Goal: Task Accomplishment & Management: Manage account settings

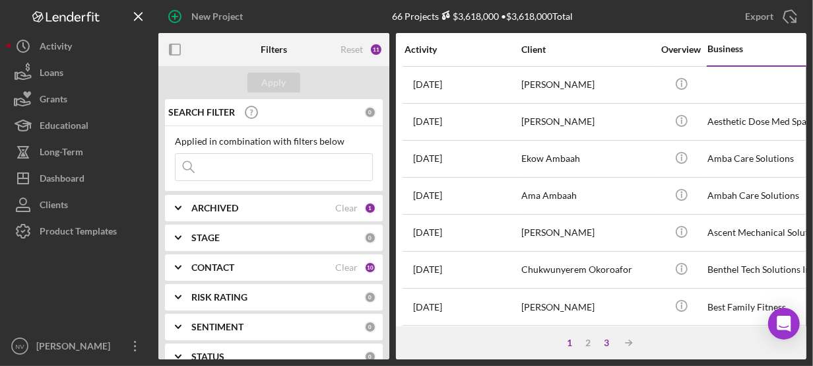
click at [607, 341] on div "3" at bounding box center [606, 342] width 18 height 11
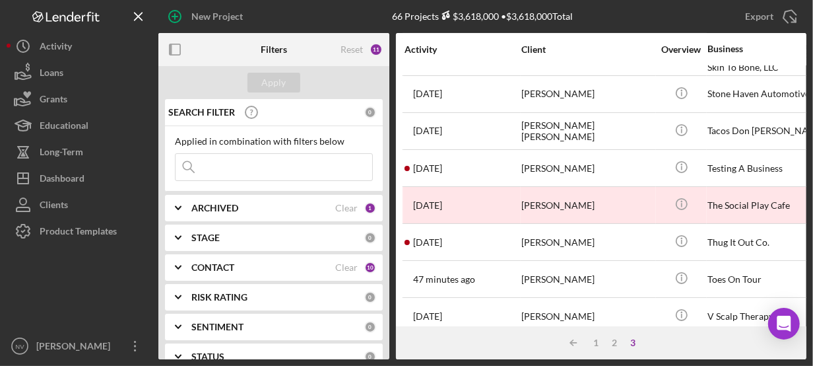
scroll to position [139, 0]
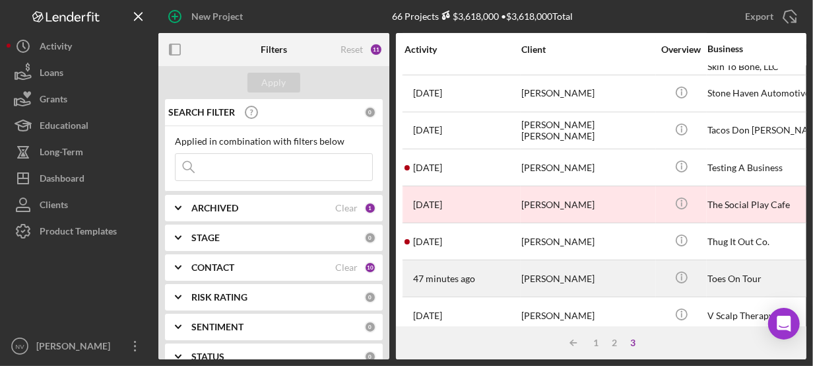
click at [710, 276] on div "Toes On Tour" at bounding box center [774, 278] width 132 height 35
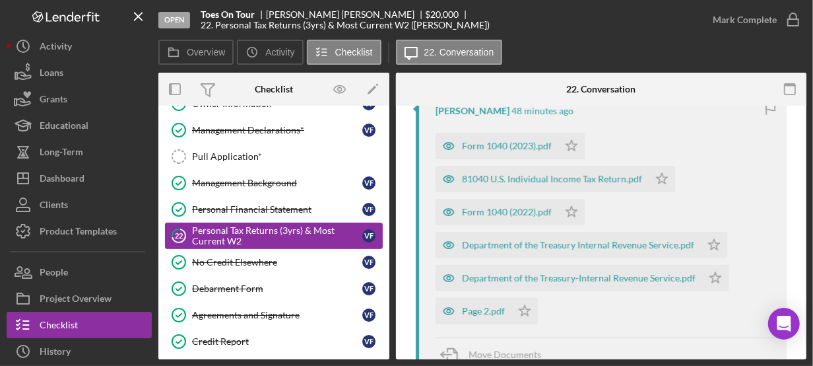
scroll to position [483, 0]
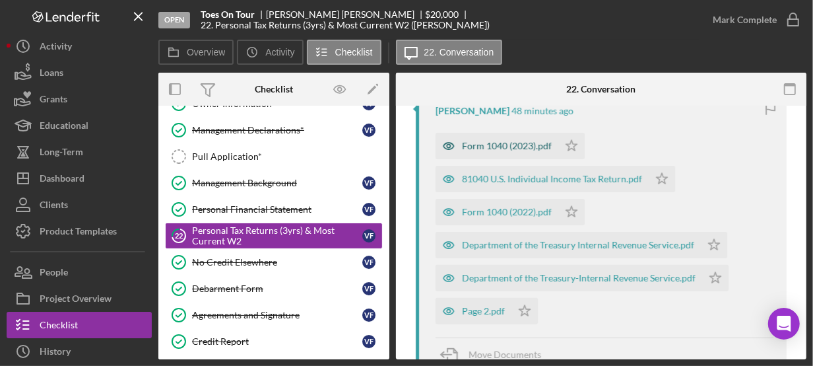
click at [529, 145] on div "Form 1040 (2023).pdf" at bounding box center [507, 146] width 90 height 11
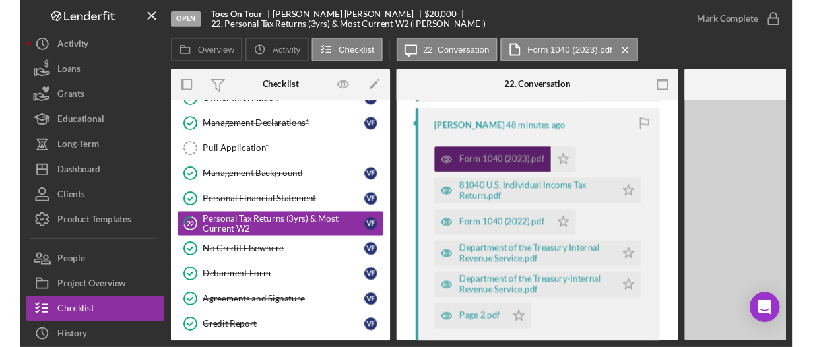
scroll to position [505, 0]
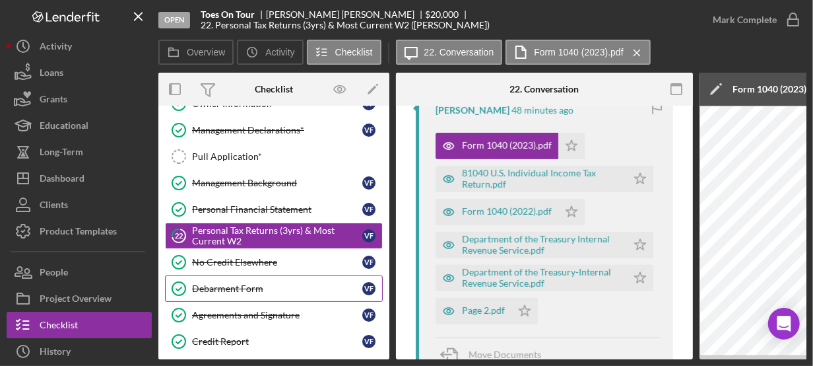
click at [299, 289] on div "Debarment Form" at bounding box center [277, 288] width 170 height 11
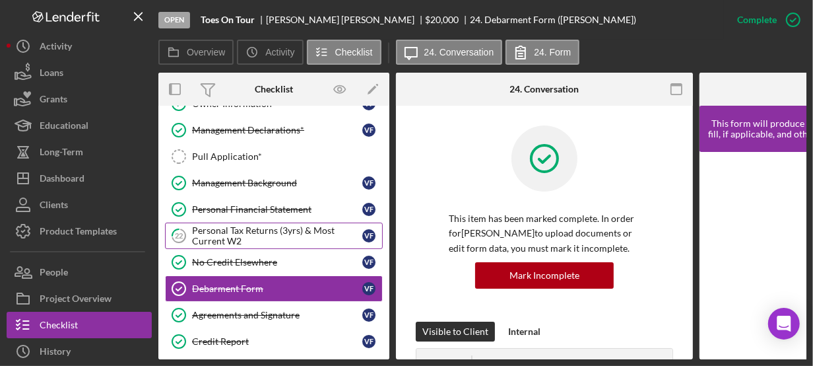
click at [281, 230] on div "Personal Tax Returns (3yrs) & Most Current W2" at bounding box center [277, 235] width 170 height 21
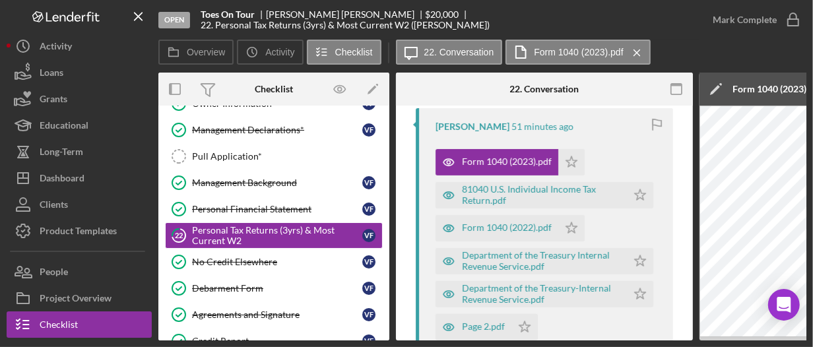
scroll to position [489, 0]
click at [502, 197] on div "81040 U.S. Individual Income Tax Return.pdf" at bounding box center [541, 194] width 158 height 21
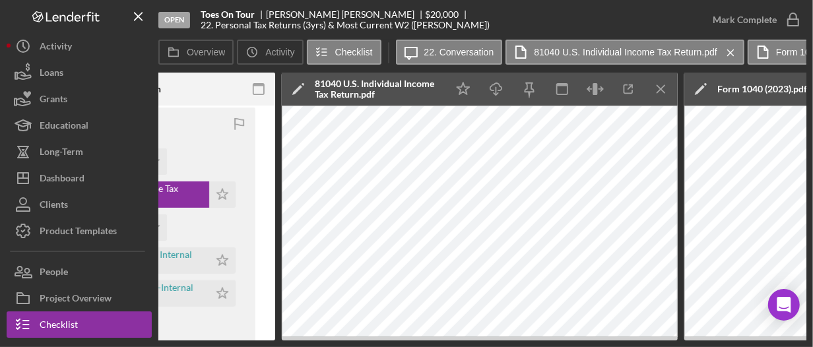
scroll to position [0, 0]
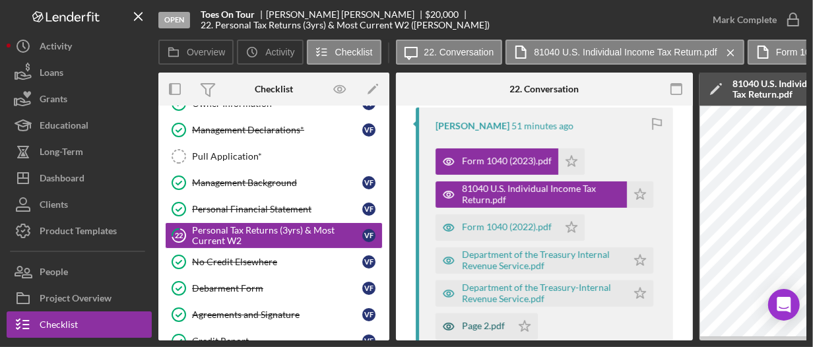
click at [472, 327] on div "Page 2.pdf" at bounding box center [483, 326] width 43 height 11
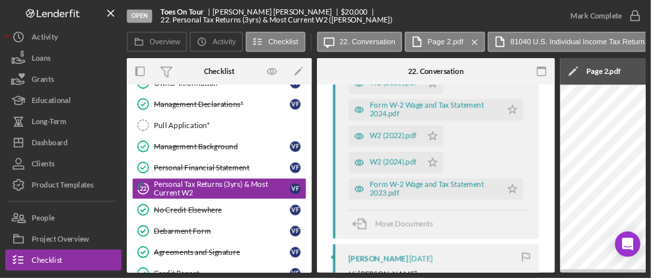
scroll to position [1103, 0]
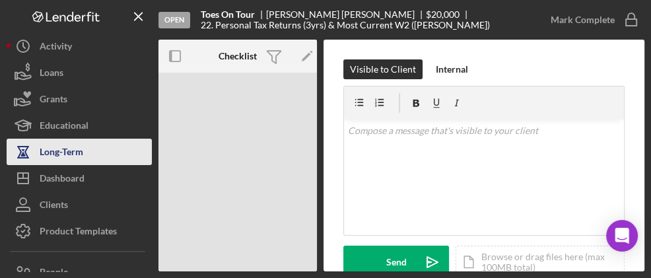
click at [53, 160] on div "Long-Term" at bounding box center [62, 154] width 44 height 30
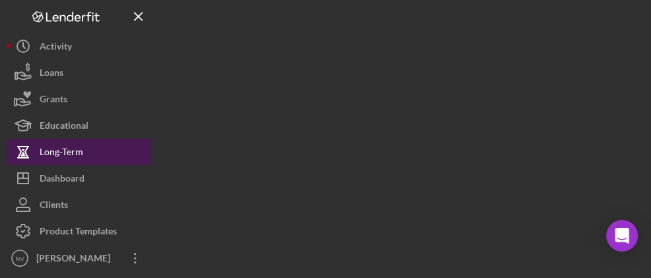
click at [53, 160] on div "Long-Term" at bounding box center [62, 154] width 44 height 30
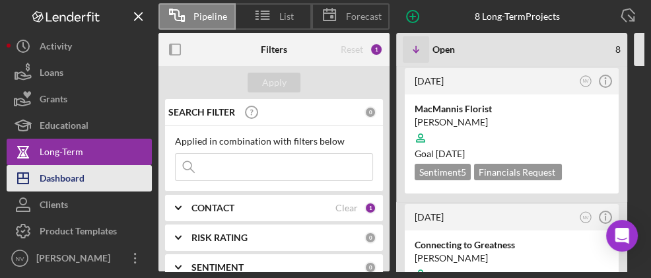
click at [56, 174] on div "Dashboard" at bounding box center [62, 180] width 45 height 30
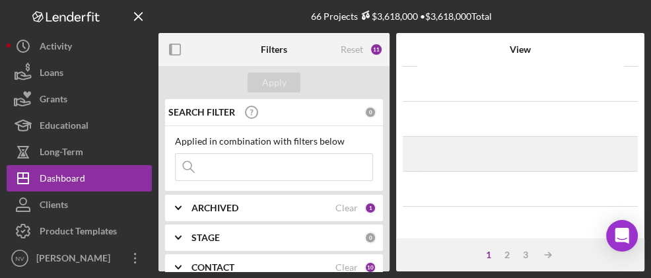
click at [484, 166] on div "1 month ago Ekow Ambaah Icon/Navigate" at bounding box center [520, 153] width 205 height 33
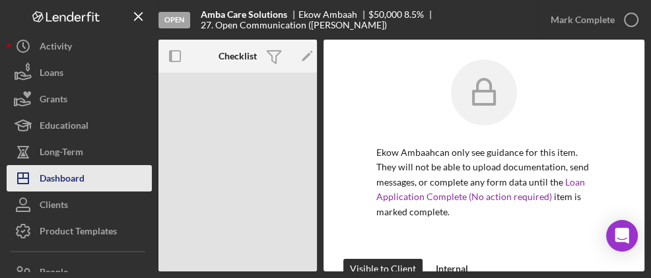
click at [68, 178] on div "Dashboard" at bounding box center [62, 180] width 45 height 30
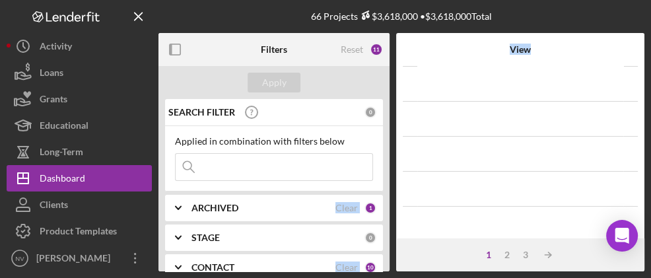
drag, startPoint x: 418, startPoint y: 154, endPoint x: 329, endPoint y: 150, distance: 89.2
click at [329, 150] on div "Filters Reset 11 Apply SEARCH FILTER 0 Applied in combination with filters belo…" at bounding box center [401, 152] width 486 height 238
click at [231, 57] on div at bounding box center [196, 49] width 77 height 33
click at [234, 57] on div at bounding box center [196, 49] width 77 height 33
click at [236, 56] on div "Filters" at bounding box center [274, 49] width 77 height 33
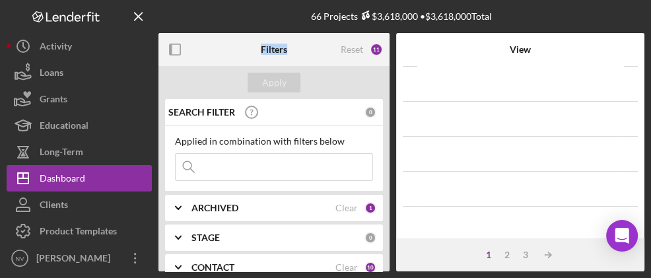
click at [236, 56] on div "Filters" at bounding box center [274, 49] width 77 height 33
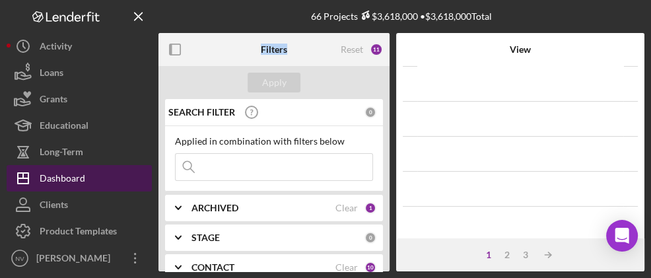
click at [69, 177] on div "Dashboard" at bounding box center [63, 180] width 46 height 30
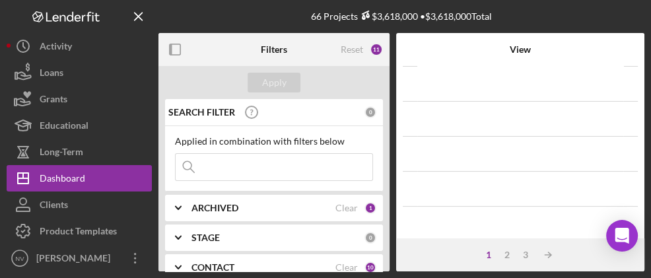
click at [244, 19] on div "66 Projects $3,618,000 • $3,618,000 Total" at bounding box center [401, 16] width 486 height 33
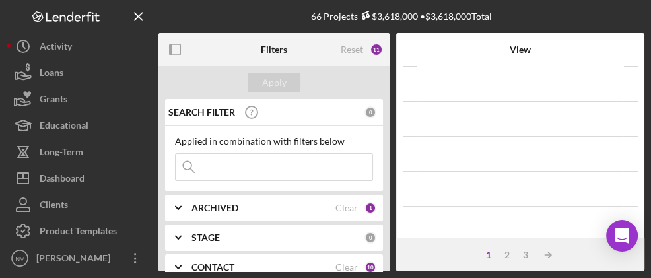
click at [523, 53] on div "View" at bounding box center [520, 49] width 205 height 11
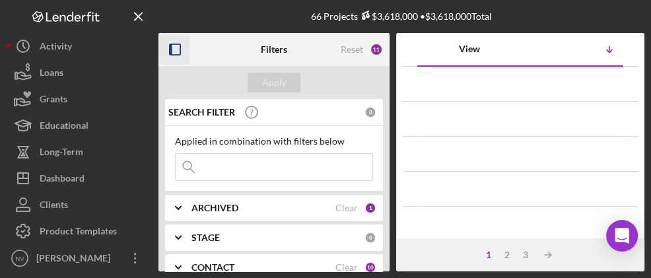
click at [177, 51] on icon "button" at bounding box center [175, 50] width 30 height 30
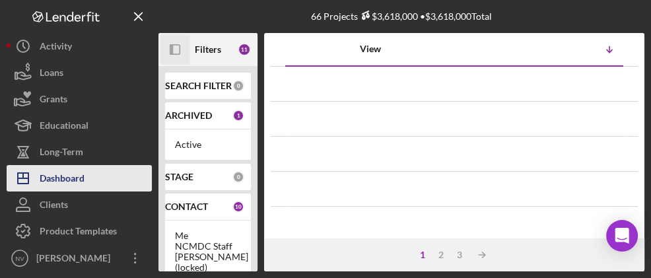
click at [69, 184] on div "Dashboard" at bounding box center [62, 180] width 45 height 30
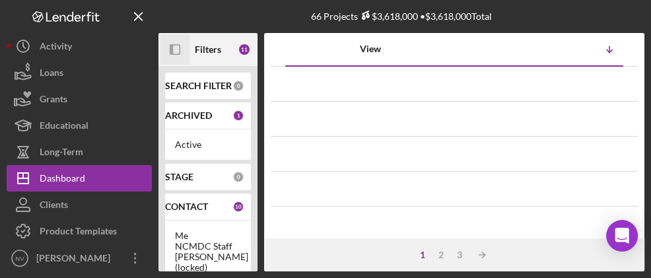
scroll to position [179, 0]
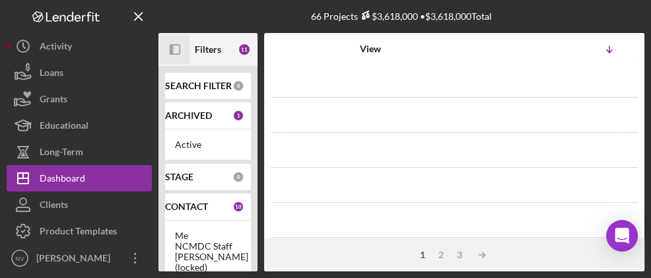
click at [426, 252] on div "1" at bounding box center [422, 255] width 18 height 11
click at [602, 49] on icon "Icon/Table Sort Arrow" at bounding box center [609, 49] width 26 height 26
click at [388, 44] on div "View" at bounding box center [370, 49] width 168 height 11
click at [425, 261] on div "1 2 3 Icon/Table Sort Arrow" at bounding box center [454, 254] width 380 height 33
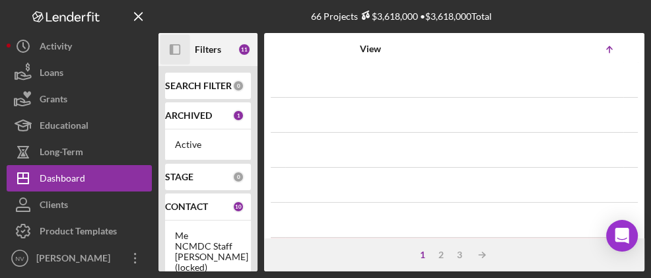
click at [426, 257] on div "1" at bounding box center [422, 255] width 18 height 11
click at [439, 256] on div "2" at bounding box center [441, 255] width 18 height 11
click at [415, 257] on icon "Icon/Table Sort Arrow" at bounding box center [413, 255] width 26 height 26
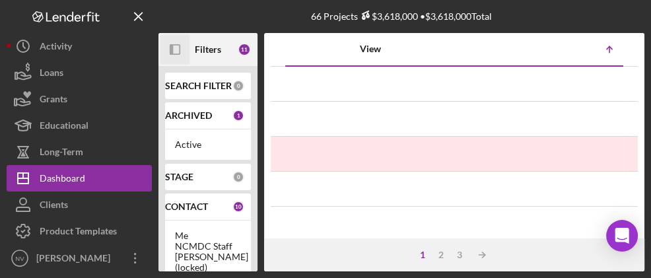
scroll to position [26, 0]
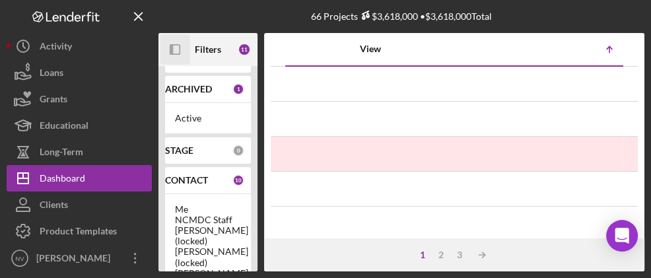
click at [208, 104] on div "Active" at bounding box center [208, 118] width 86 height 31
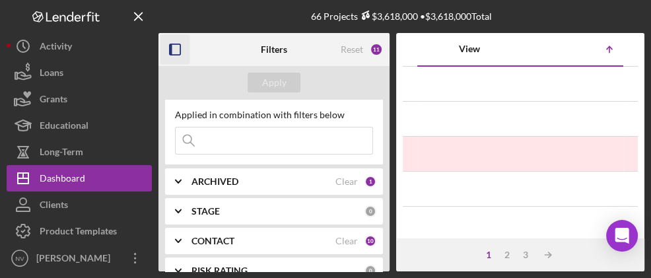
click at [242, 64] on div "Filters" at bounding box center [274, 49] width 77 height 33
click at [366, 182] on div "1" at bounding box center [370, 182] width 12 height 12
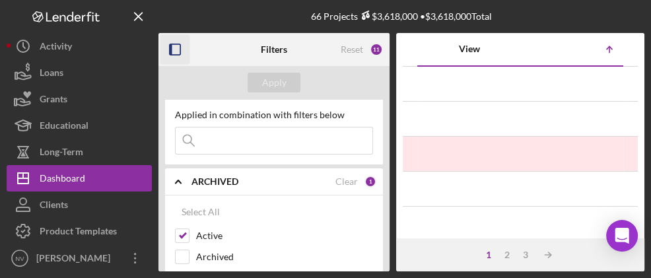
click at [366, 182] on div "1" at bounding box center [370, 182] width 12 height 12
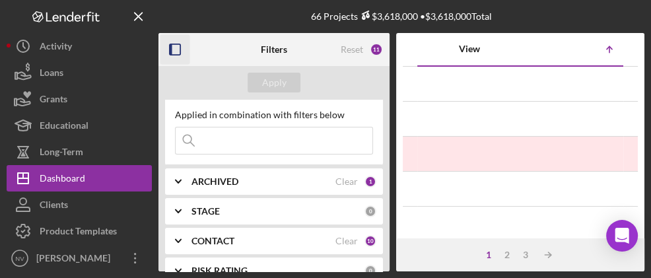
click at [366, 182] on div "1" at bounding box center [370, 182] width 12 height 12
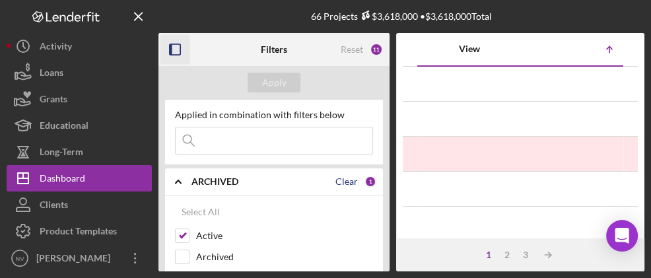
click at [335, 178] on div "Clear" at bounding box center [346, 181] width 22 height 11
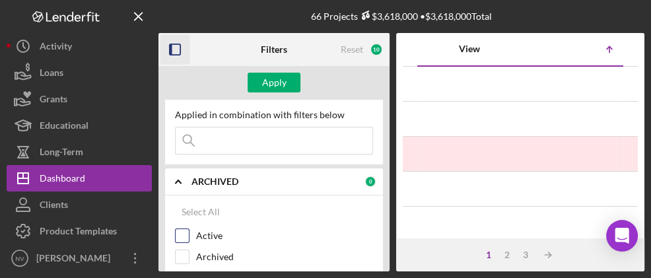
click at [183, 231] on input "Active" at bounding box center [182, 235] width 13 height 13
checkbox input "true"
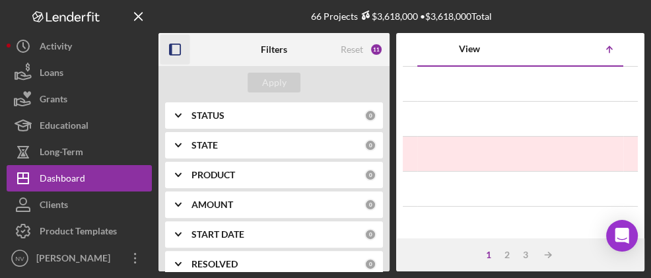
scroll to position [177, 0]
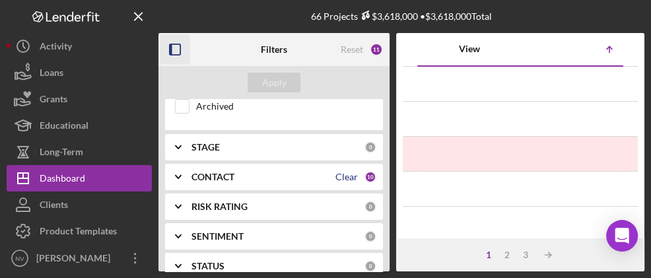
click at [343, 173] on div "Clear" at bounding box center [346, 177] width 22 height 11
click at [366, 176] on div "0" at bounding box center [370, 177] width 12 height 12
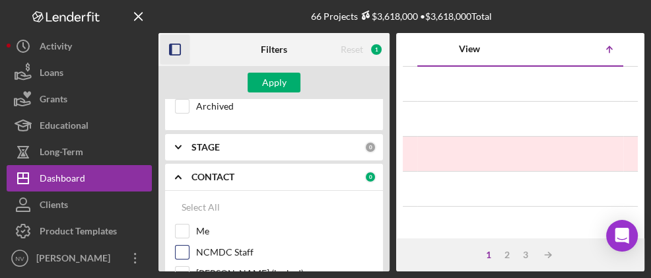
click at [181, 246] on input "NCMDC Staff" at bounding box center [182, 252] width 13 height 13
checkbox input "true"
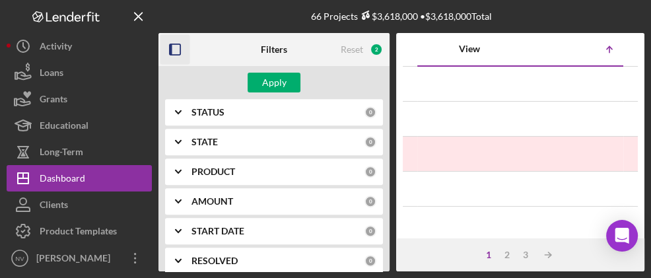
scroll to position [508, 0]
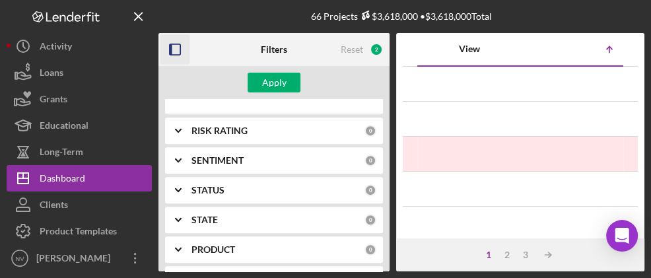
click at [424, 274] on div "66 Projects $3,618,000 • $3,618,000 Total Filters Reset 2 Apply SEARCH FILTER 0…" at bounding box center [325, 139] width 651 height 278
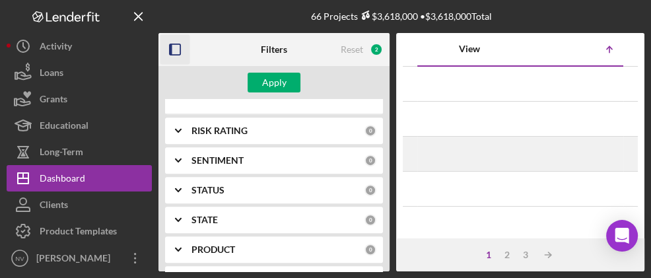
click at [557, 140] on div "[DATE] [PERSON_NAME] Icon/Navigate" at bounding box center [520, 153] width 205 height 33
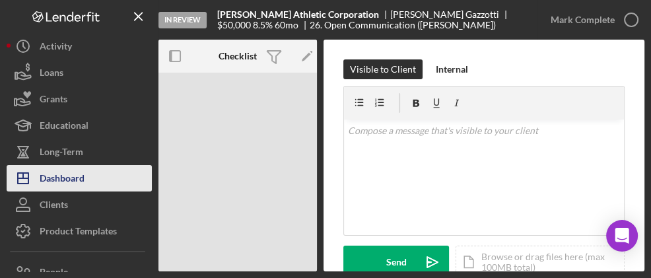
click at [55, 181] on div "Dashboard" at bounding box center [62, 180] width 45 height 30
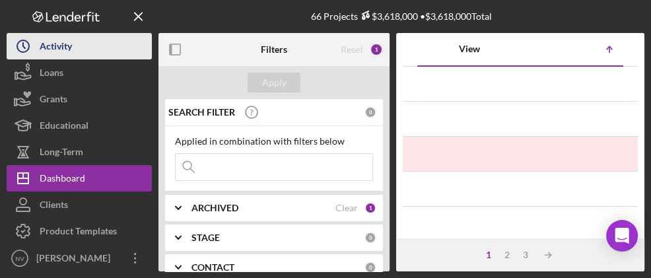
click at [44, 53] on div "Activity" at bounding box center [56, 48] width 32 height 30
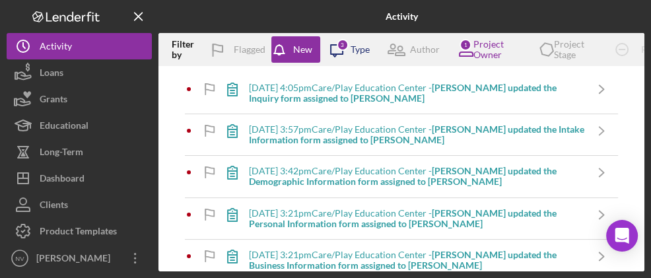
click at [357, 48] on div "Type" at bounding box center [360, 49] width 19 height 11
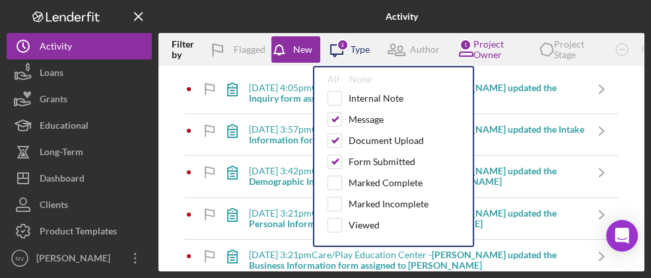
click at [357, 48] on div "Type" at bounding box center [360, 49] width 19 height 11
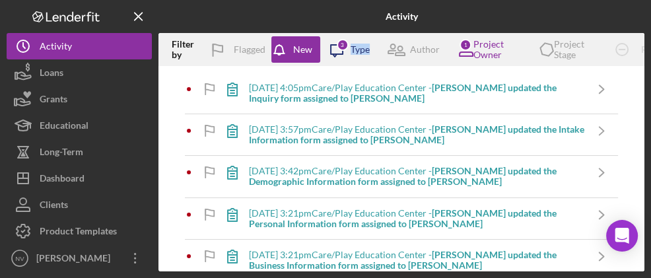
click at [357, 48] on div "Type" at bounding box center [360, 49] width 19 height 11
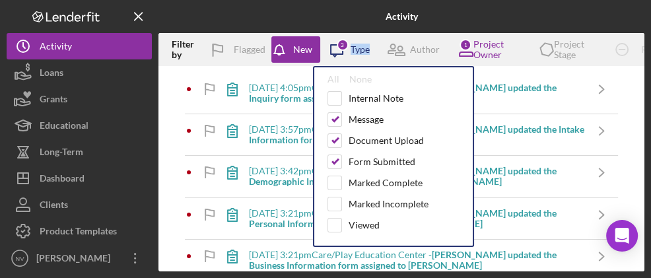
click at [358, 48] on div "Type" at bounding box center [360, 49] width 19 height 11
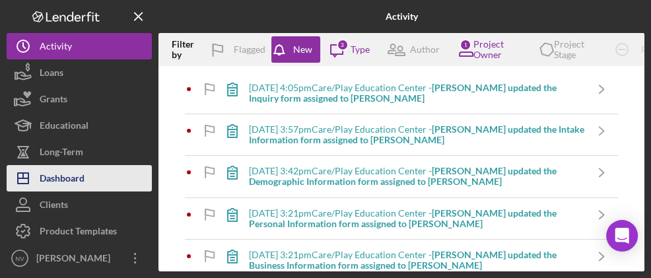
click at [66, 178] on div "Dashboard" at bounding box center [62, 180] width 45 height 30
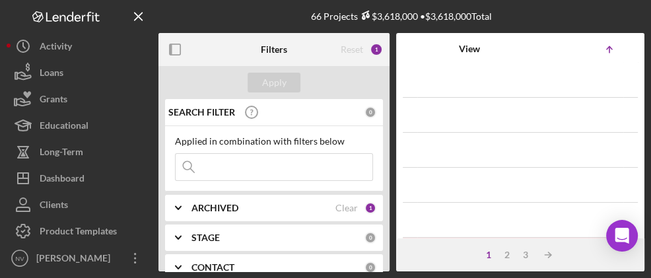
scroll to position [358, 0]
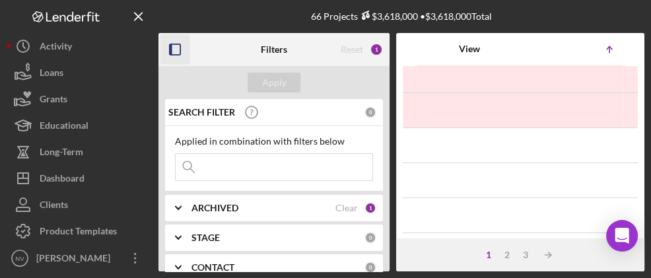
click at [174, 51] on icon "button" at bounding box center [175, 50] width 30 height 30
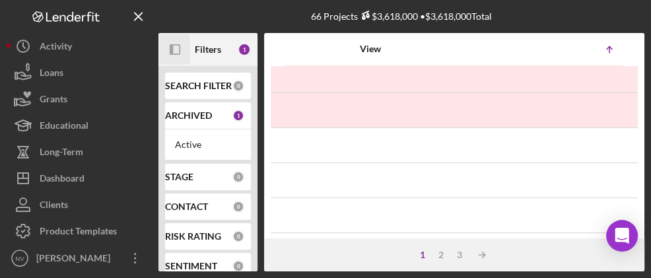
click at [603, 54] on icon "Icon/Table Sort Arrow" at bounding box center [609, 49] width 26 height 26
click at [602, 50] on icon "Icon/Table Sort Arrow" at bounding box center [609, 49] width 26 height 26
click at [475, 49] on div "Icon/Table Sort Arrow" at bounding box center [538, 49] width 168 height 26
click at [374, 48] on div "View" at bounding box center [370, 49] width 168 height 11
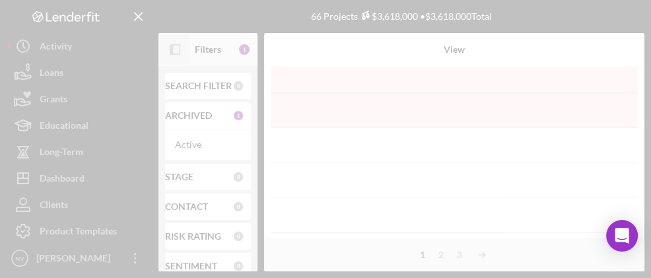
scroll to position [358, 0]
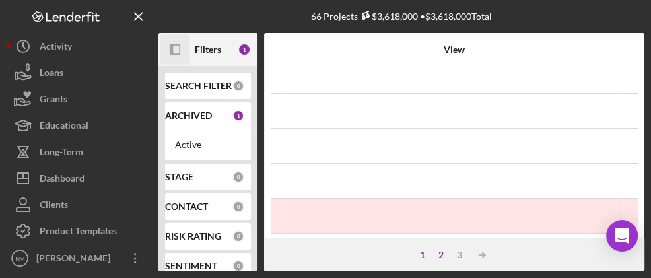
click at [440, 257] on div "2" at bounding box center [441, 255] width 18 height 11
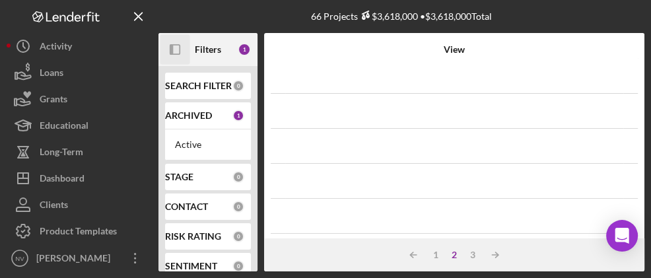
click at [215, 50] on b "Filters" at bounding box center [208, 49] width 26 height 11
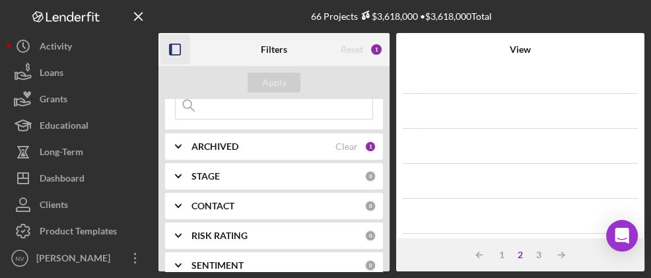
scroll to position [61, 0]
click at [322, 171] on div "STAGE 0" at bounding box center [283, 177] width 185 height 12
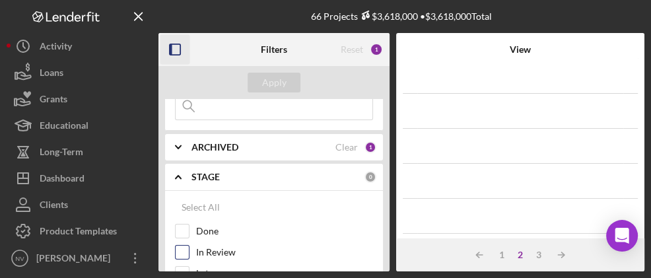
click at [214, 248] on label "In Review" at bounding box center [284, 252] width 177 height 13
click at [189, 248] on input "In Review" at bounding box center [182, 252] width 13 height 13
checkbox input "true"
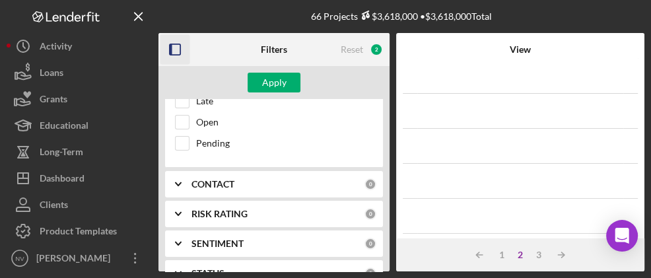
scroll to position [234, 0]
click at [313, 178] on div "CONTACT" at bounding box center [277, 183] width 173 height 11
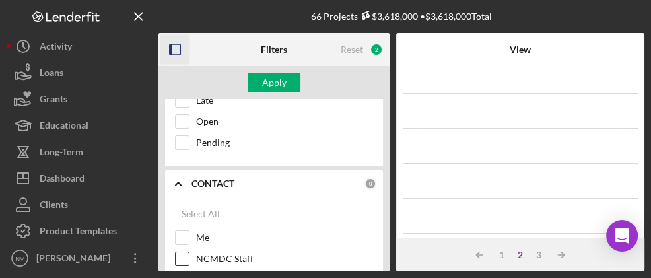
click at [177, 252] on input "NCMDC Staff" at bounding box center [182, 258] width 13 height 13
checkbox input "true"
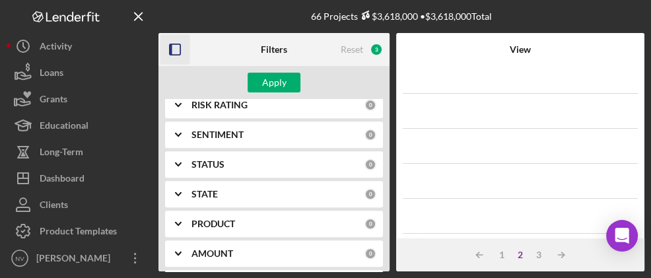
scroll to position [597, 0]
click at [322, 159] on div "STATUS" at bounding box center [277, 164] width 173 height 11
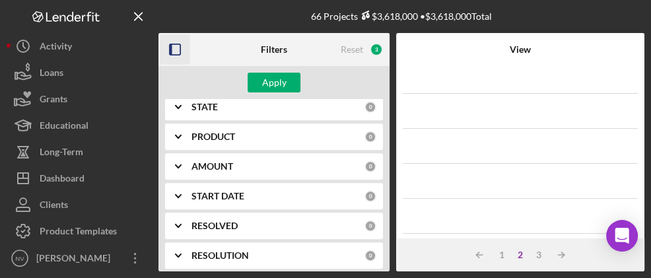
scroll to position [792, 0]
click at [286, 83] on button "Apply" at bounding box center [274, 83] width 53 height 20
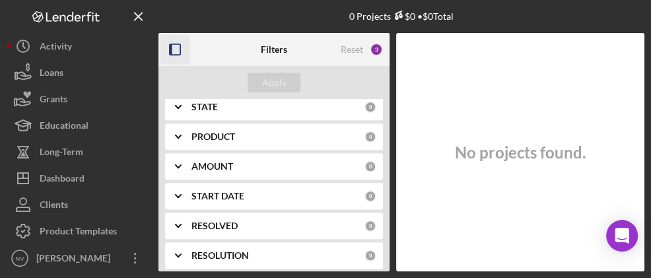
click at [377, 48] on div "3" at bounding box center [376, 49] width 13 height 13
click at [353, 51] on div "Reset" at bounding box center [352, 49] width 22 height 11
checkbox input "false"
click at [271, 84] on div "Apply" at bounding box center [274, 83] width 24 height 20
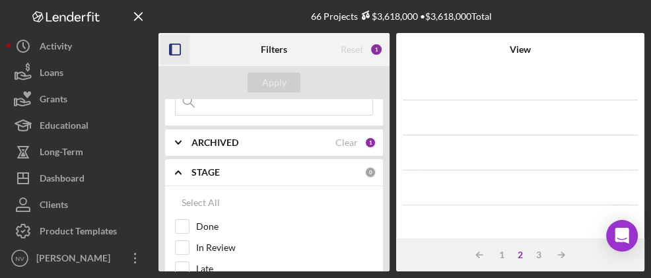
scroll to position [0, 0]
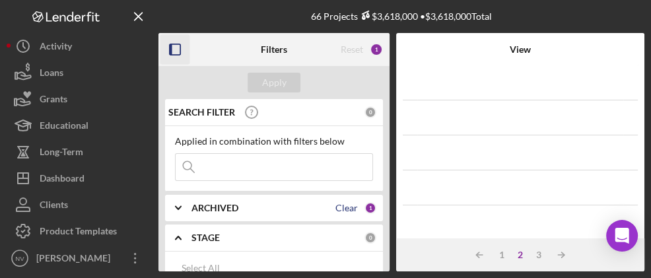
click at [345, 207] on div "Clear" at bounding box center [346, 208] width 22 height 11
click at [300, 205] on div "ARCHIVED" at bounding box center [277, 208] width 173 height 11
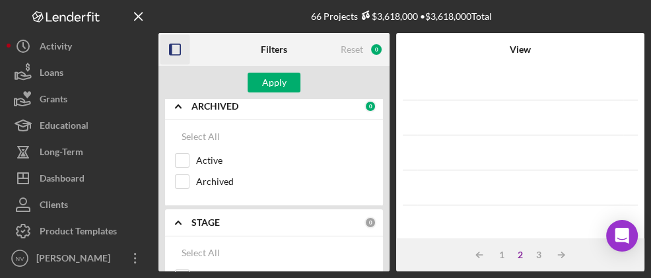
scroll to position [94, 0]
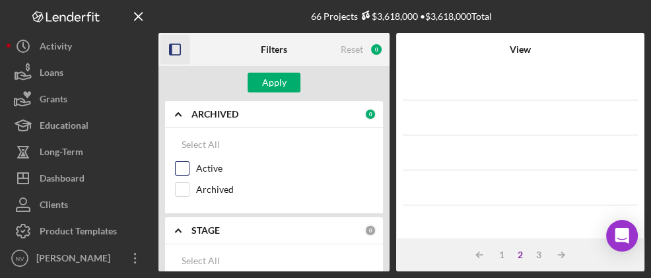
click at [180, 165] on input "Active" at bounding box center [182, 168] width 13 height 13
checkbox input "true"
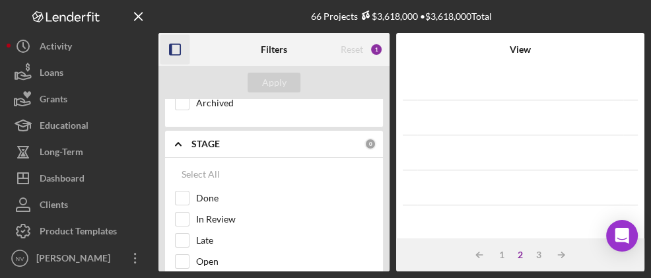
scroll to position [181, 0]
click at [204, 166] on div "Select All" at bounding box center [201, 173] width 38 height 26
checkbox input "true"
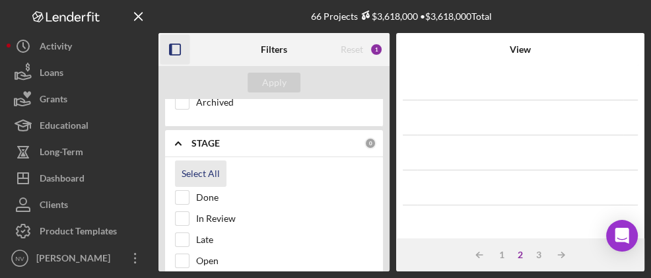
checkbox input "true"
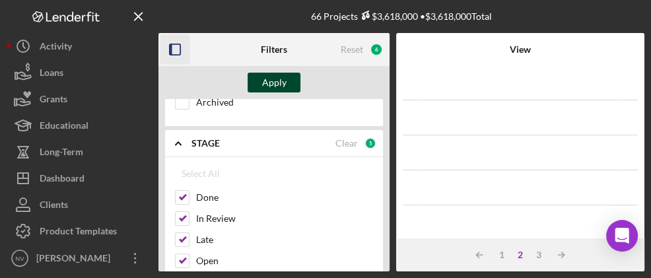
click at [266, 87] on div "Apply" at bounding box center [274, 83] width 24 height 20
click at [560, 252] on icon "Icon/Table Sort Arrow" at bounding box center [561, 255] width 26 height 26
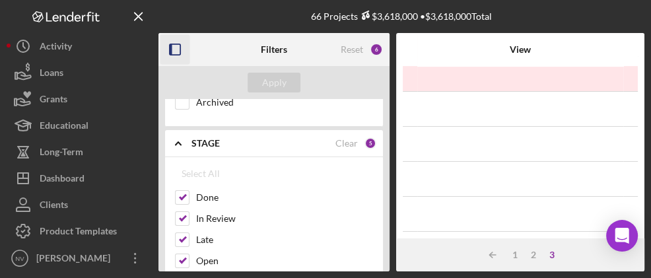
scroll to position [389, 0]
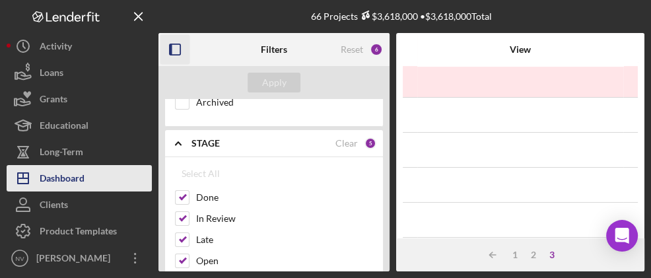
click at [99, 176] on button "Icon/Dashboard Dashboard" at bounding box center [79, 178] width 145 height 26
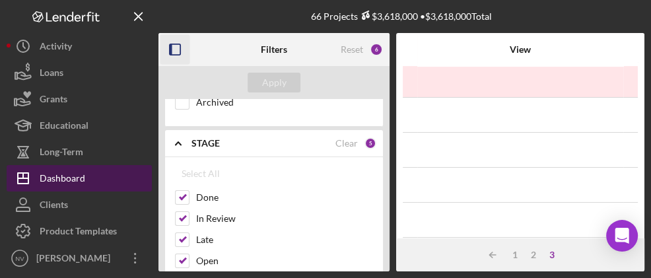
click at [56, 177] on div "Dashboard" at bounding box center [63, 180] width 46 height 30
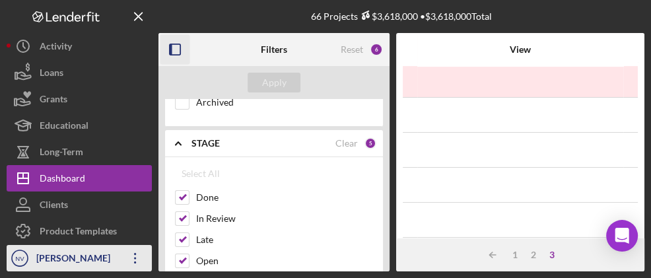
click at [69, 253] on div "[PERSON_NAME]" at bounding box center [76, 260] width 86 height 30
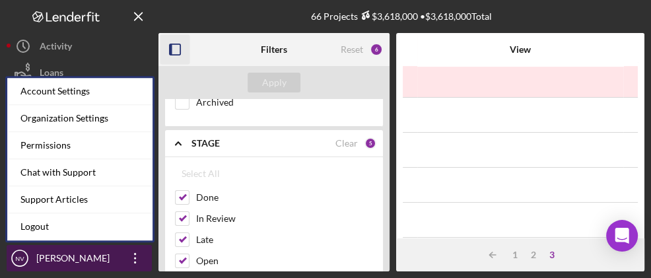
click at [69, 253] on div "[PERSON_NAME]" at bounding box center [76, 260] width 86 height 30
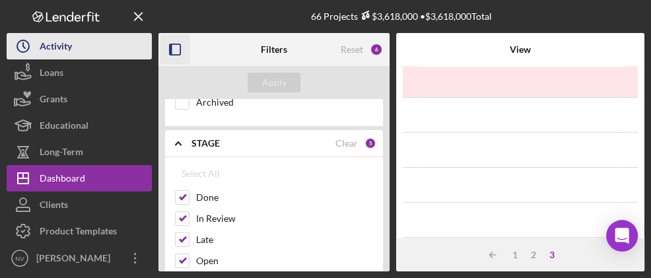
click at [78, 53] on button "Icon/History Activity" at bounding box center [79, 46] width 145 height 26
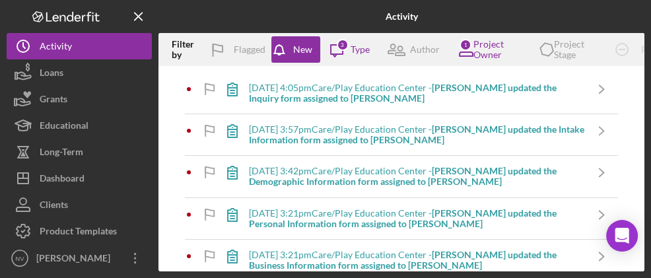
click at [644, 198] on div "10/1/2025 at 4:05pm Care/Play Education Center - Mark D. updated the Inquiry fo…" at bounding box center [401, 168] width 486 height 205
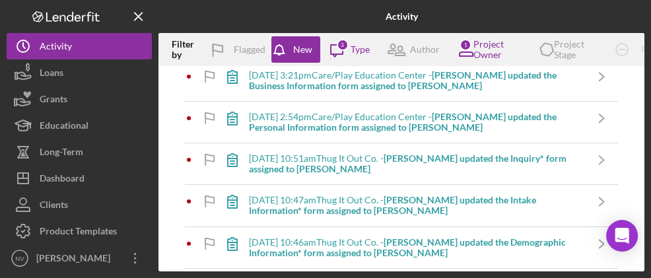
scroll to position [304, 0]
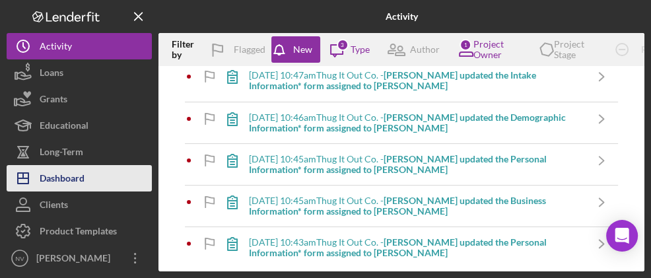
click at [74, 182] on div "Dashboard" at bounding box center [62, 180] width 45 height 30
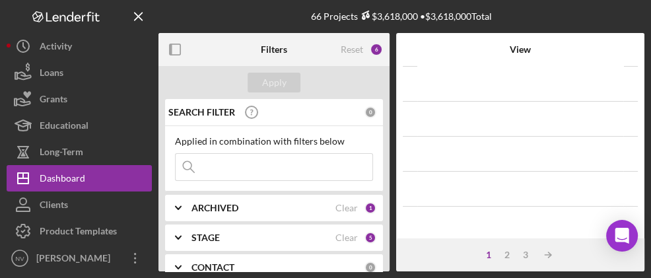
click at [510, 57] on div "View" at bounding box center [520, 50] width 205 height 32
click at [518, 51] on div "View" at bounding box center [520, 49] width 205 height 11
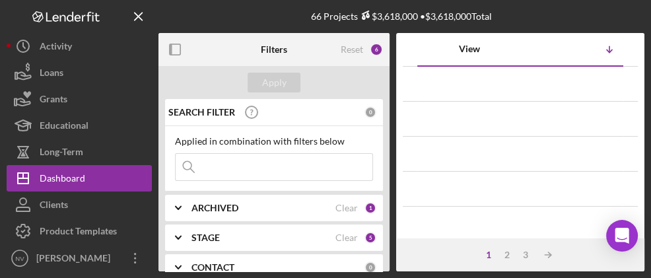
click at [520, 51] on div "Icon/Table Sort Arrow" at bounding box center [571, 49] width 102 height 26
click at [468, 45] on div "View" at bounding box center [469, 49] width 102 height 11
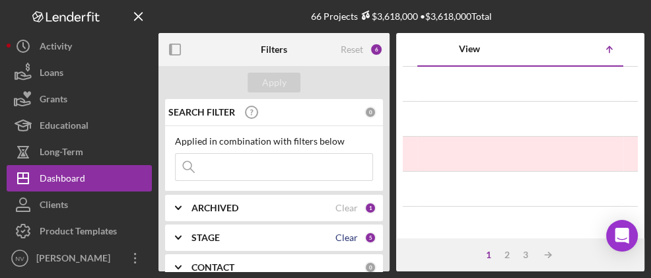
click at [351, 237] on div "Clear" at bounding box center [346, 237] width 22 height 11
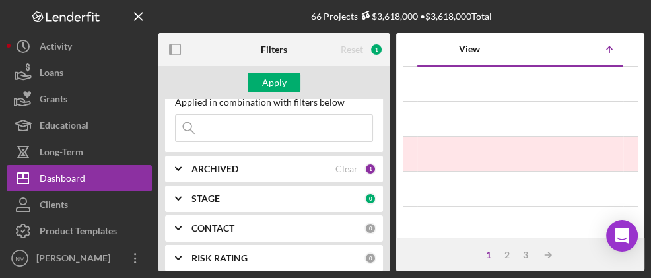
scroll to position [39, 0]
click at [316, 230] on div "CONTACT" at bounding box center [277, 228] width 173 height 11
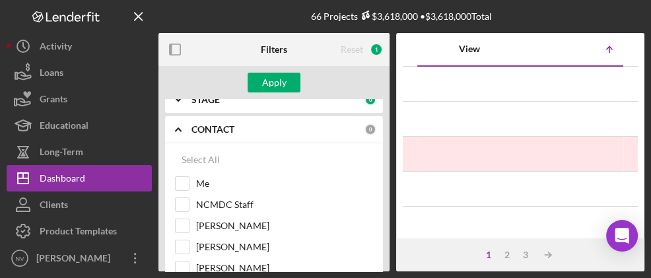
scroll to position [139, 0]
click at [203, 161] on div "Select All" at bounding box center [201, 159] width 38 height 26
checkbox input "true"
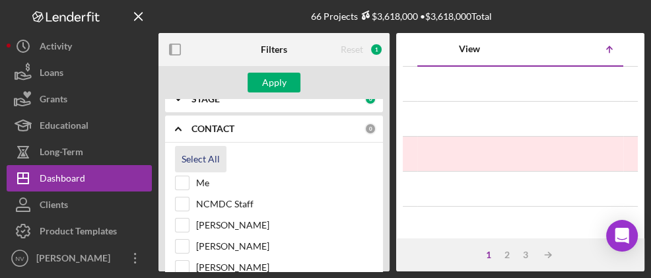
checkbox input "true"
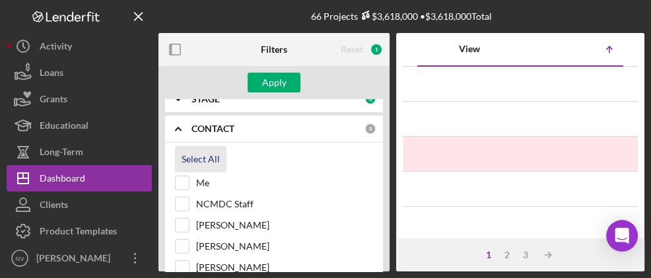
checkbox input "true"
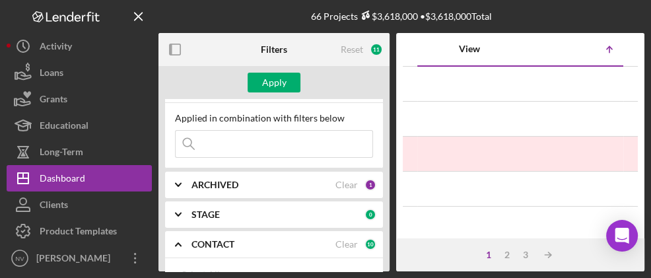
scroll to position [0, 0]
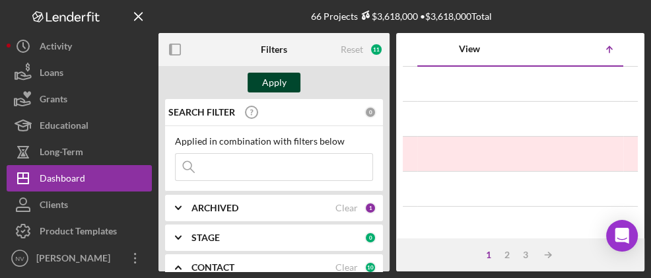
click at [277, 82] on div "Apply" at bounding box center [274, 83] width 24 height 20
click at [459, 50] on div "View" at bounding box center [469, 49] width 102 height 11
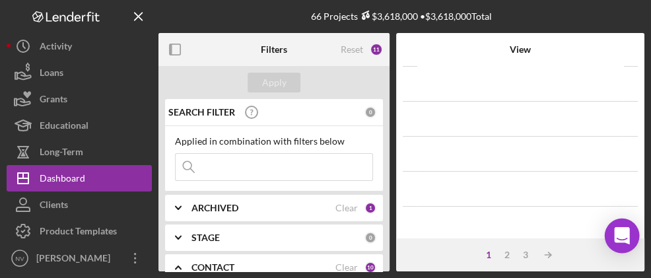
click at [625, 236] on icon "Open Intercom Messenger" at bounding box center [621, 235] width 15 height 17
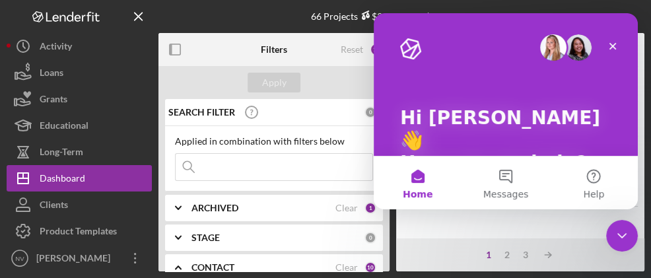
click at [419, 176] on button "Home" at bounding box center [418, 182] width 88 height 53
click at [505, 182] on button "Messages" at bounding box center [505, 182] width 88 height 53
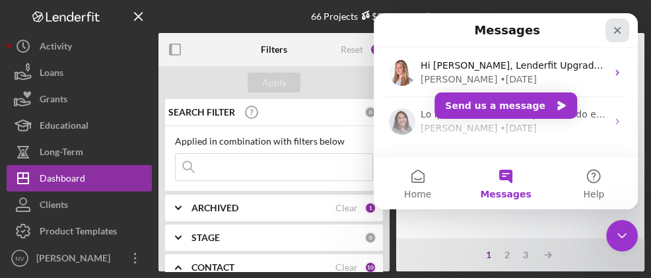
click at [616, 26] on icon "Close" at bounding box center [617, 30] width 11 height 11
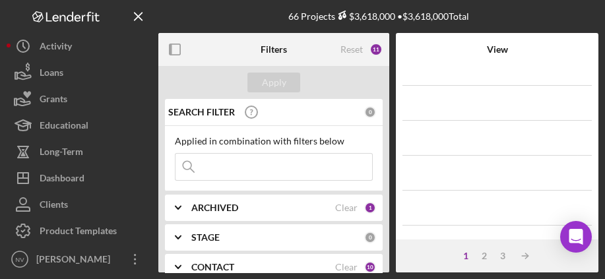
scroll to position [700, 0]
click at [434, 265] on div "1 2 3 Icon/Table Sort Arrow" at bounding box center [497, 256] width 203 height 33
click at [423, 262] on div "1 2 3 Icon/Table Sort Arrow" at bounding box center [497, 256] width 203 height 33
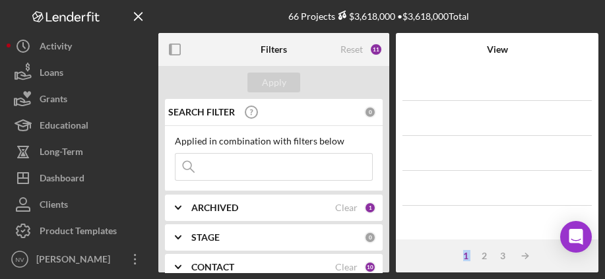
click at [442, 254] on div "1 2 3 Icon/Table Sort Arrow" at bounding box center [497, 256] width 203 height 33
click at [139, 11] on icon "Icon/Menu Close" at bounding box center [139, 17] width 30 height 30
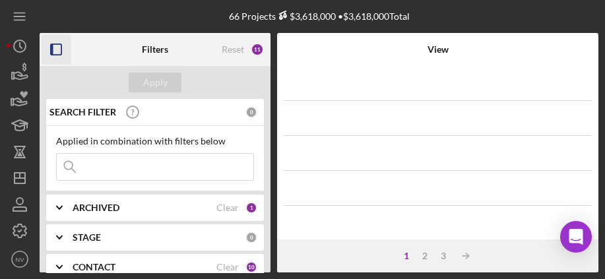
click at [53, 50] on rect "button" at bounding box center [52, 49] width 3 height 11
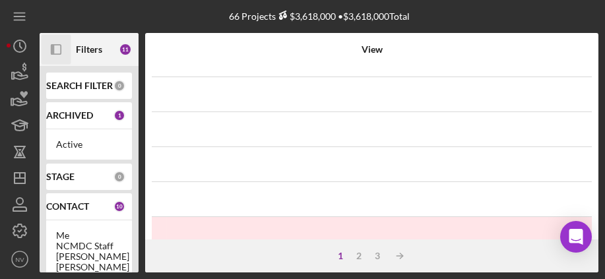
scroll to position [159, 0]
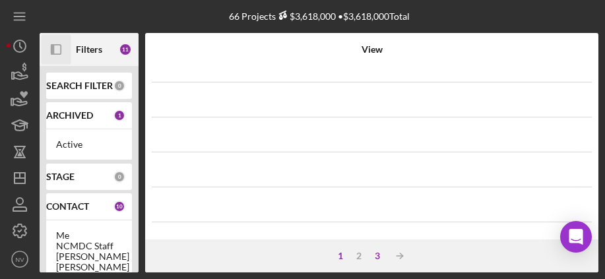
click at [371, 253] on div "3" at bounding box center [377, 256] width 18 height 11
click at [403, 255] on div "3" at bounding box center [404, 256] width 18 height 11
click at [384, 255] on div "2" at bounding box center [385, 256] width 18 height 11
click at [105, 175] on div "STAGE" at bounding box center [79, 177] width 67 height 11
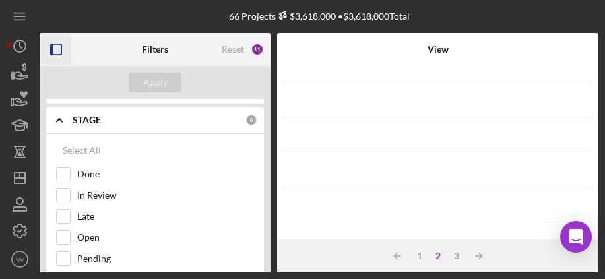
scroll to position [118, 0]
click at [87, 154] on div "Select All" at bounding box center [82, 150] width 38 height 26
checkbox input "true"
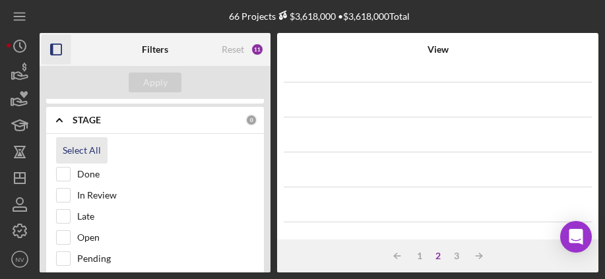
checkbox input "true"
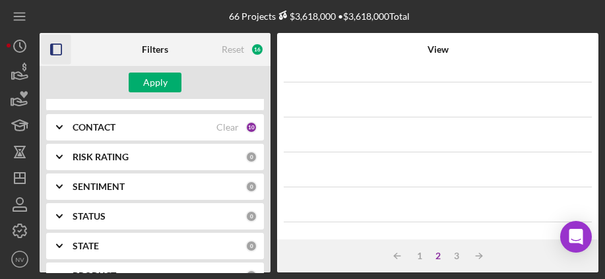
scroll to position [274, 0]
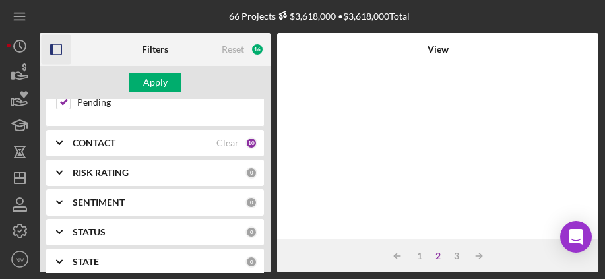
click at [126, 168] on b "RISK RATING" at bounding box center [101, 173] width 56 height 11
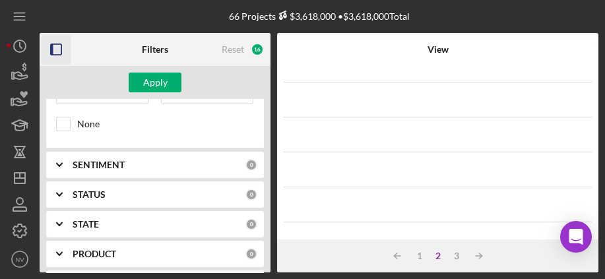
scroll to position [397, 0]
click at [150, 160] on div "SENTIMENT" at bounding box center [159, 165] width 173 height 11
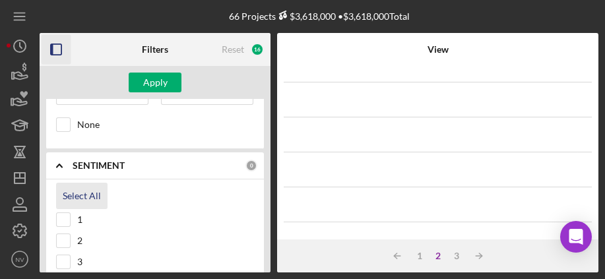
click at [88, 188] on div "Select All" at bounding box center [82, 196] width 38 height 26
checkbox input "true"
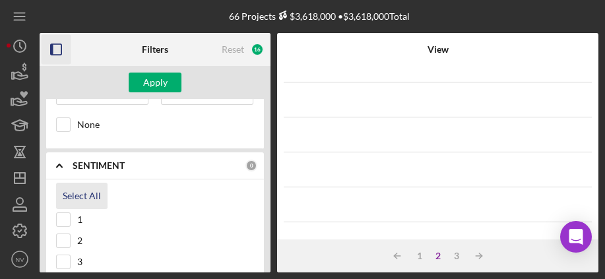
checkbox input "true"
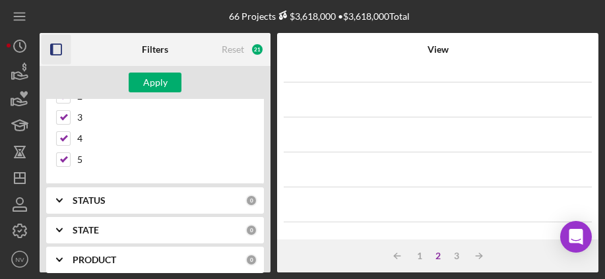
scroll to position [548, 0]
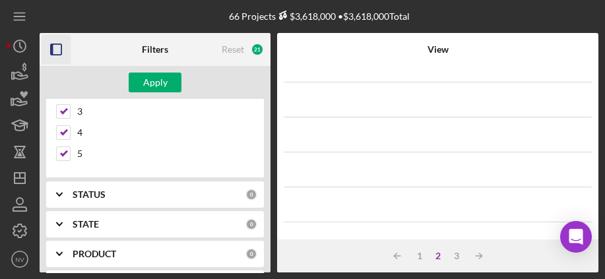
click at [167, 189] on div "STATUS" at bounding box center [159, 194] width 173 height 11
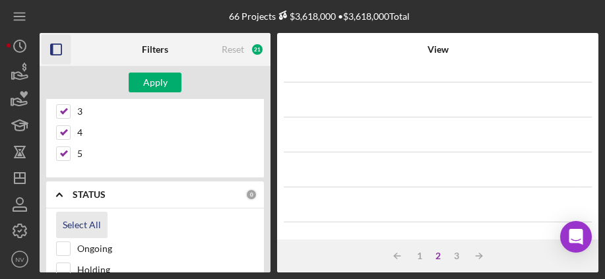
click at [88, 213] on div "Select All" at bounding box center [82, 225] width 38 height 26
checkbox input "true"
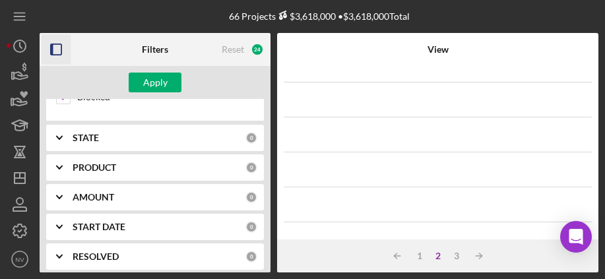
scroll to position [749, 0]
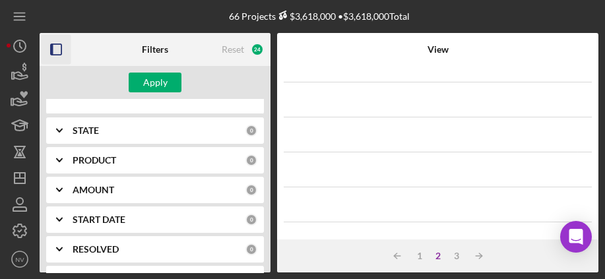
click at [174, 155] on div "PRODUCT" at bounding box center [159, 160] width 173 height 11
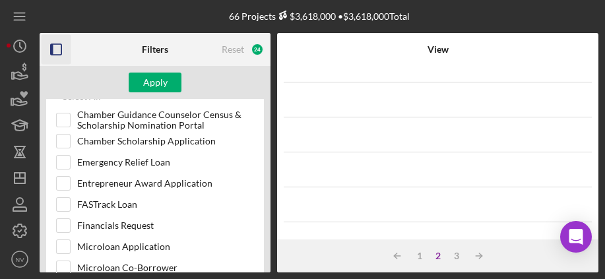
scroll to position [817, 0]
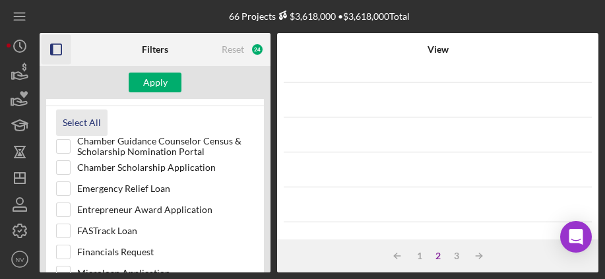
click at [80, 110] on div "Select All" at bounding box center [82, 123] width 38 height 26
checkbox input "true"
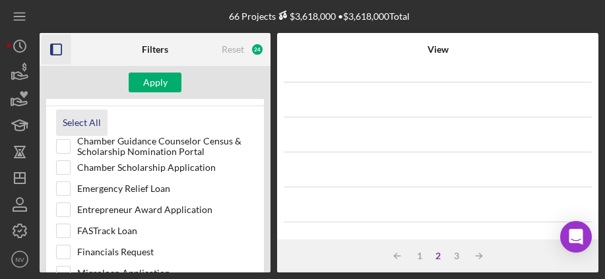
checkbox input "true"
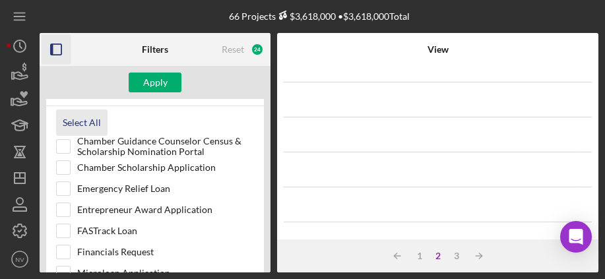
checkbox input "true"
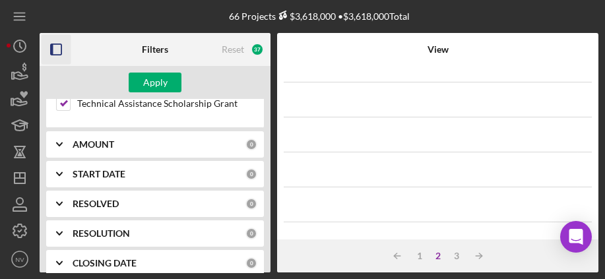
scroll to position [1105, 0]
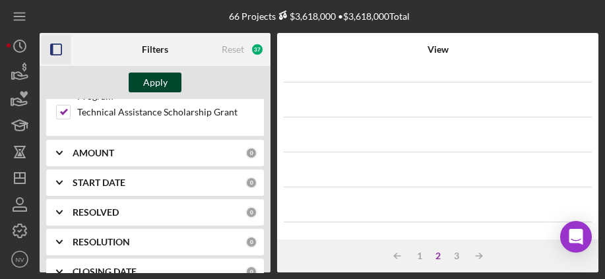
click at [167, 81] on button "Apply" at bounding box center [155, 83] width 53 height 20
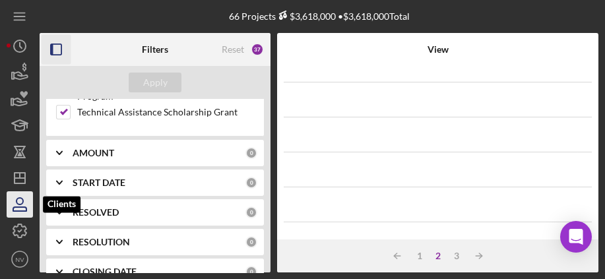
click at [18, 209] on icon "button" at bounding box center [19, 204] width 33 height 33
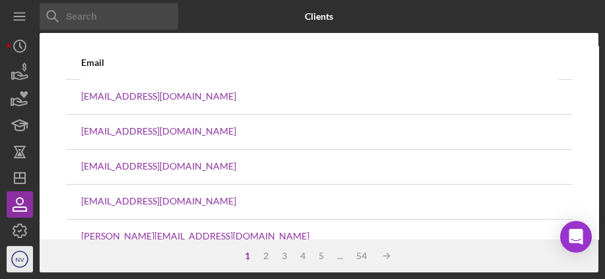
click at [20, 260] on text "NV" at bounding box center [19, 259] width 9 height 7
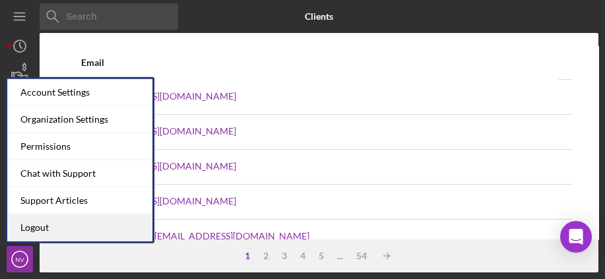
click at [39, 230] on link "Logout" at bounding box center [79, 228] width 145 height 27
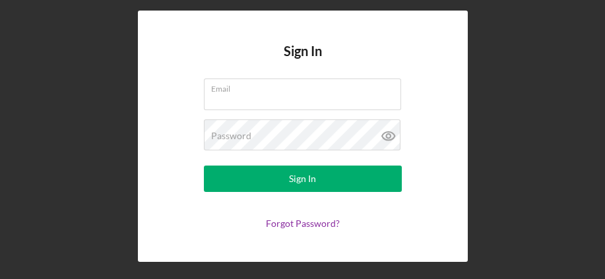
type input "nvigeant@northcentralmass.com"
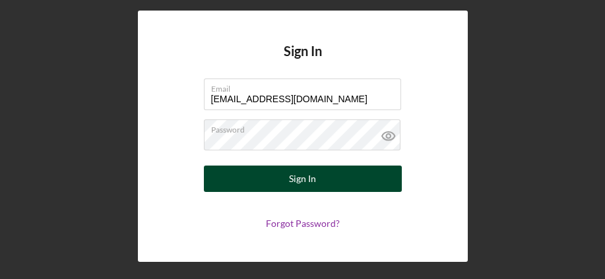
click at [321, 177] on button "Sign In" at bounding box center [303, 179] width 198 height 26
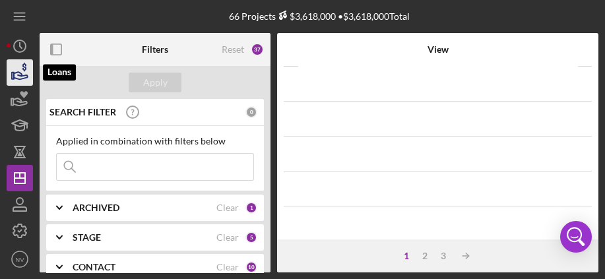
click at [18, 78] on icon "button" at bounding box center [19, 72] width 33 height 33
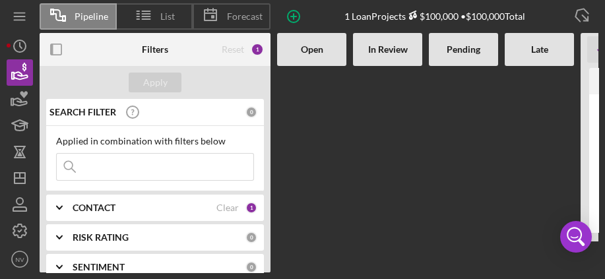
click at [409, 51] on div "In Review" at bounding box center [388, 49] width 56 height 11
click at [391, 50] on b "In Review" at bounding box center [388, 49] width 40 height 11
click at [304, 57] on div "Open" at bounding box center [311, 49] width 69 height 33
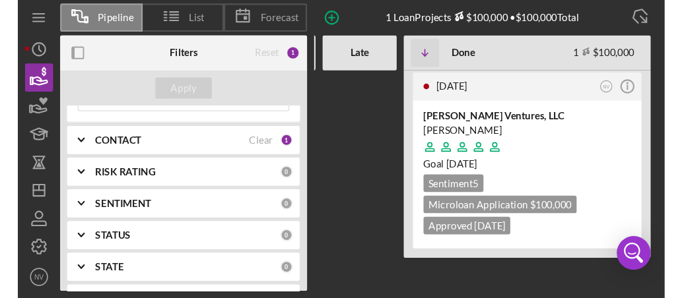
scroll to position [77, 0]
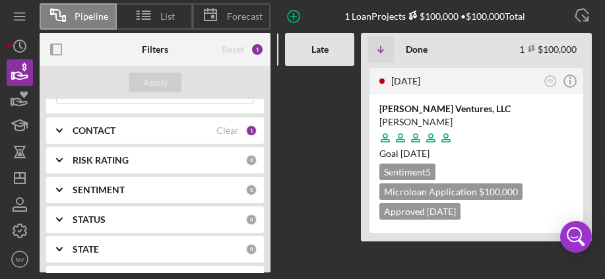
click at [164, 129] on div "CONTACT" at bounding box center [145, 130] width 144 height 11
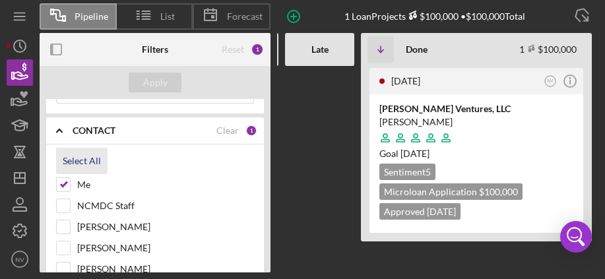
click at [79, 161] on div "Select All" at bounding box center [82, 161] width 38 height 26
checkbox input "true"
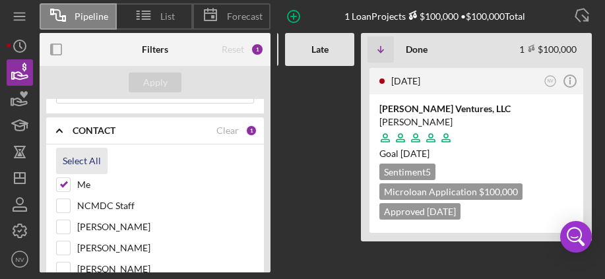
checkbox input "true"
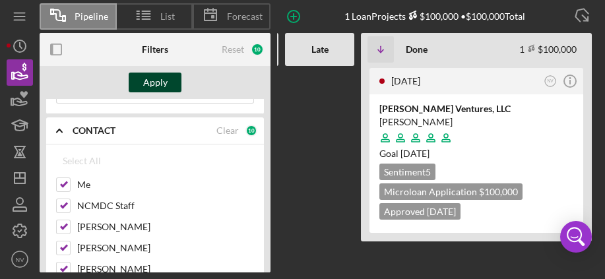
click at [155, 84] on div "Apply" at bounding box center [155, 83] width 24 height 20
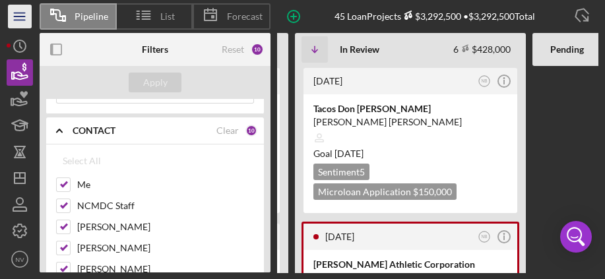
click at [20, 15] on icon "Icon/Menu" at bounding box center [20, 17] width 30 height 30
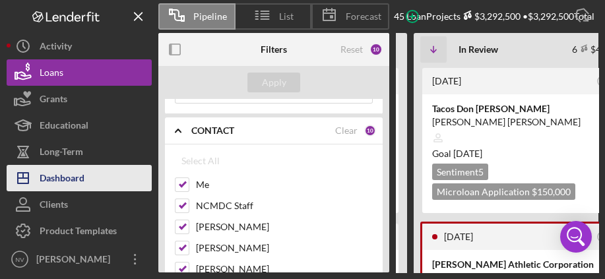
click at [44, 168] on div "Dashboard" at bounding box center [62, 180] width 45 height 30
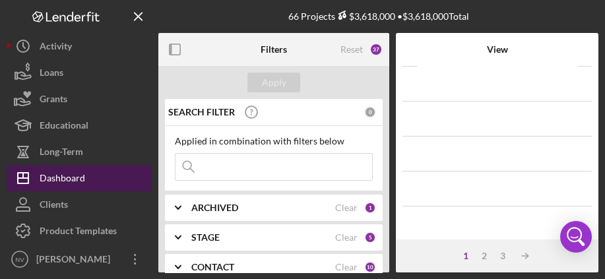
click at [44, 168] on div "Dashboard" at bounding box center [63, 180] width 46 height 30
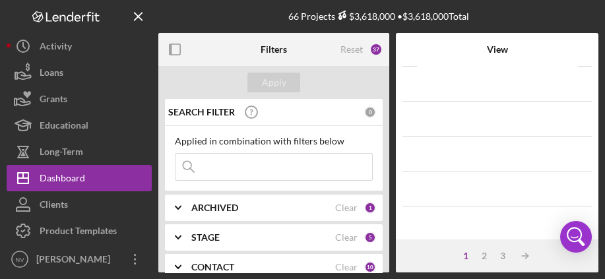
click at [378, 46] on div "37" at bounding box center [376, 49] width 13 height 13
click at [354, 51] on div "Reset" at bounding box center [352, 49] width 22 height 11
click at [272, 81] on div "Apply" at bounding box center [274, 83] width 24 height 20
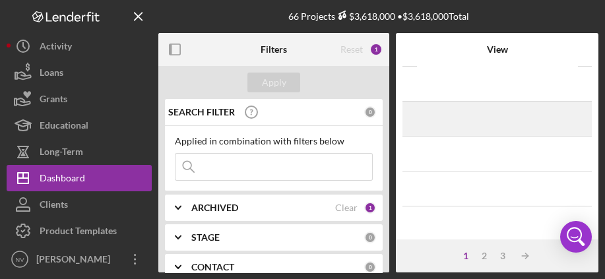
click at [446, 101] on td "19 hours ago Mark Doe Icon/Navigate" at bounding box center [497, 118] width 160 height 35
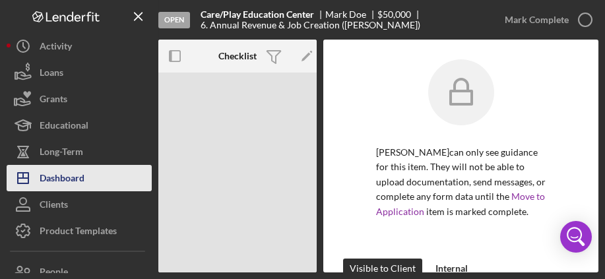
click at [87, 176] on button "Icon/Dashboard Dashboard" at bounding box center [79, 178] width 145 height 26
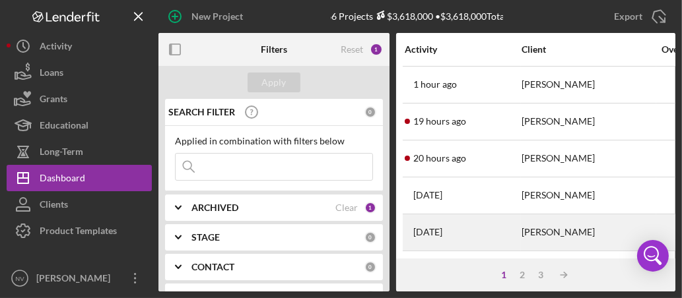
click at [520, 234] on td "2 days ago Matthew Kooyomjian" at bounding box center [462, 232] width 117 height 37
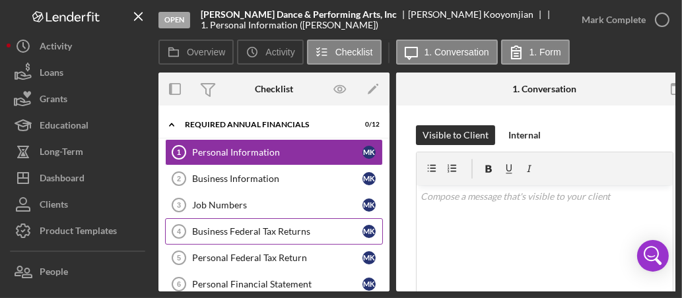
click at [281, 232] on div "Business Federal Tax Returns" at bounding box center [277, 231] width 170 height 11
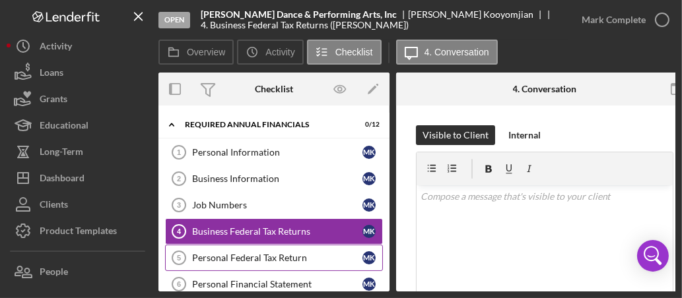
click at [254, 256] on div "Personal Federal Tax Return" at bounding box center [277, 258] width 170 height 11
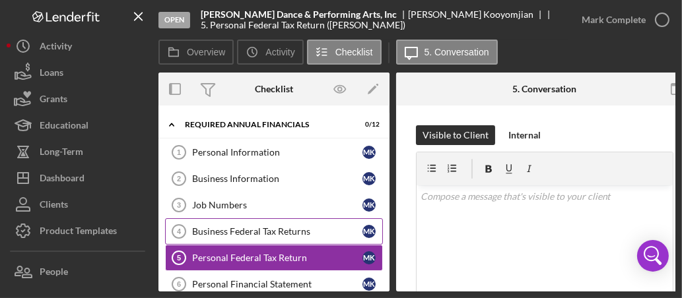
click at [270, 226] on div "Business Federal Tax Returns" at bounding box center [277, 231] width 170 height 11
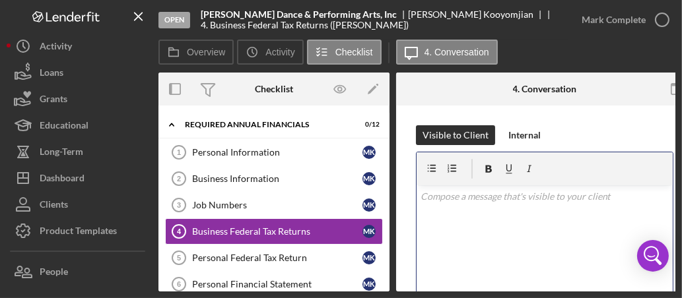
click at [461, 199] on p at bounding box center [545, 196] width 249 height 15
click at [573, 197] on p "Matt, upload 2024 SPA tax return here." at bounding box center [545, 196] width 249 height 15
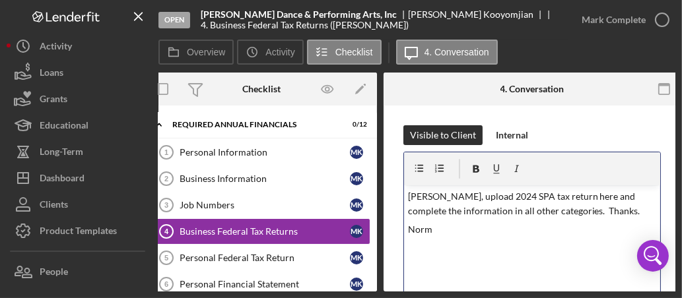
scroll to position [0, 17]
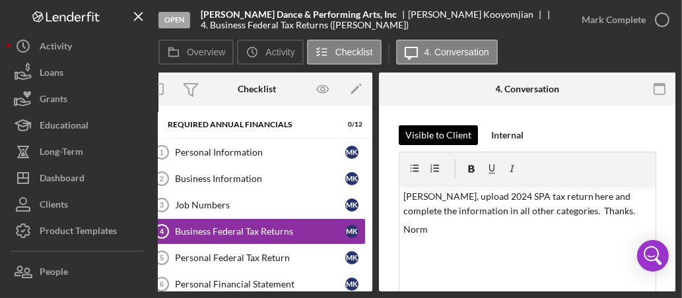
click at [435, 137] on div "Visible to Client" at bounding box center [438, 135] width 66 height 20
click at [413, 137] on div "Visible to Client" at bounding box center [438, 135] width 66 height 20
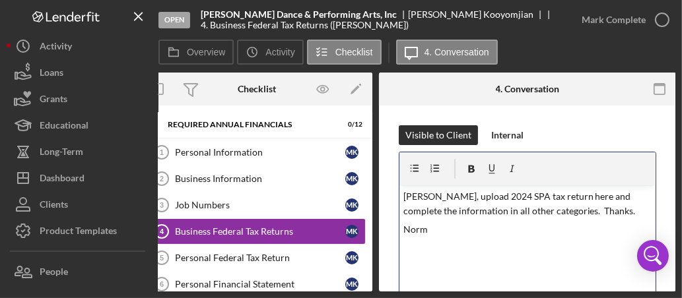
drag, startPoint x: 547, startPoint y: 242, endPoint x: 398, endPoint y: 257, distance: 149.3
click at [399, 257] on div "v Color teal Color pink Remove color Add row above Add row below Add column bef…" at bounding box center [527, 244] width 256 height 116
click at [510, 242] on div "v Color teal Color pink Remove color Add row above Add row below Add column bef…" at bounding box center [527, 244] width 256 height 116
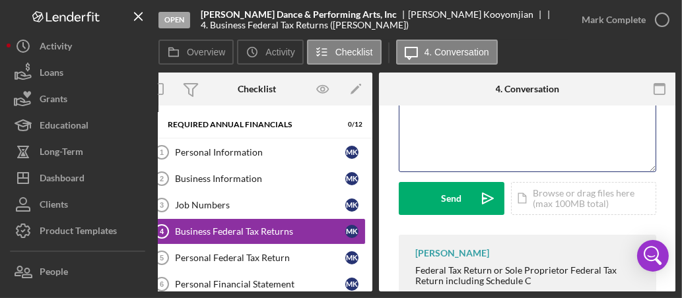
scroll to position [129, 0]
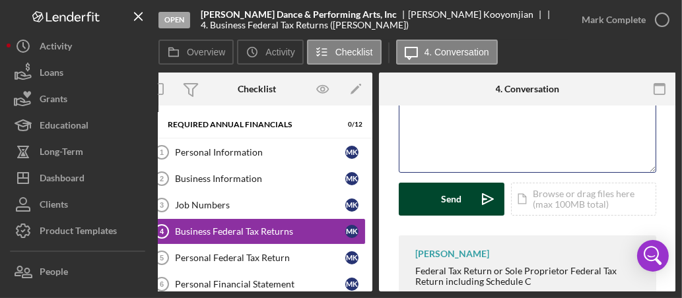
click at [452, 203] on div "Send" at bounding box center [452, 199] width 20 height 33
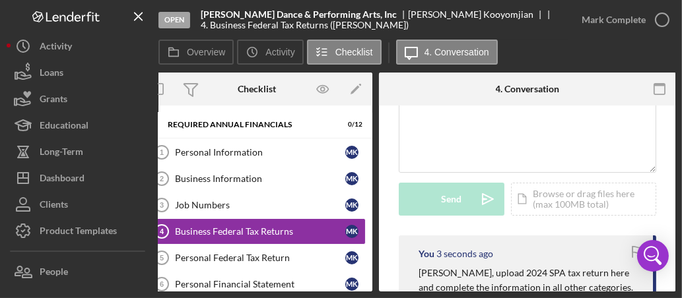
scroll to position [0, 0]
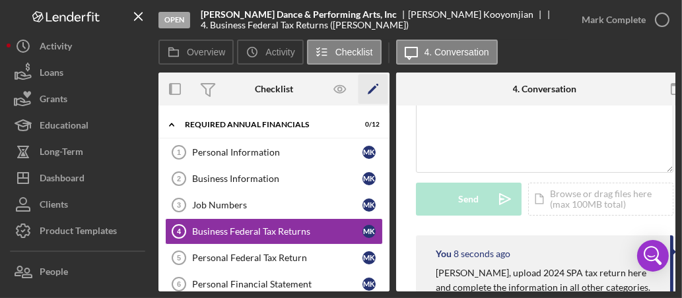
click at [373, 87] on polygon "button" at bounding box center [372, 90] width 9 height 9
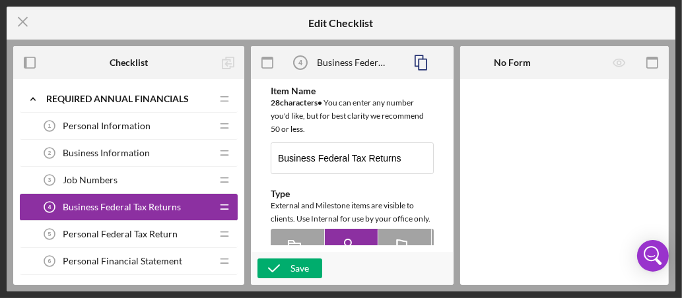
type textarea "<div>Federal Tax Return or Sole Proprietor Federal Tax Return including Schedul…"
click at [26, 22] on icon "Icon/Menu Close" at bounding box center [23, 21] width 33 height 33
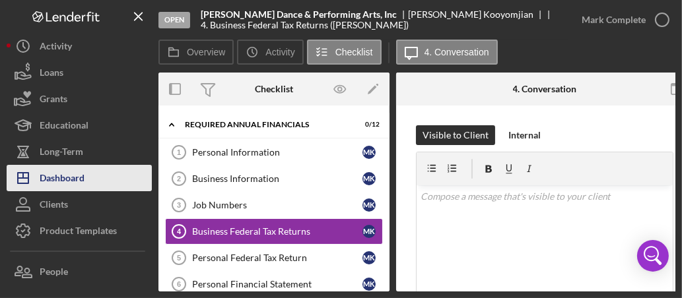
click at [49, 170] on div "Dashboard" at bounding box center [62, 180] width 45 height 30
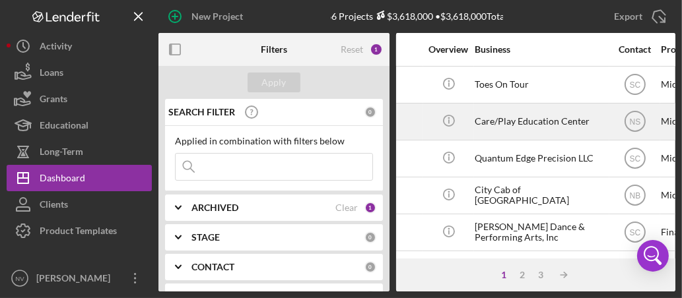
scroll to position [0, 233]
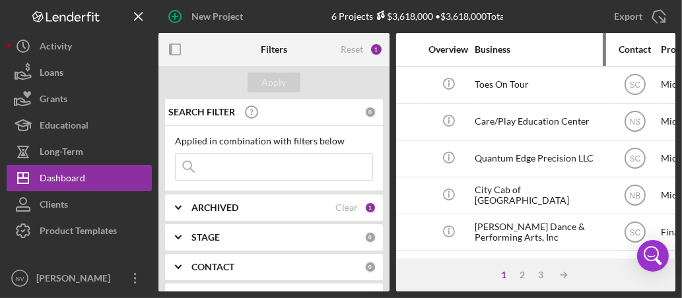
click at [496, 45] on div "Business" at bounding box center [541, 49] width 132 height 11
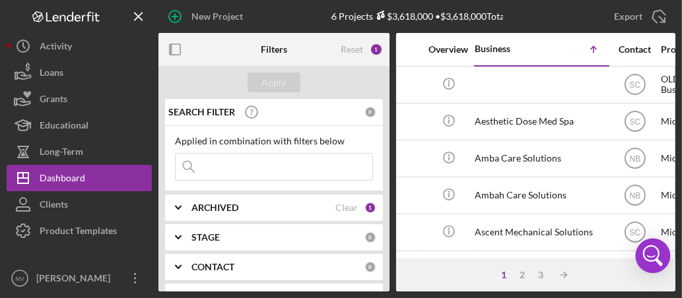
click at [605, 255] on icon "Open Intercom Messenger" at bounding box center [653, 256] width 32 height 32
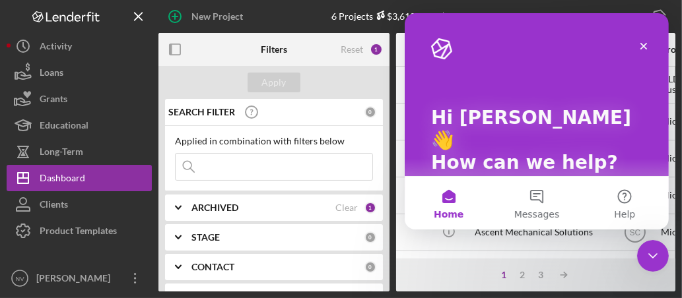
scroll to position [0, 0]
click at [605, 114] on p "Hi Norman 👋" at bounding box center [535, 129] width 211 height 45
click at [605, 46] on icon "Close" at bounding box center [643, 46] width 11 height 11
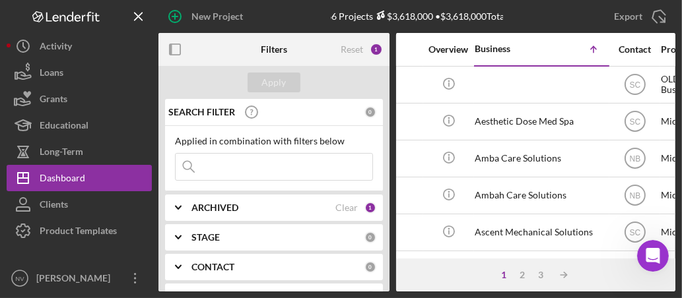
drag, startPoint x: 288, startPoint y: 18, endPoint x: 279, endPoint y: 15, distance: 10.4
click at [279, 15] on div "New Project" at bounding box center [244, 16] width 172 height 33
click at [137, 13] on icon "Icon/Menu Close" at bounding box center [139, 17] width 30 height 30
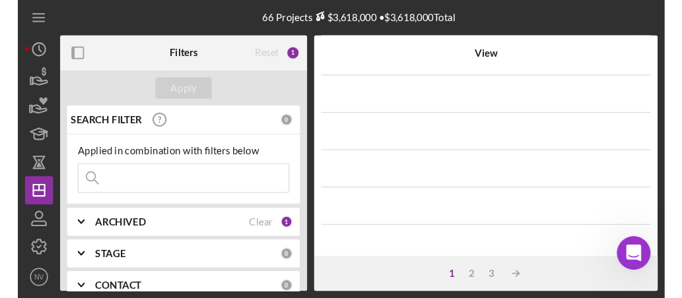
scroll to position [362, 0]
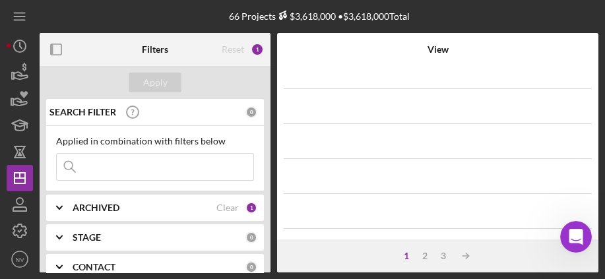
click at [88, 179] on input at bounding box center [155, 167] width 197 height 26
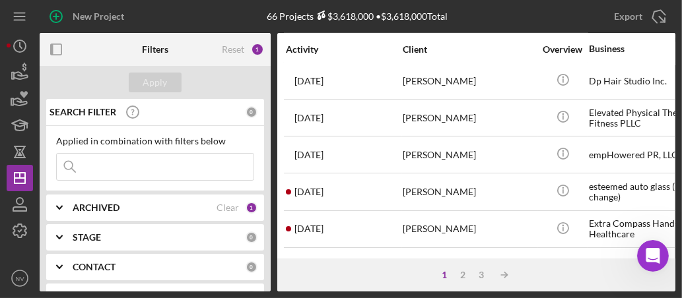
scroll to position [625, 0]
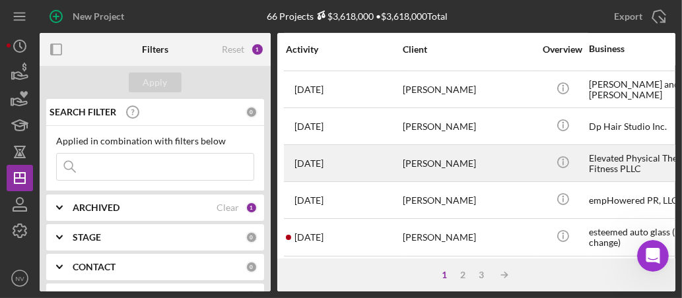
click at [440, 164] on div "[PERSON_NAME]" at bounding box center [469, 163] width 132 height 35
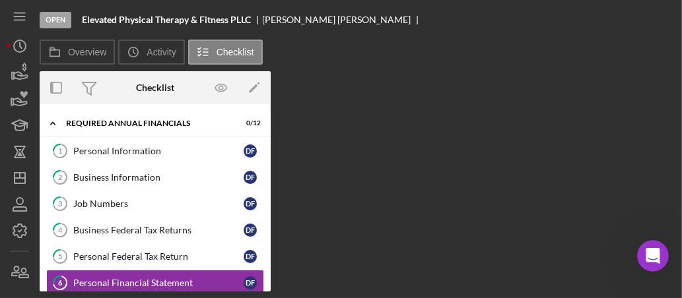
scroll to position [81, 0]
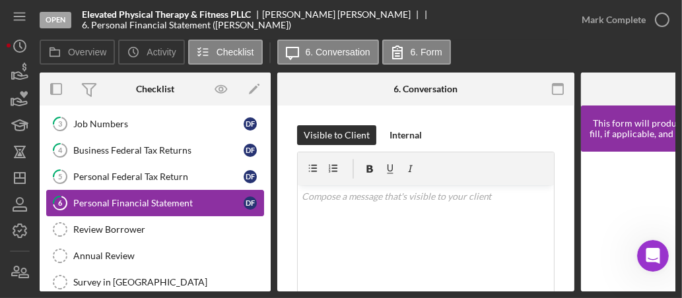
click at [174, 200] on div "Personal Financial Statement" at bounding box center [158, 203] width 170 height 11
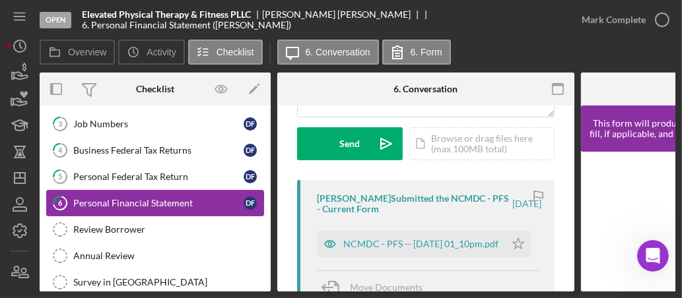
scroll to position [187, 0]
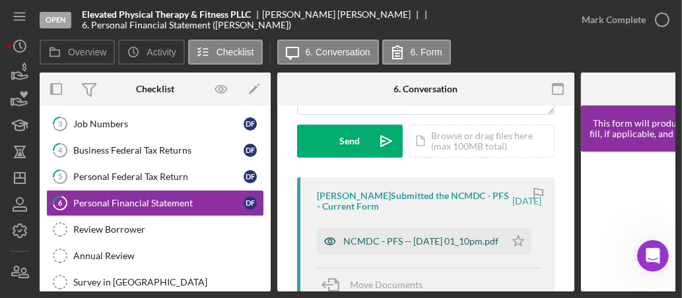
click at [405, 242] on div "NCMDC - PFS -- 2025-05-31 01_10pm.pdf" at bounding box center [420, 241] width 155 height 11
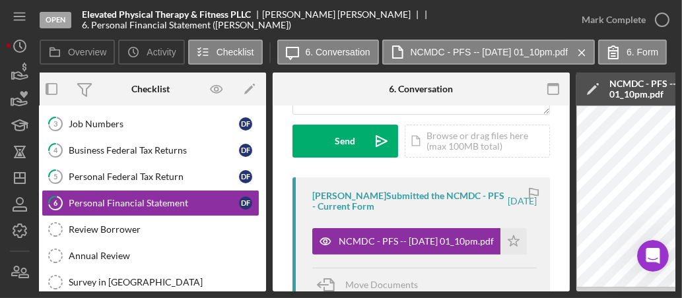
scroll to position [0, 0]
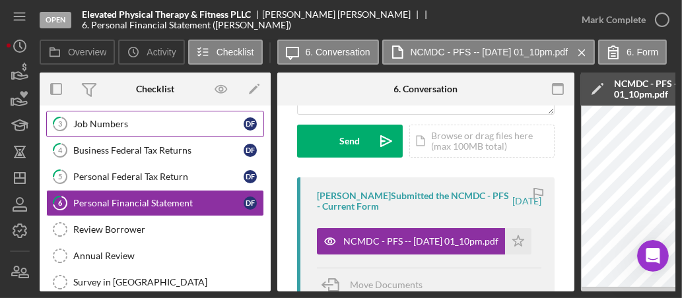
click at [164, 123] on div "Job Numbers" at bounding box center [158, 124] width 170 height 11
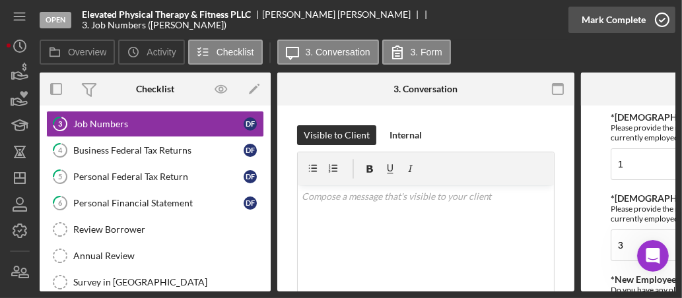
click at [605, 22] on icon "button" at bounding box center [662, 19] width 33 height 33
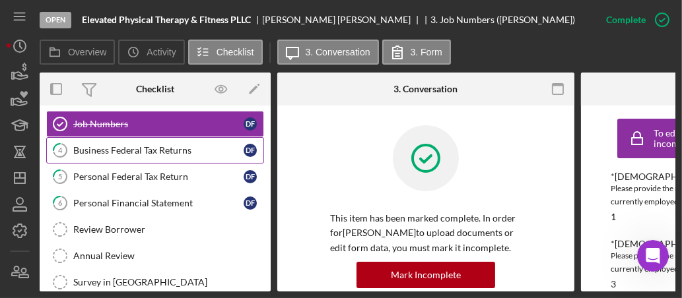
click at [151, 145] on div "Business Federal Tax Returns" at bounding box center [158, 150] width 170 height 11
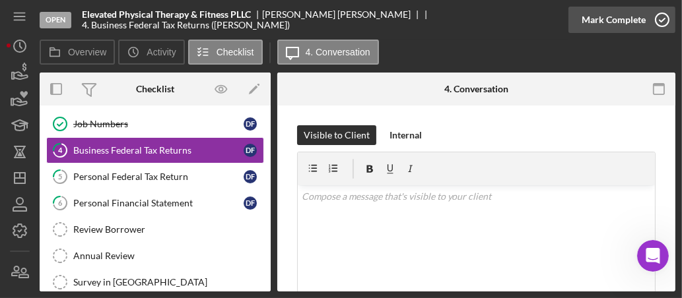
click at [605, 19] on icon "button" at bounding box center [662, 19] width 33 height 33
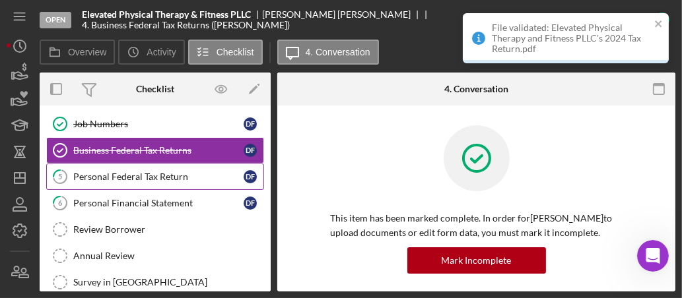
click at [152, 176] on div "Personal Federal Tax Return" at bounding box center [158, 177] width 170 height 11
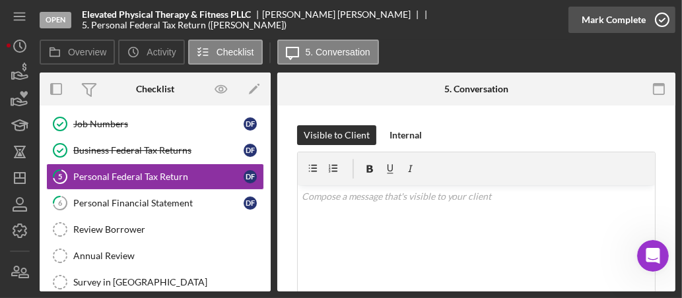
click at [605, 23] on icon "button" at bounding box center [662, 19] width 33 height 33
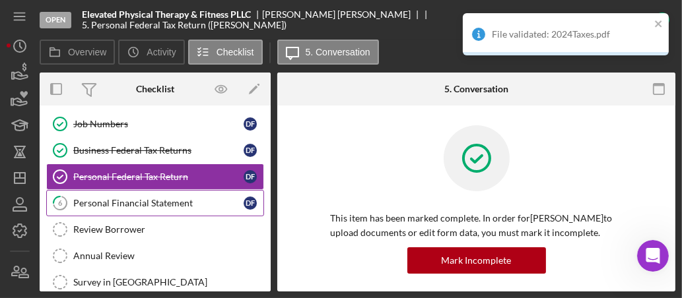
click at [151, 200] on div "Personal Financial Statement" at bounding box center [158, 203] width 170 height 11
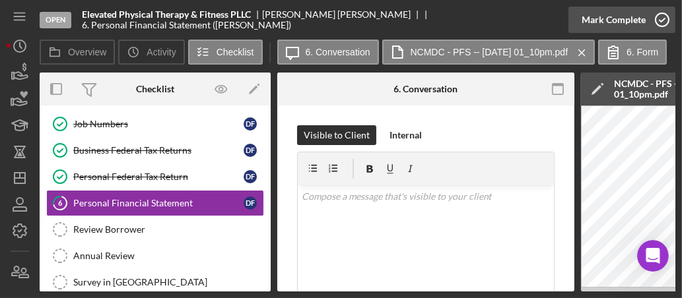
click at [605, 17] on icon "button" at bounding box center [662, 19] width 33 height 33
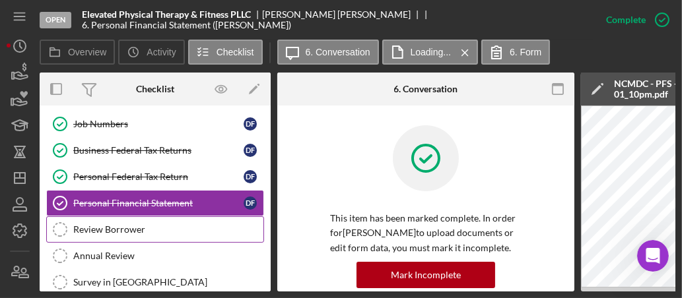
click at [81, 227] on div "Review Borrower" at bounding box center [168, 229] width 190 height 11
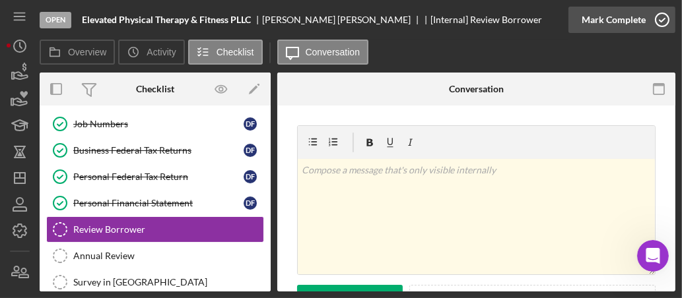
click at [605, 21] on icon "button" at bounding box center [662, 19] width 33 height 33
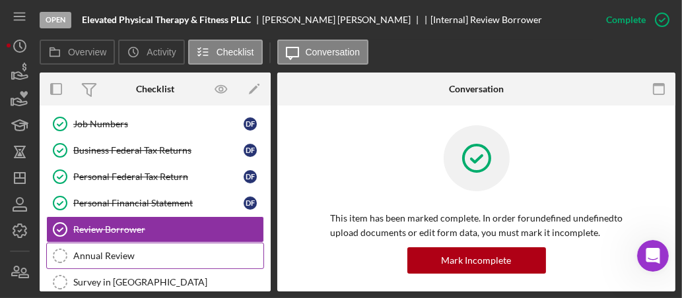
click at [138, 253] on div "Annual Review" at bounding box center [168, 256] width 190 height 11
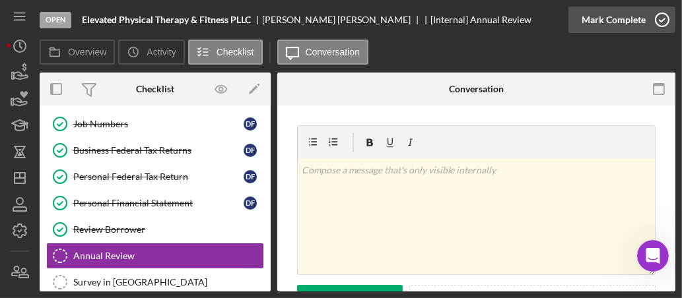
click at [605, 24] on icon "button" at bounding box center [662, 19] width 33 height 33
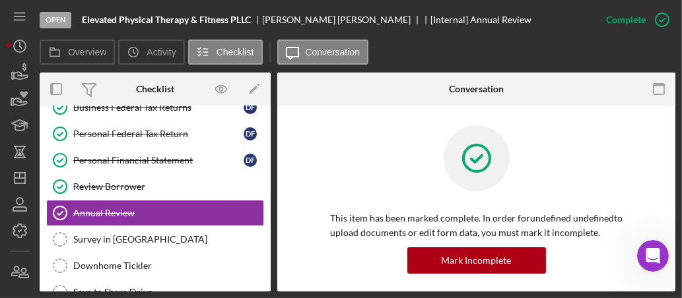
scroll to position [170, 0]
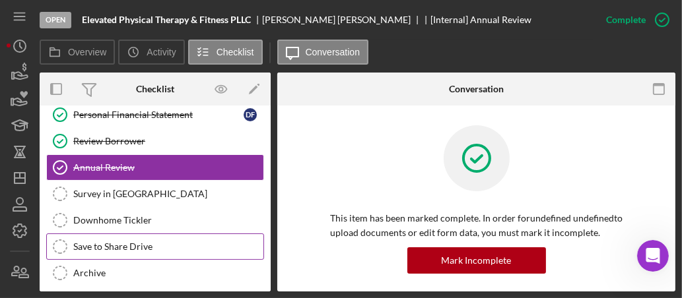
click at [57, 242] on icon "Save to Share Drive" at bounding box center [60, 246] width 33 height 33
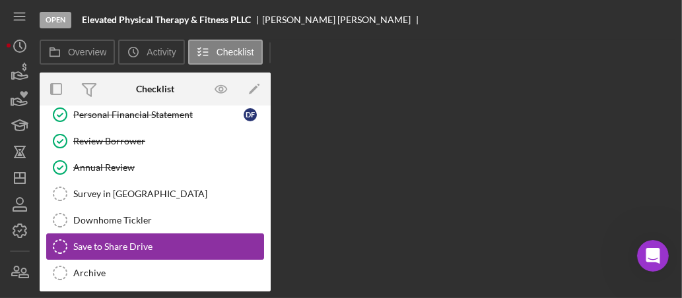
scroll to position [170, 0]
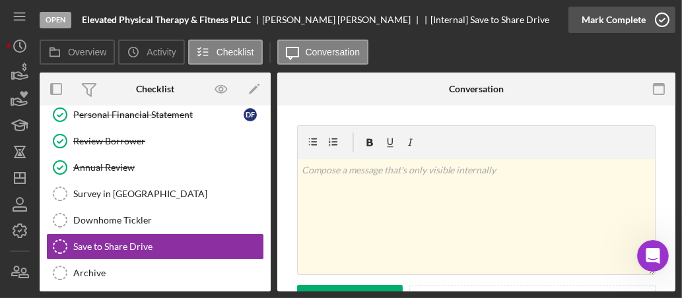
click at [605, 18] on icon "button" at bounding box center [662, 19] width 33 height 33
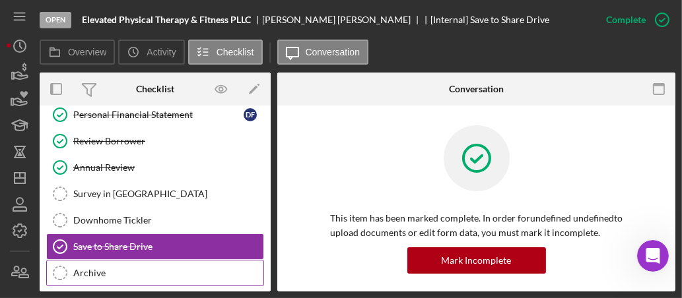
click at [67, 266] on icon "Archive" at bounding box center [60, 273] width 33 height 33
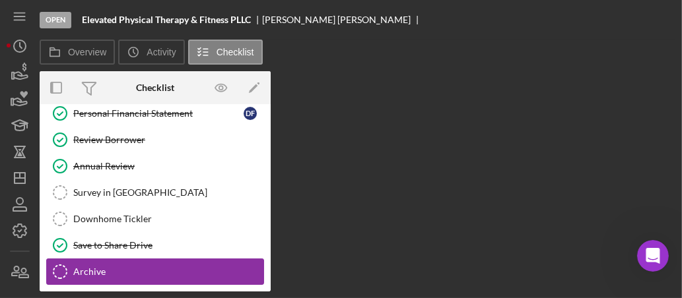
scroll to position [170, 0]
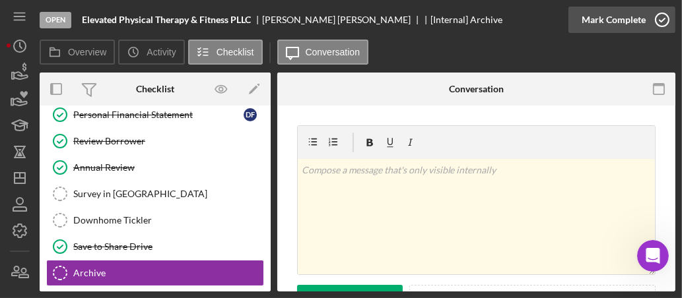
click at [605, 25] on icon "button" at bounding box center [662, 19] width 33 height 33
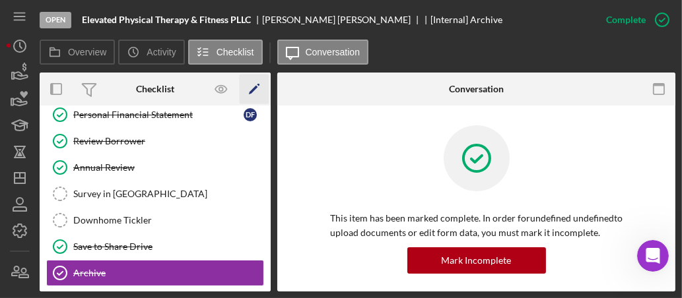
click at [253, 88] on polygon "button" at bounding box center [253, 90] width 9 height 9
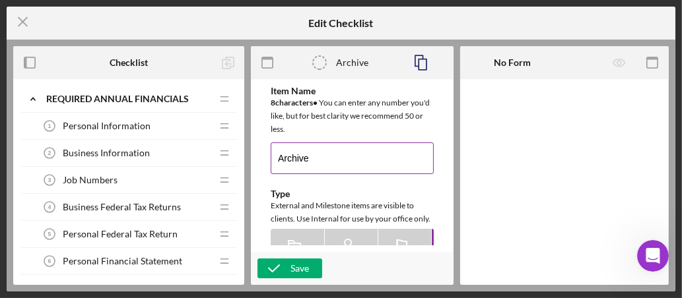
click at [299, 165] on input "Archive" at bounding box center [352, 159] width 163 height 32
click at [15, 27] on icon "Icon/Menu Close" at bounding box center [23, 21] width 33 height 33
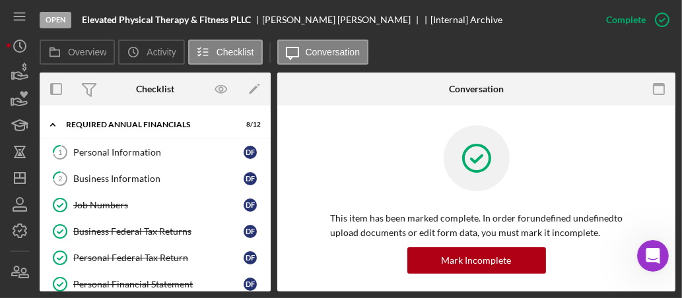
scroll to position [170, 0]
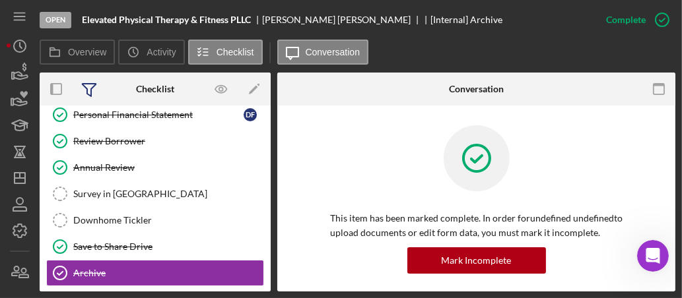
click at [102, 87] on icon at bounding box center [89, 89] width 33 height 33
click at [61, 84] on rect "button" at bounding box center [56, 89] width 11 height 11
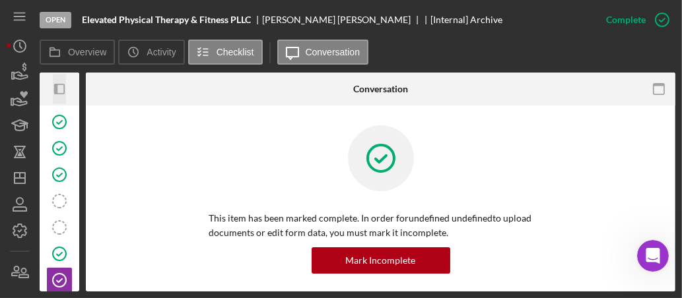
click at [61, 84] on rect "button" at bounding box center [59, 88] width 9 height 9
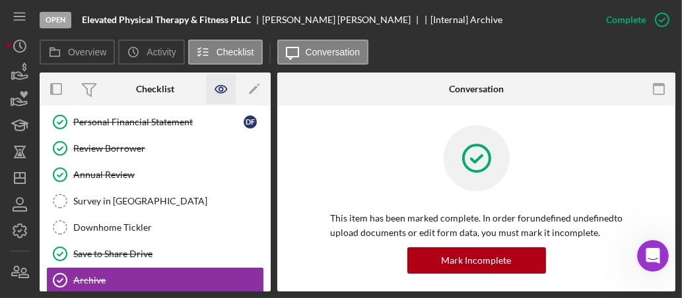
click at [224, 88] on icon "button" at bounding box center [222, 90] width 30 height 30
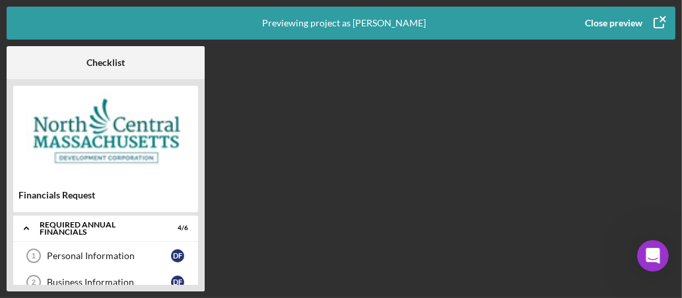
click at [605, 20] on icon "button" at bounding box center [658, 23] width 33 height 33
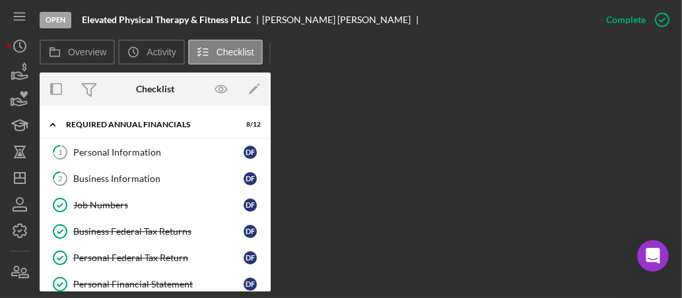
scroll to position [170, 0]
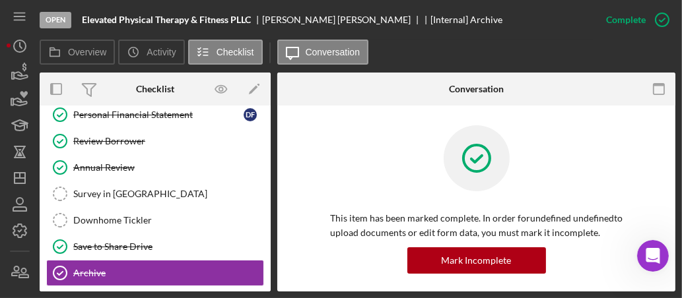
click at [430, 24] on div "[Internal] Archive" at bounding box center [466, 20] width 72 height 11
click at [430, 22] on div "[Internal] Archive" at bounding box center [466, 20] width 72 height 11
click at [147, 110] on div "Personal Financial Statement" at bounding box center [158, 115] width 170 height 11
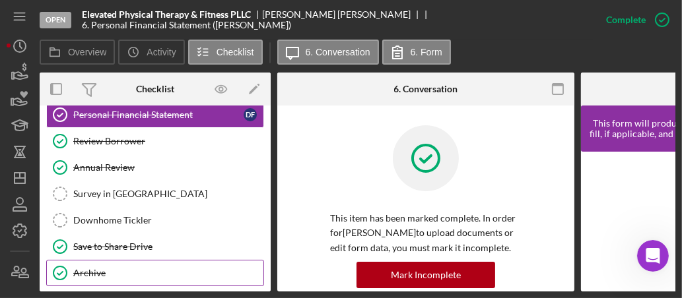
click at [90, 268] on div "Archive" at bounding box center [168, 273] width 190 height 11
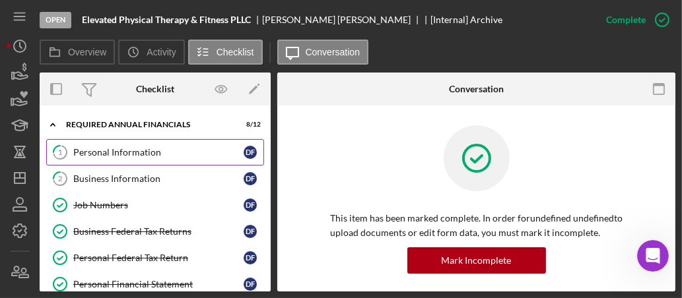
click at [144, 150] on div "Personal Information" at bounding box center [158, 152] width 170 height 11
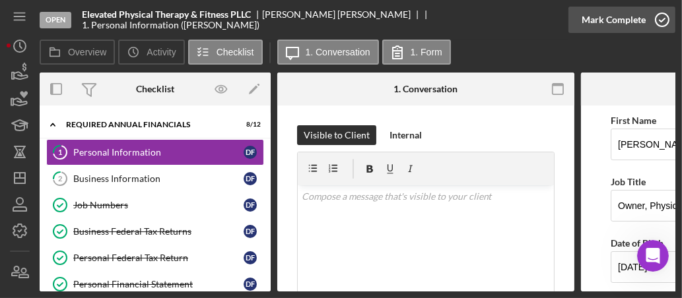
click at [605, 16] on icon "button" at bounding box center [662, 19] width 33 height 33
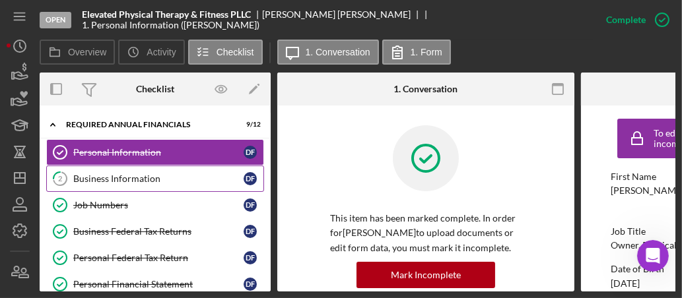
scroll to position [0, 124]
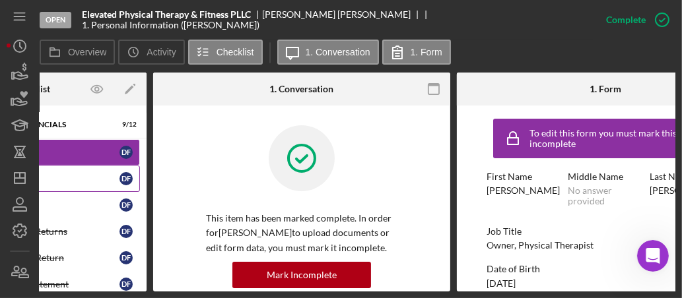
click at [92, 178] on div "Business Information" at bounding box center [34, 179] width 170 height 11
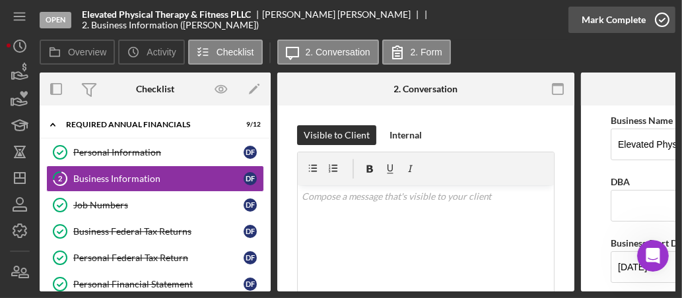
click at [605, 22] on icon "button" at bounding box center [662, 19] width 33 height 33
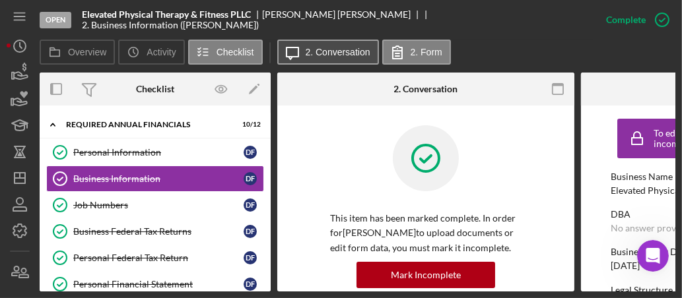
click at [324, 52] on label "2. Conversation" at bounding box center [338, 52] width 65 height 11
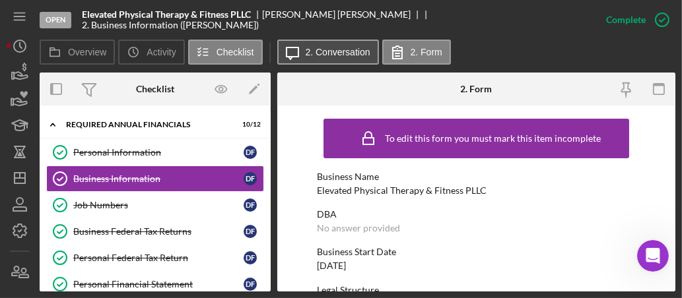
click at [324, 52] on label "2. Conversation" at bounding box center [338, 52] width 65 height 11
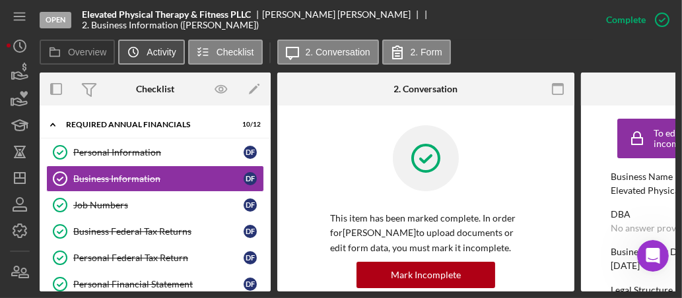
click at [161, 54] on label "Activity" at bounding box center [161, 52] width 29 height 11
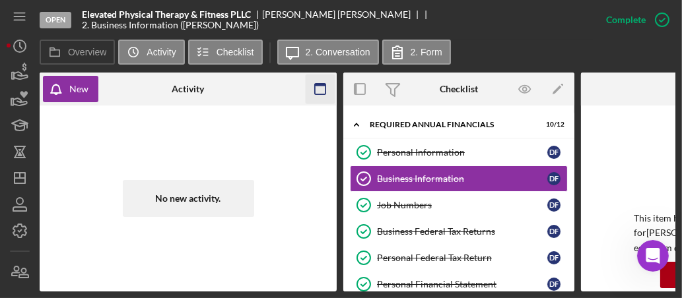
click at [329, 84] on icon "button" at bounding box center [321, 90] width 30 height 30
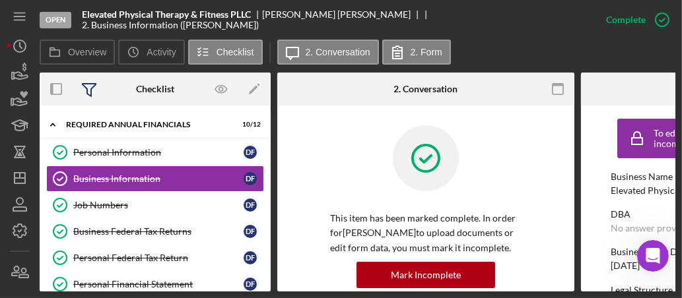
click at [82, 92] on icon at bounding box center [89, 89] width 33 height 33
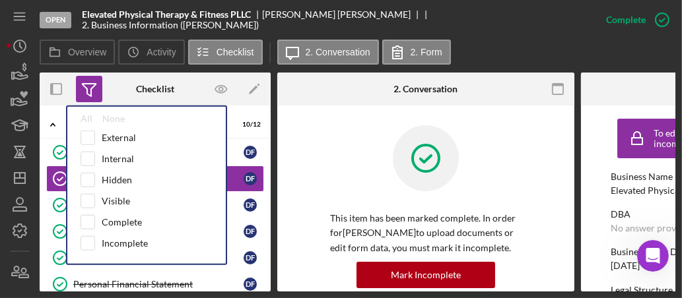
click at [82, 92] on icon at bounding box center [89, 89] width 33 height 33
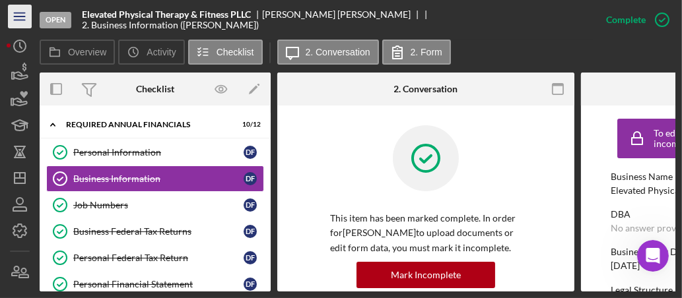
click at [26, 21] on icon "Icon/Menu" at bounding box center [20, 17] width 30 height 30
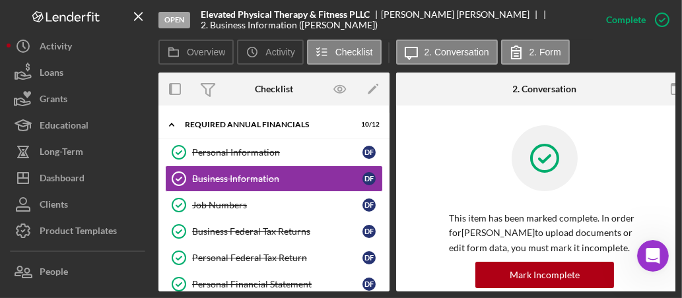
click at [456, 139] on div at bounding box center [544, 168] width 191 height 86
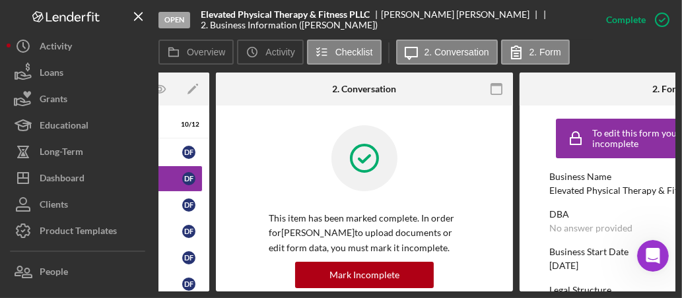
scroll to position [0, 181]
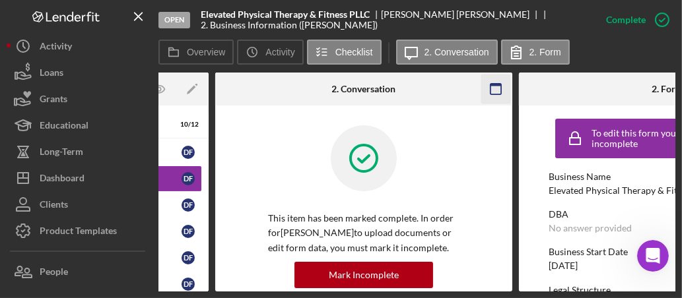
click at [490, 90] on rect "button" at bounding box center [495, 89] width 11 height 11
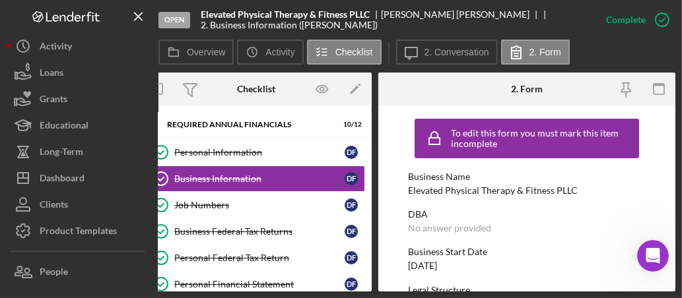
scroll to position [0, 17]
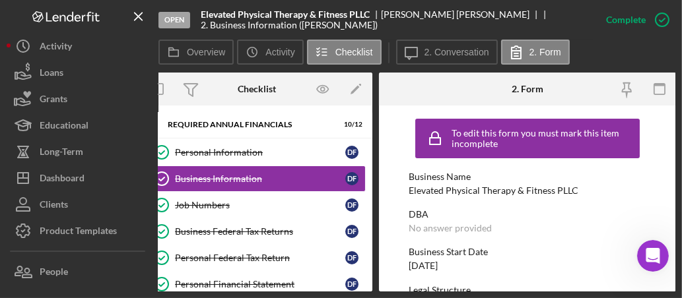
click at [490, 90] on div "2. Form" at bounding box center [527, 89] width 99 height 33
click at [605, 84] on rect "button" at bounding box center [659, 85] width 11 height 3
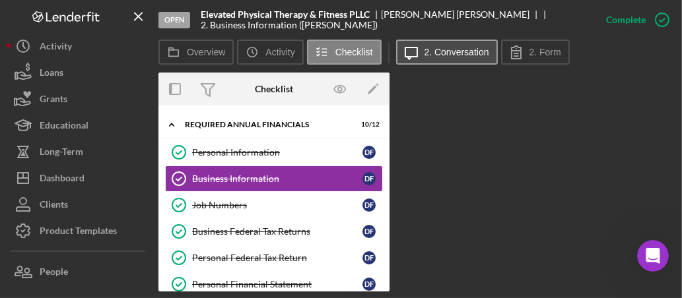
click at [463, 55] on label "2. Conversation" at bounding box center [456, 52] width 65 height 11
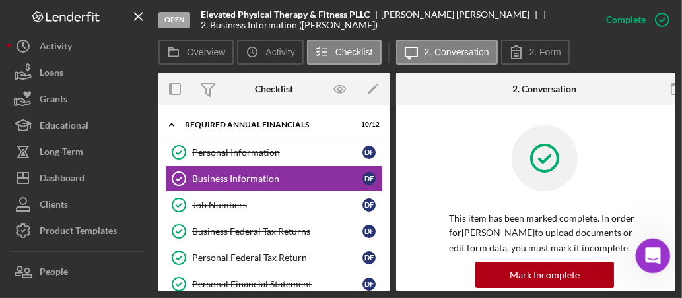
drag, startPoint x: 1093, startPoint y: 330, endPoint x: 646, endPoint y: 256, distance: 452.3
click at [605, 256] on icon "Open Intercom Messenger" at bounding box center [651, 255] width 22 height 22
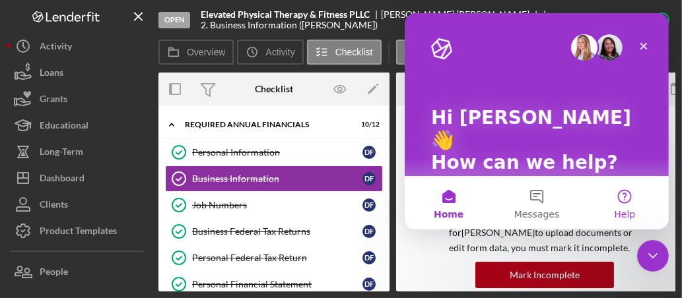
click at [605, 193] on button "Help" at bounding box center [624, 203] width 88 height 53
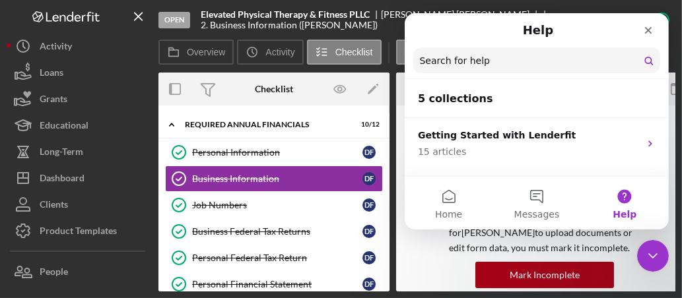
click at [485, 69] on input "Search for help" at bounding box center [536, 61] width 247 height 26
type input "archive an active file"
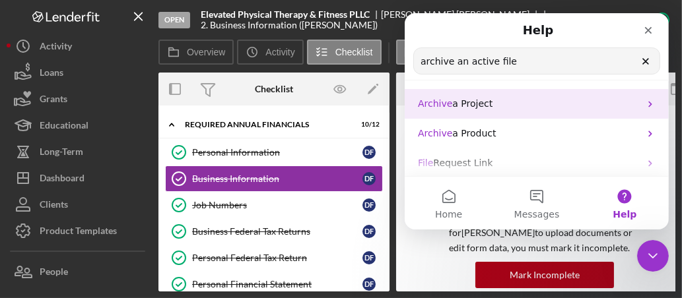
click at [467, 106] on span "a Project" at bounding box center [472, 103] width 40 height 11
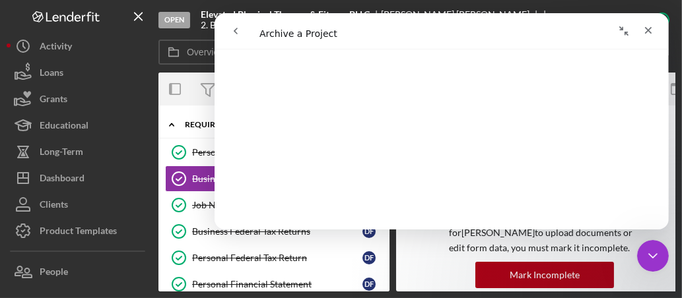
scroll to position [279, 0]
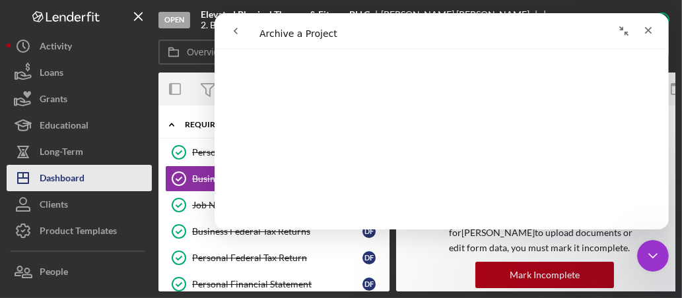
click at [76, 181] on div "Dashboard" at bounding box center [62, 180] width 45 height 30
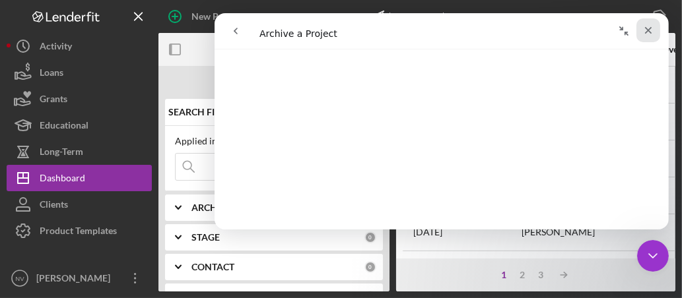
click at [605, 33] on icon "Close" at bounding box center [647, 30] width 7 height 7
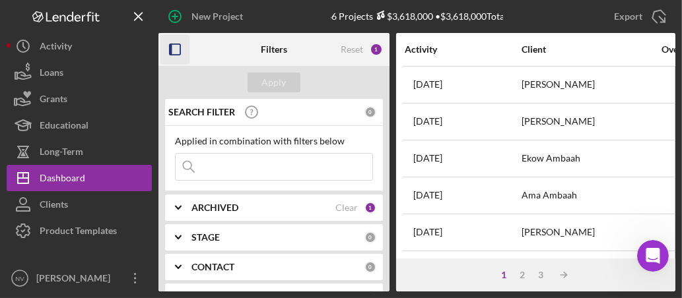
click at [170, 53] on rect "button" at bounding box center [175, 49] width 11 height 11
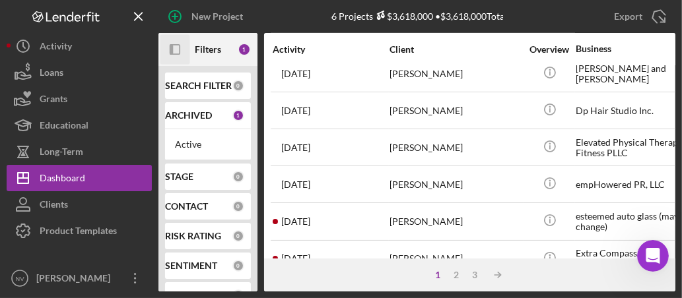
scroll to position [641, 0]
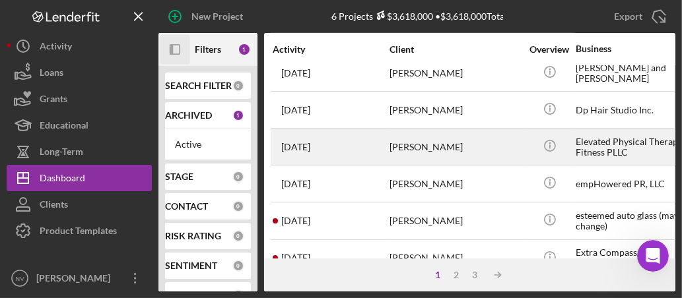
click at [599, 144] on div "Elevated Physical Therapy & Fitness PLLC" at bounding box center [642, 146] width 132 height 35
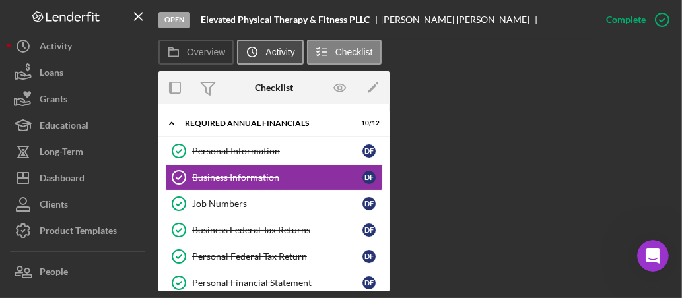
click at [261, 53] on icon "Icon/History" at bounding box center [252, 52] width 26 height 26
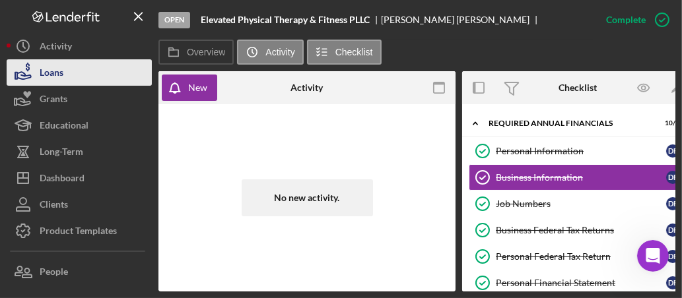
click at [59, 73] on div "Loans" at bounding box center [52, 74] width 24 height 30
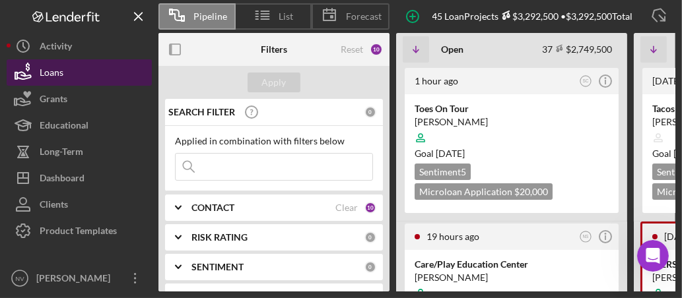
click at [59, 73] on div "Loans" at bounding box center [52, 74] width 24 height 30
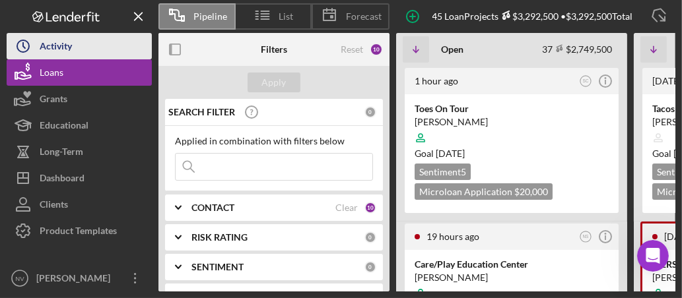
click at [57, 41] on div "Activity" at bounding box center [56, 48] width 32 height 30
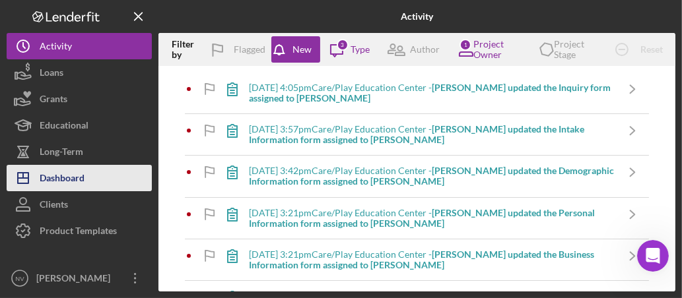
click at [63, 175] on div "Dashboard" at bounding box center [62, 180] width 45 height 30
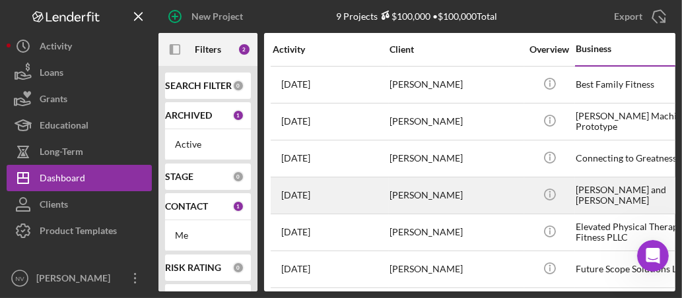
click at [531, 191] on div "Icon/Info" at bounding box center [550, 195] width 50 height 35
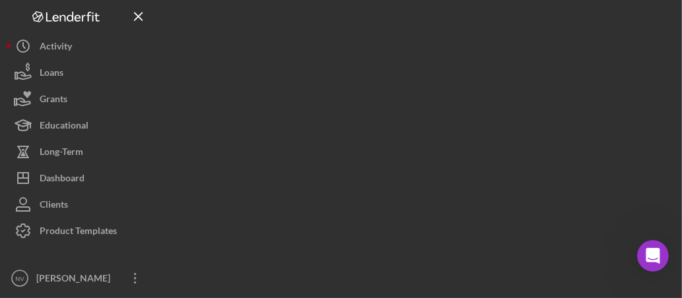
click at [531, 191] on div at bounding box center [416, 146] width 517 height 292
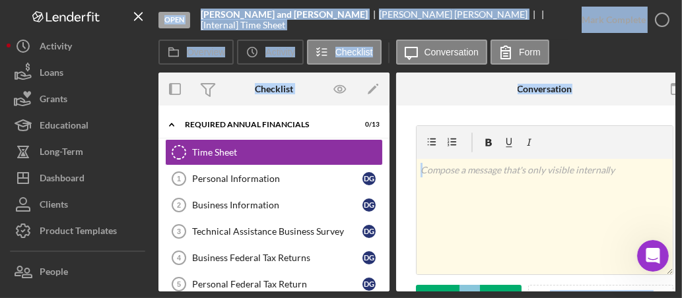
click at [605, 53] on div "Overview Icon/History Activity Checklist Icon/Message Conversation Form" at bounding box center [416, 53] width 517 height 26
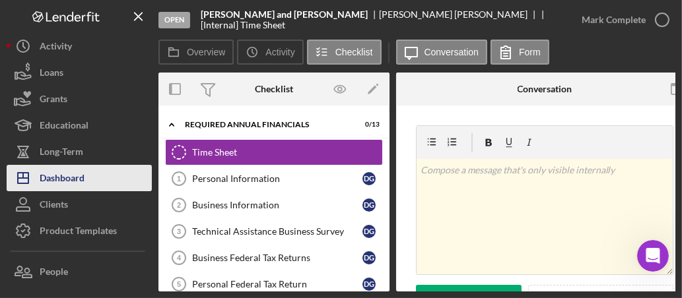
click at [72, 176] on div "Dashboard" at bounding box center [62, 180] width 45 height 30
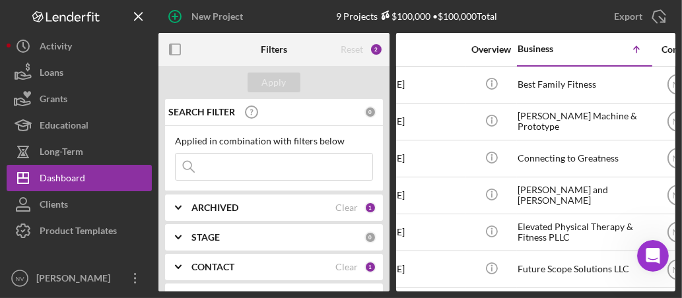
scroll to position [0, 191]
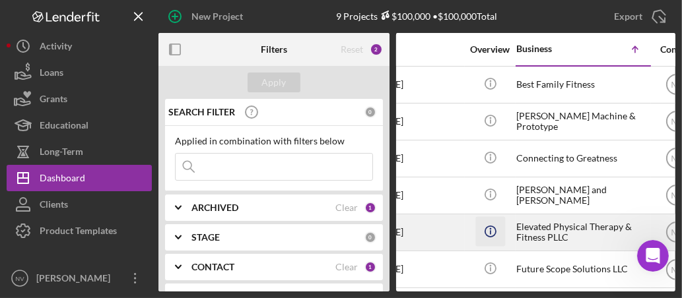
click at [492, 231] on icon "Icon/Info" at bounding box center [490, 232] width 30 height 30
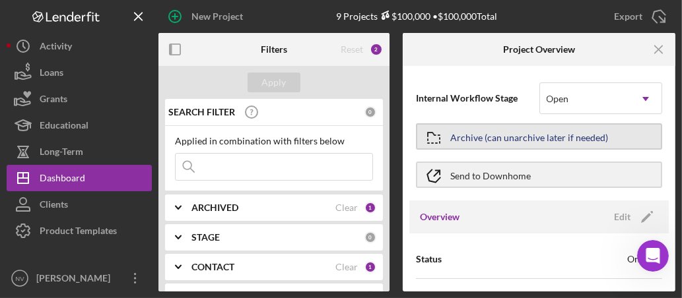
click at [517, 131] on div "Archive (can unarchive later if needed)" at bounding box center [529, 137] width 158 height 24
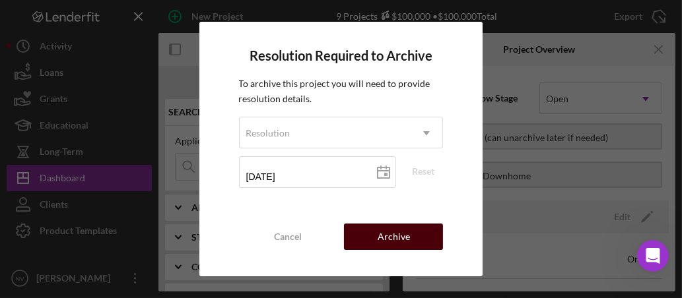
click at [419, 235] on button "Archive" at bounding box center [393, 237] width 99 height 26
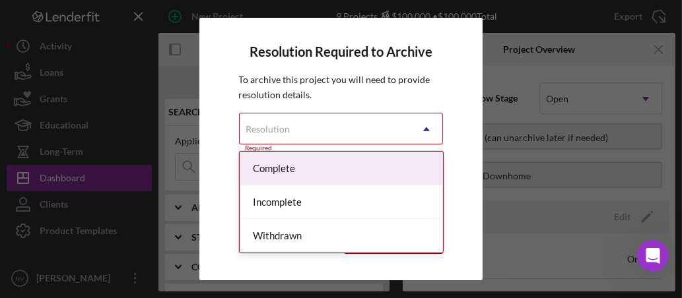
click at [425, 133] on icon "Icon/Dropdown Arrow" at bounding box center [427, 130] width 32 height 32
click at [318, 168] on div "Complete" at bounding box center [341, 169] width 203 height 34
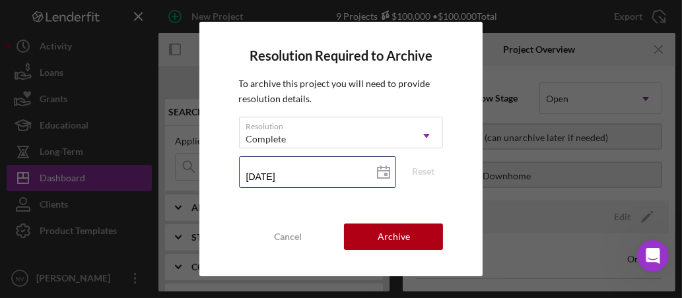
click at [318, 168] on input "10/02/2025" at bounding box center [318, 172] width 158 height 32
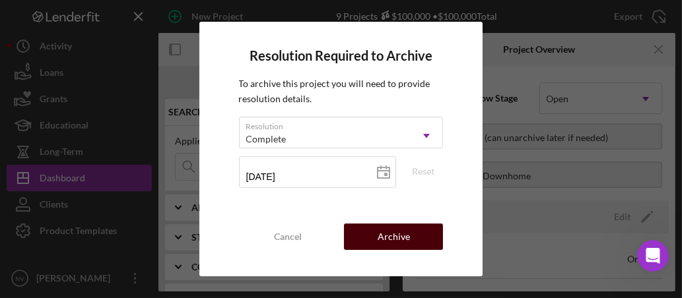
click at [390, 245] on div "Archive" at bounding box center [394, 237] width 32 height 26
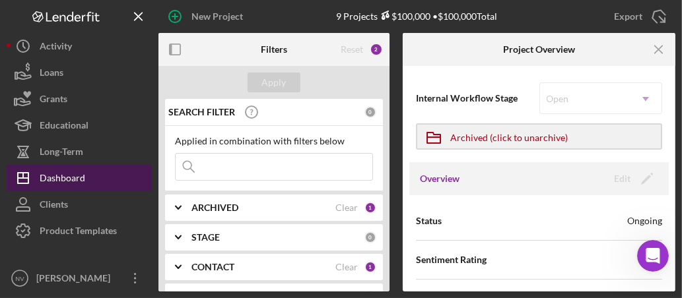
click at [100, 182] on button "Icon/Dashboard Dashboard" at bounding box center [79, 178] width 145 height 26
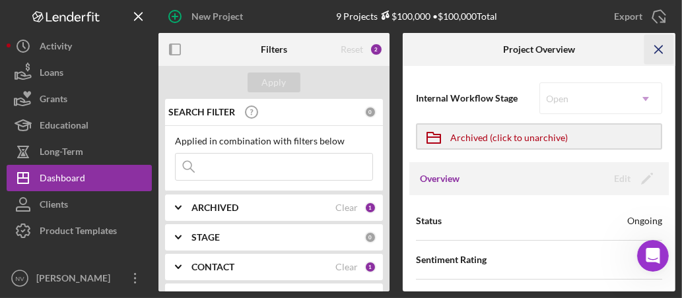
click at [605, 48] on line "button" at bounding box center [658, 49] width 7 height 7
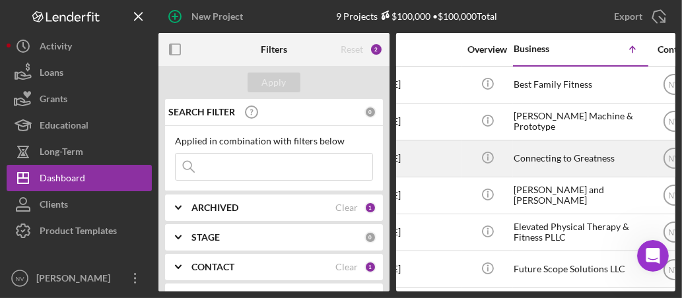
scroll to position [0, 197]
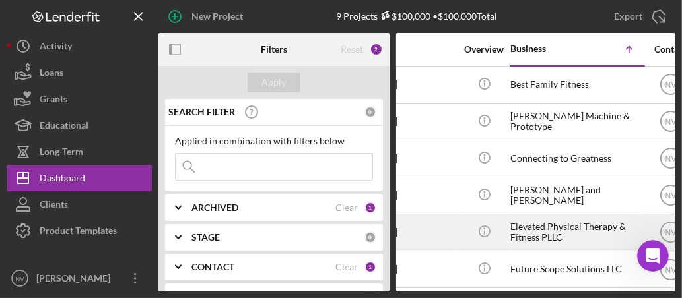
click at [533, 235] on div "Elevated Physical Therapy & Fitness PLLC" at bounding box center [576, 232] width 132 height 35
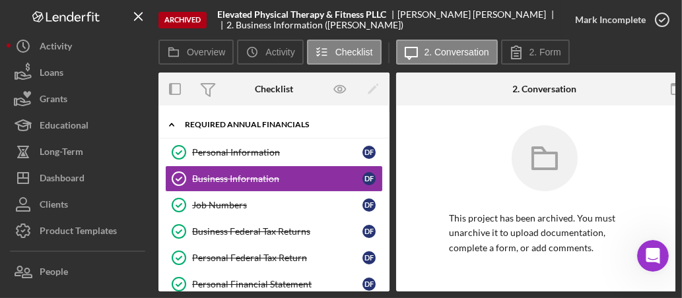
click at [263, 122] on div "Required Annual Financials" at bounding box center [279, 125] width 188 height 8
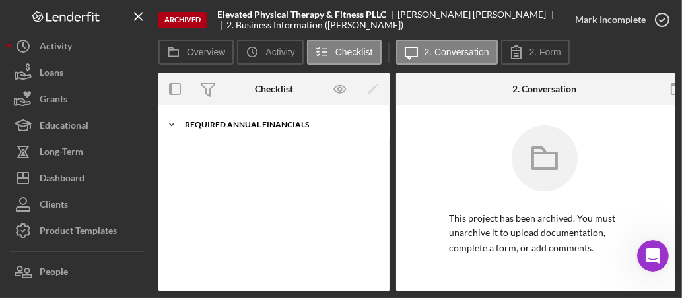
click at [263, 122] on div "Required Annual Financials" at bounding box center [279, 125] width 188 height 8
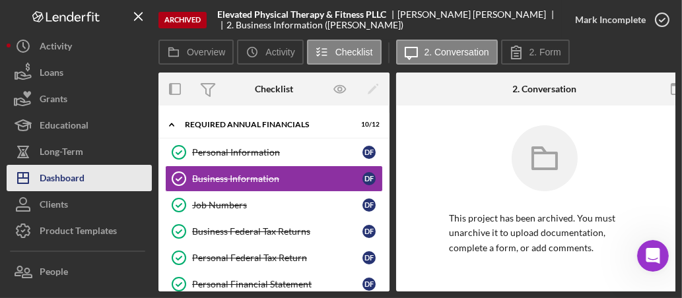
click at [73, 174] on div "Dashboard" at bounding box center [62, 180] width 45 height 30
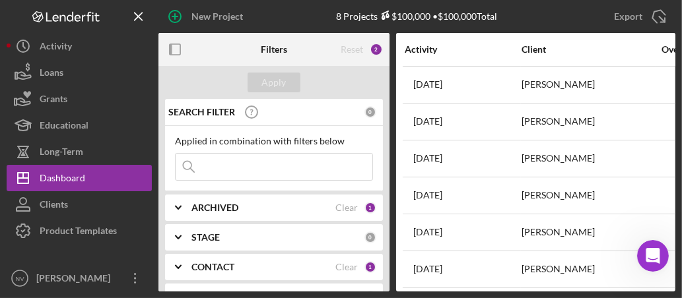
click at [368, 203] on div "1" at bounding box center [370, 208] width 12 height 12
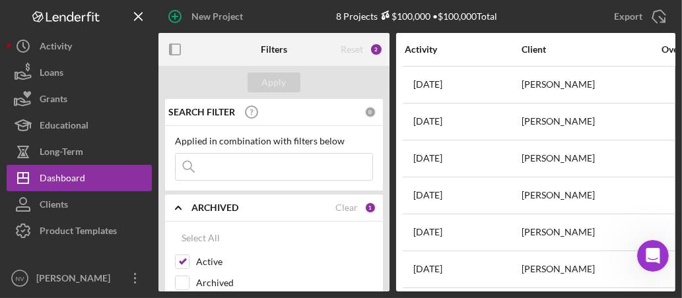
click at [368, 203] on div "1" at bounding box center [370, 208] width 12 height 12
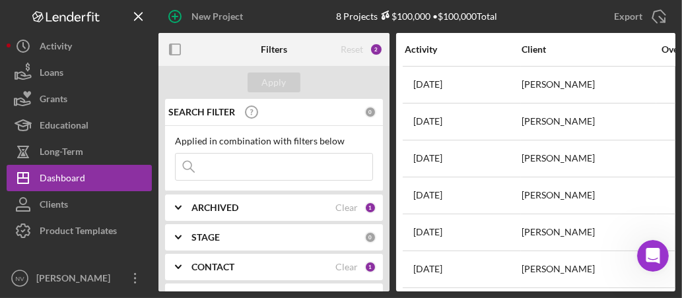
click at [368, 207] on div "1" at bounding box center [370, 208] width 12 height 12
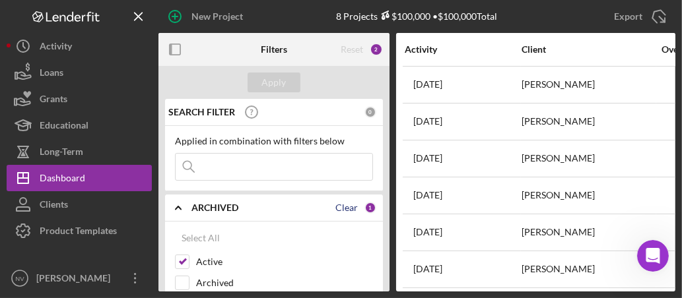
click at [340, 205] on div "Clear" at bounding box center [346, 208] width 22 height 11
click at [269, 86] on div "Apply" at bounding box center [274, 83] width 24 height 20
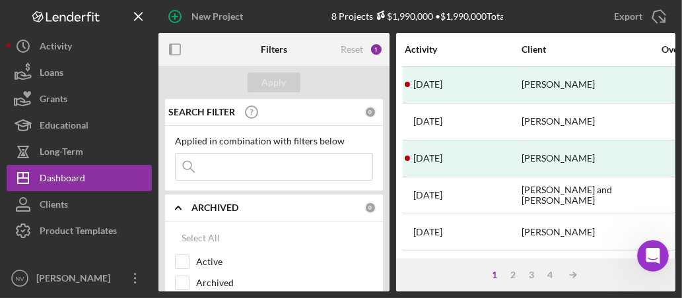
click at [389, 193] on div "SEARCH FILTER 0 Applied in combination with filters below Icon/Menu Close Icon/…" at bounding box center [273, 195] width 231 height 193
click at [181, 264] on input "Active" at bounding box center [182, 261] width 13 height 13
checkbox input "true"
click at [268, 86] on div "Apply" at bounding box center [274, 83] width 24 height 20
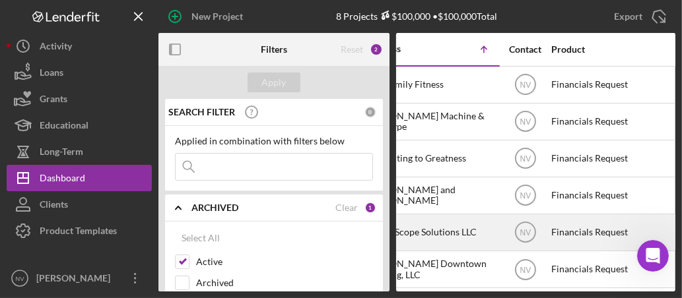
scroll to position [0, 345]
click at [429, 230] on div "Future Scope Solutions LLC" at bounding box center [429, 232] width 132 height 35
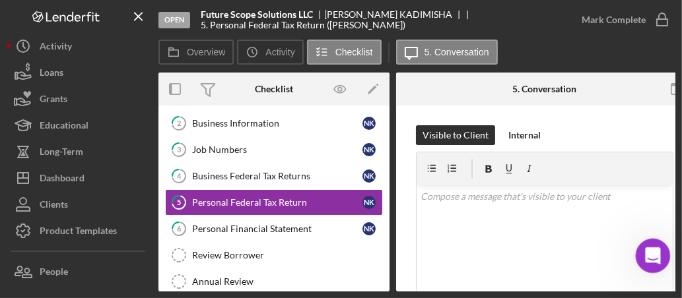
click at [605, 252] on icon "Open Intercom Messenger" at bounding box center [651, 255] width 22 height 22
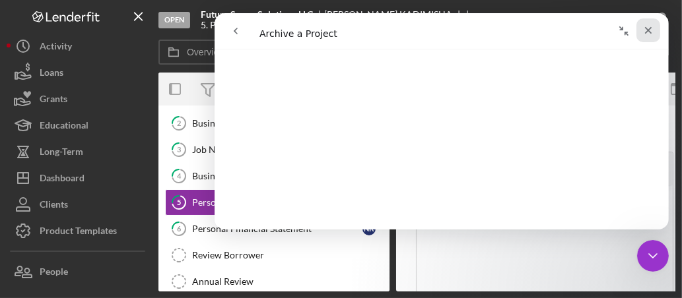
scroll to position [191, 0]
click at [605, 30] on icon "Close" at bounding box center [647, 30] width 11 height 11
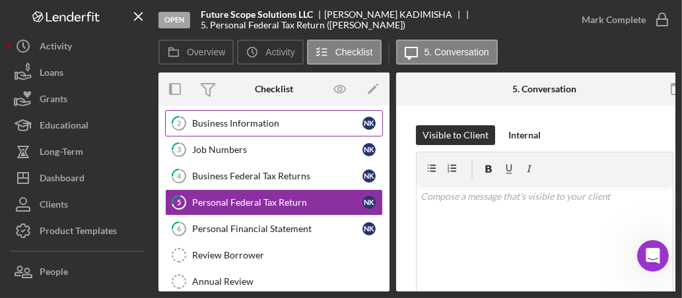
click at [222, 119] on div "Business Information" at bounding box center [277, 123] width 170 height 11
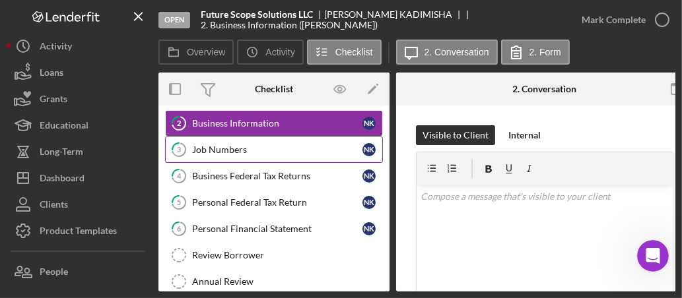
click at [222, 145] on div "Job Numbers" at bounding box center [277, 150] width 170 height 11
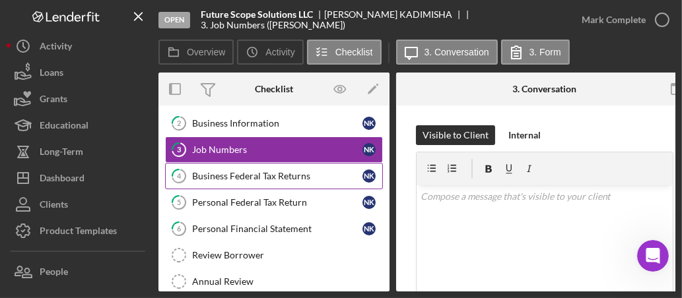
click at [286, 173] on div "Business Federal Tax Returns" at bounding box center [277, 176] width 170 height 11
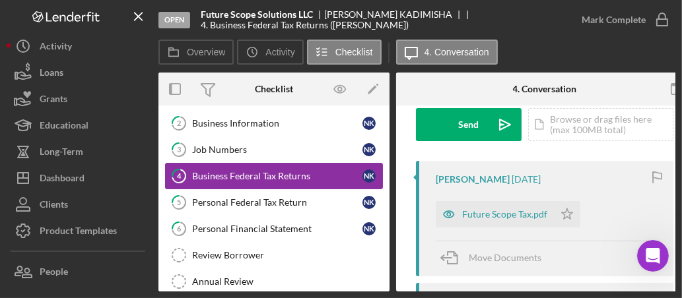
scroll to position [204, 0]
click at [204, 171] on div "Business Federal Tax Returns" at bounding box center [277, 176] width 170 height 11
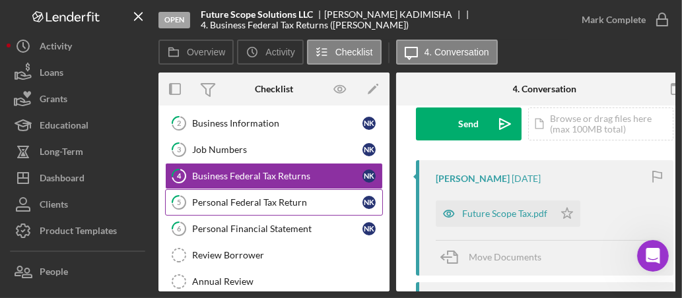
click at [217, 198] on div "Personal Federal Tax Return" at bounding box center [277, 202] width 170 height 11
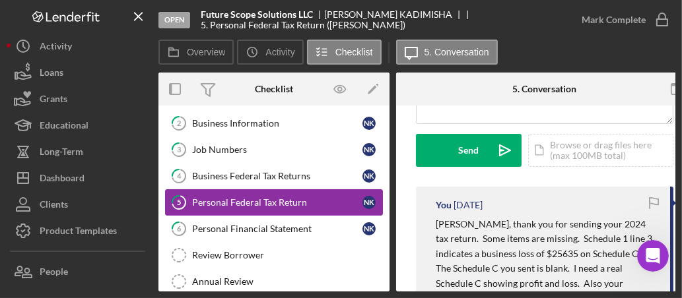
scroll to position [177, 0]
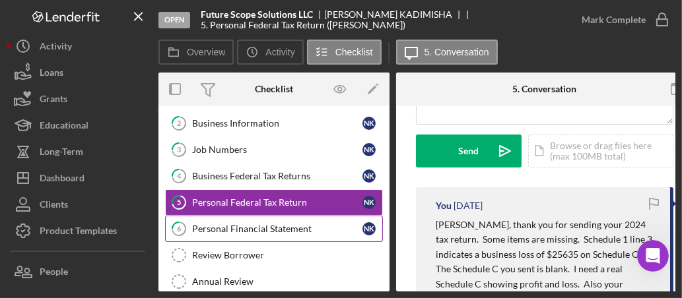
click at [290, 224] on div "Personal Financial Statement" at bounding box center [277, 229] width 170 height 11
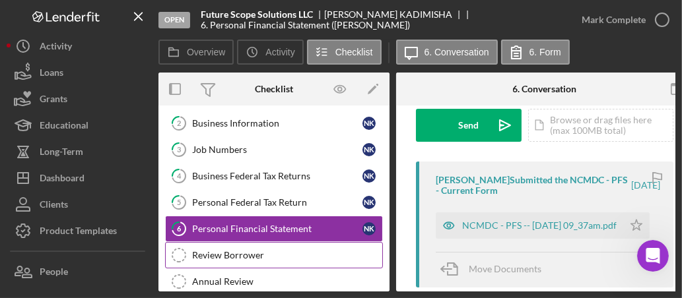
scroll to position [3, 0]
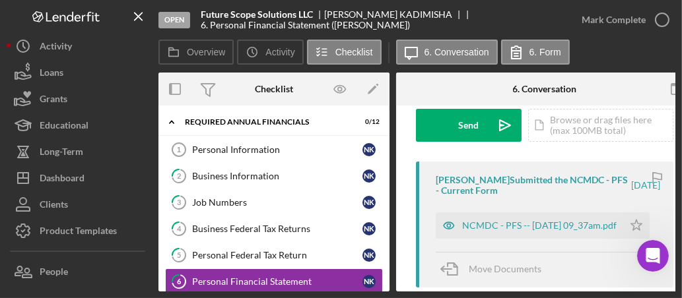
click at [230, 246] on link "5 Personal Federal Tax Return N K" at bounding box center [274, 255] width 218 height 26
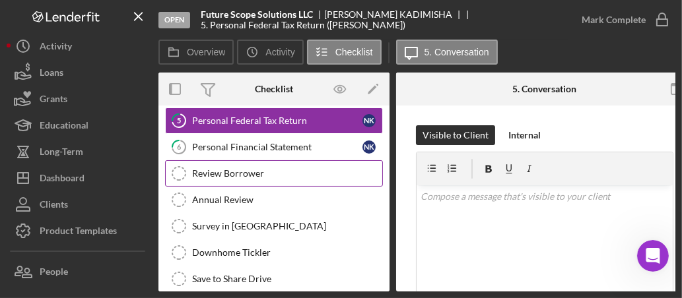
scroll to position [138, 0]
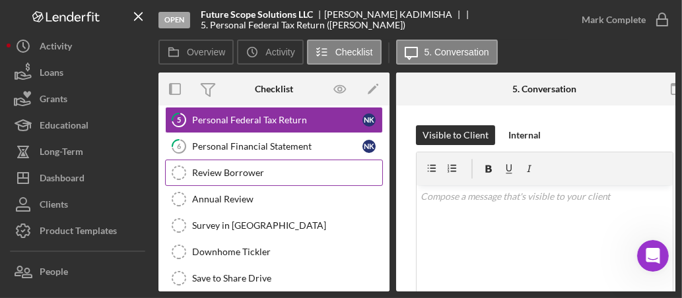
click at [207, 168] on div "Review Borrower" at bounding box center [287, 173] width 190 height 11
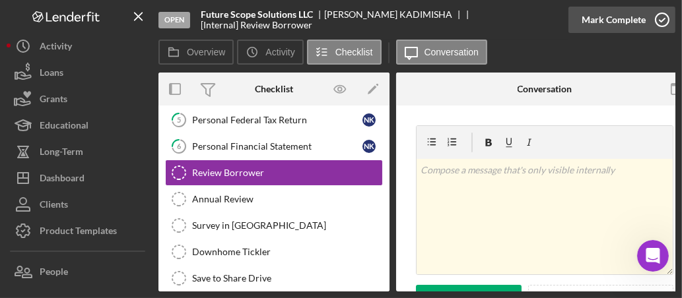
click at [605, 20] on icon "button" at bounding box center [662, 19] width 33 height 33
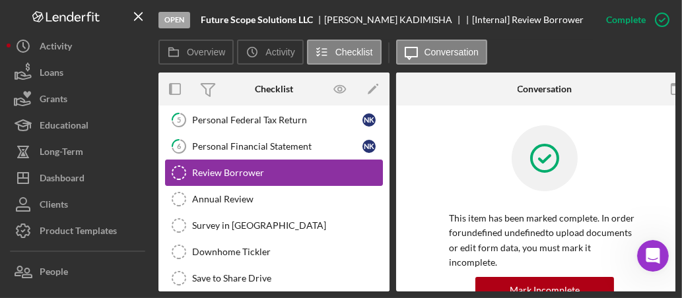
scroll to position [0, 17]
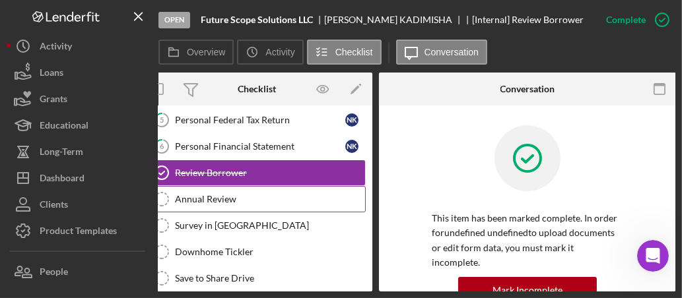
click at [235, 194] on div "Annual Review" at bounding box center [270, 199] width 190 height 11
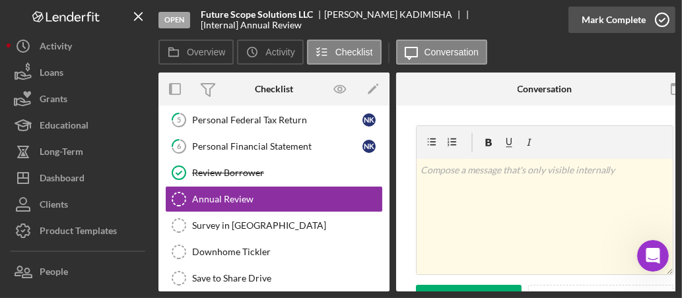
click at [605, 21] on icon "button" at bounding box center [662, 19] width 33 height 33
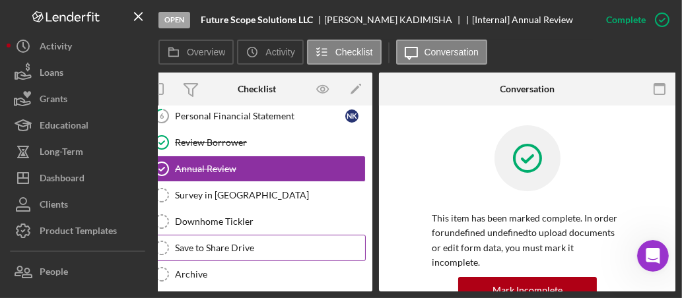
scroll to position [173, 0]
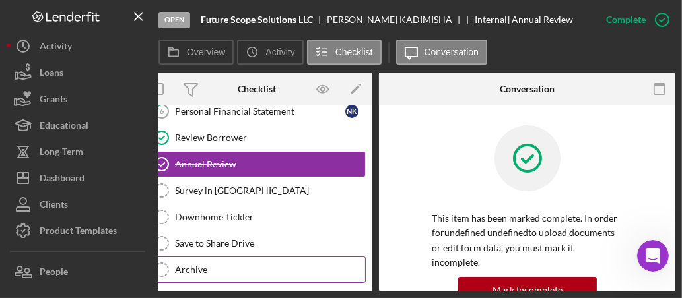
click at [189, 265] on div "Archive" at bounding box center [270, 270] width 190 height 11
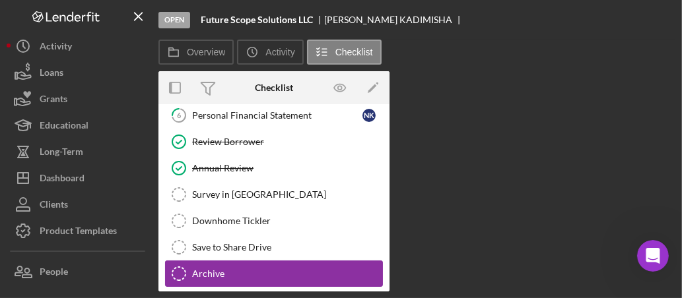
scroll to position [173, 0]
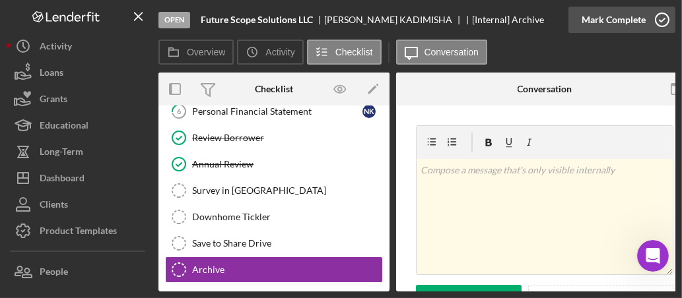
click at [605, 25] on icon "button" at bounding box center [662, 19] width 33 height 33
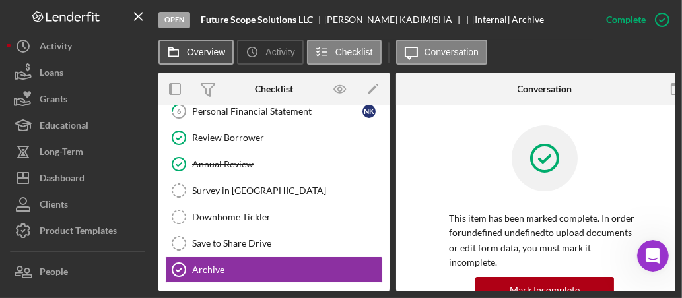
click at [212, 51] on label "Overview" at bounding box center [206, 52] width 38 height 11
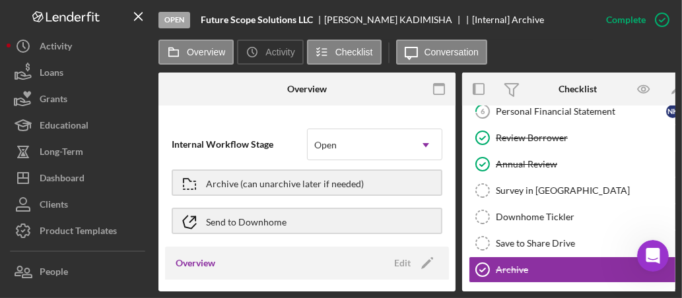
click at [374, 96] on div at bounding box center [405, 89] width 99 height 33
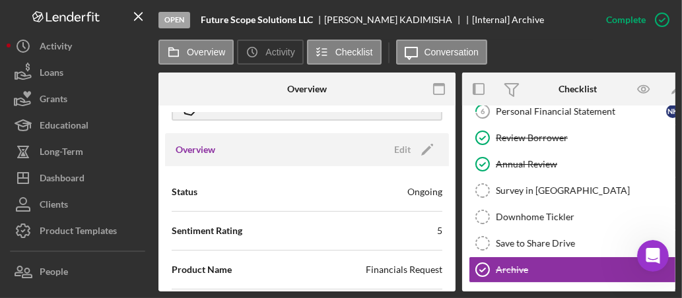
scroll to position [113, 0]
click at [234, 154] on div "Overview Edit Icon/Edit" at bounding box center [307, 150] width 284 height 33
click at [394, 152] on div "Edit" at bounding box center [402, 151] width 17 height 20
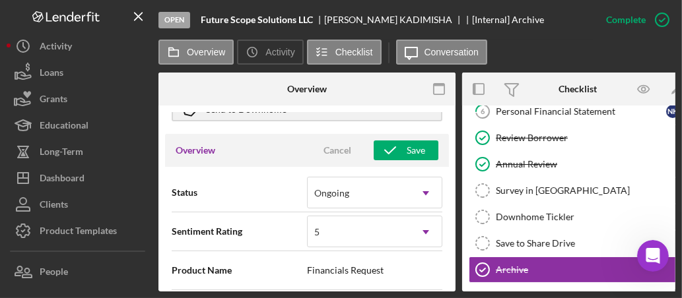
click at [388, 152] on icon "button" at bounding box center [390, 150] width 33 height 33
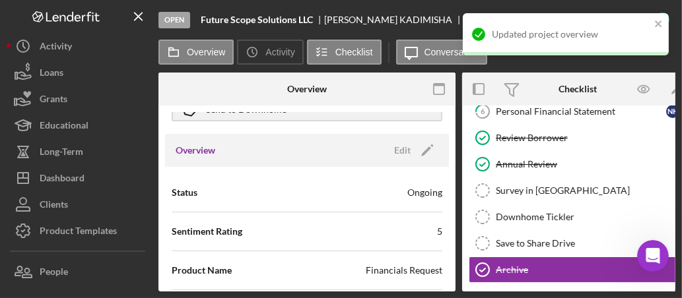
click at [288, 153] on div "Overview Edit Icon/Edit" at bounding box center [307, 150] width 284 height 33
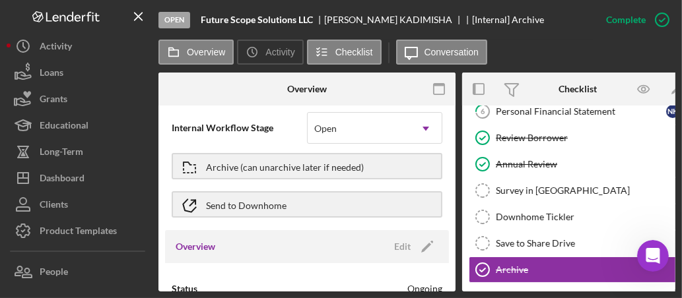
scroll to position [16, 0]
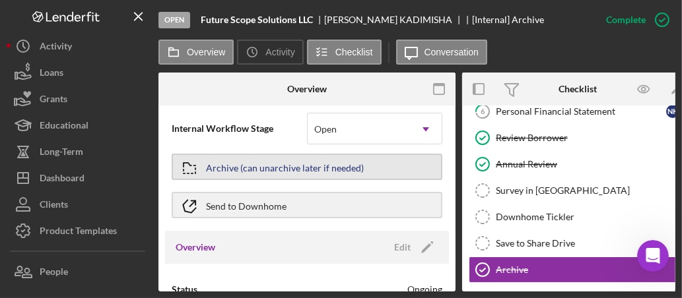
click at [318, 169] on div "Archive (can unarchive later if needed)" at bounding box center [285, 167] width 158 height 24
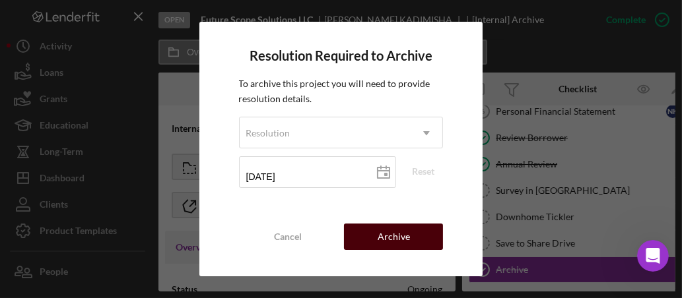
click at [407, 242] on div "Archive" at bounding box center [394, 237] width 32 height 26
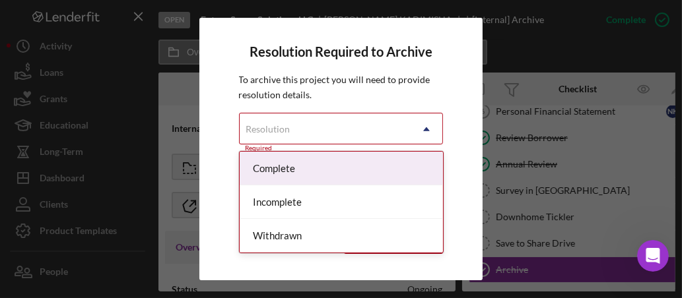
click at [421, 132] on icon "Icon/Dropdown Arrow" at bounding box center [427, 130] width 32 height 32
click at [273, 176] on div "Complete" at bounding box center [341, 169] width 203 height 34
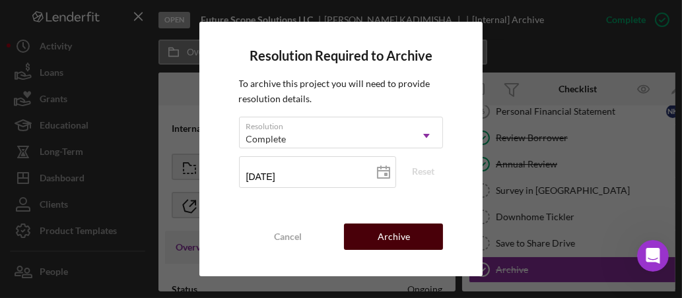
click at [381, 240] on div "Archive" at bounding box center [394, 237] width 32 height 26
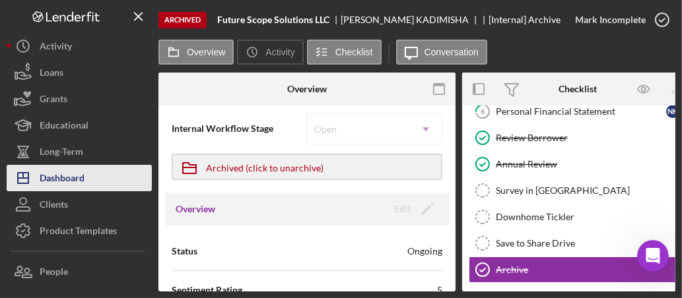
click at [73, 173] on div "Dashboard" at bounding box center [62, 180] width 45 height 30
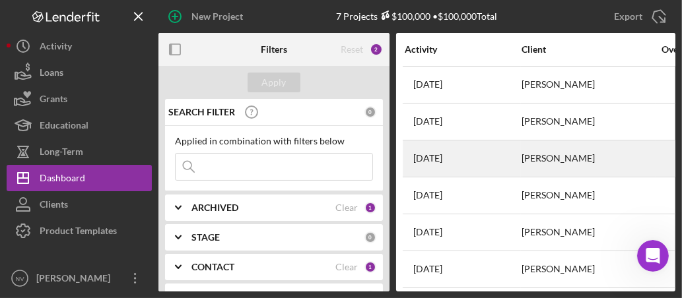
click at [487, 164] on div "3 months ago Kimatra Maxwell" at bounding box center [463, 158] width 116 height 35
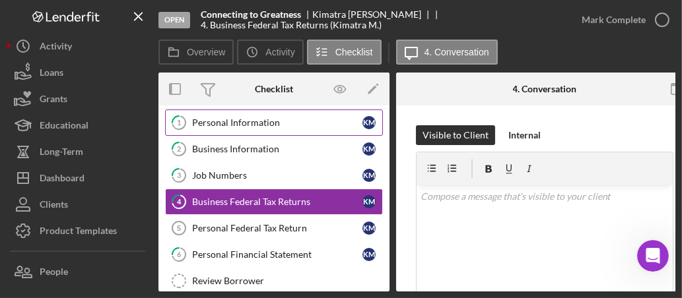
scroll to position [0, 17]
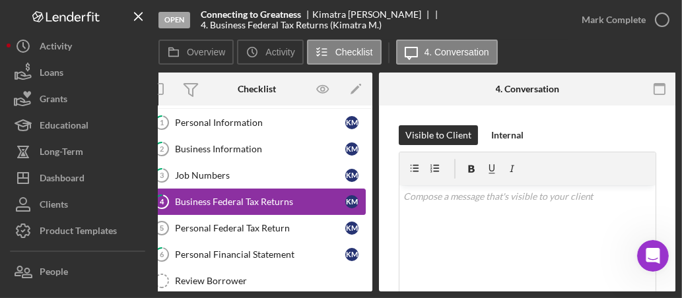
click at [258, 202] on div "Business Federal Tax Returns" at bounding box center [260, 202] width 170 height 11
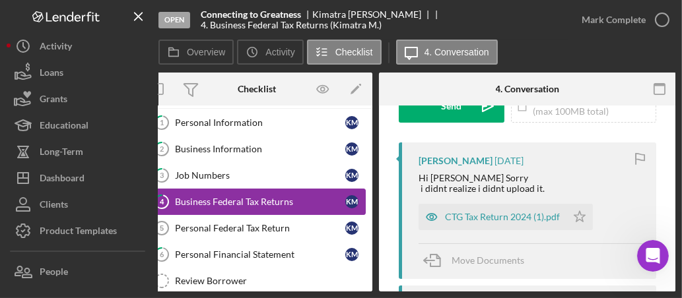
scroll to position [222, 0]
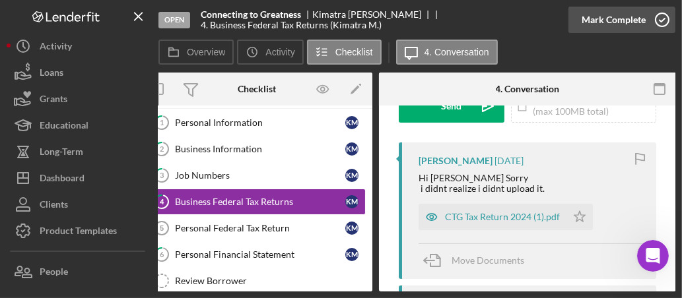
click at [605, 16] on icon "button" at bounding box center [662, 19] width 33 height 33
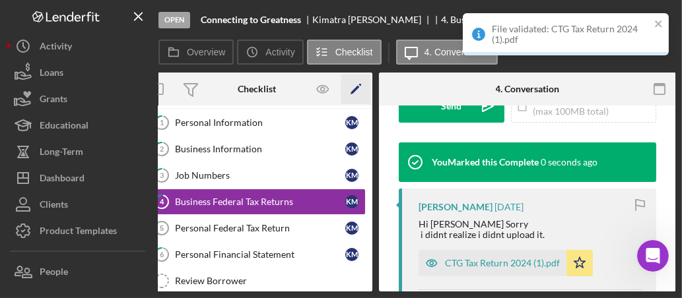
scroll to position [418, 0]
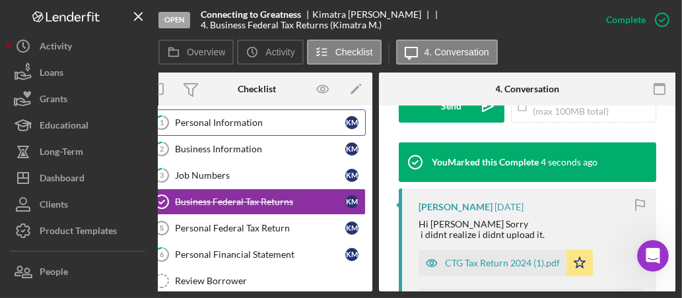
click at [226, 121] on div "Personal Information" at bounding box center [260, 123] width 170 height 11
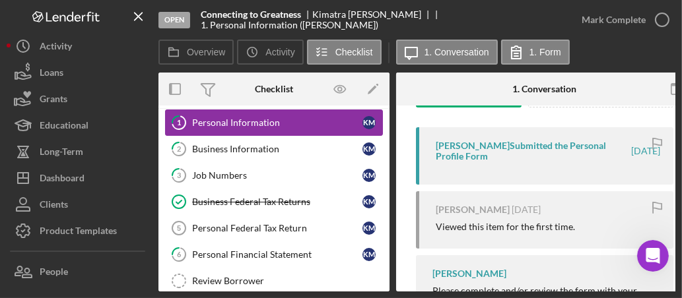
scroll to position [234, 0]
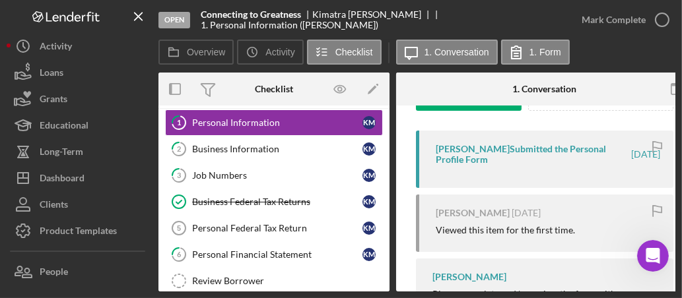
click at [520, 160] on div "Kimatra Maxwell Submitted the Personal Profile Form" at bounding box center [532, 154] width 193 height 21
click at [549, 156] on div "Kimatra Maxwell Submitted the Personal Profile Form" at bounding box center [532, 154] width 193 height 21
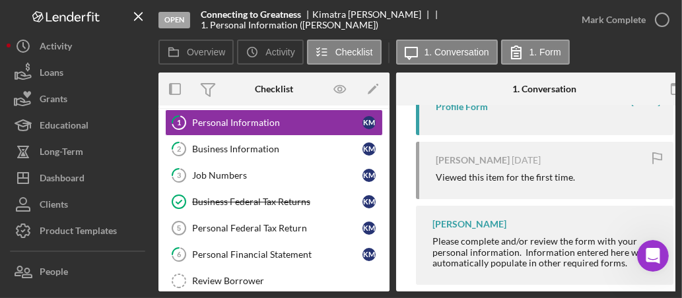
click at [426, 128] on div "Kimatra Maxwell Submitted the Personal Profile Form 4 months ago" at bounding box center [544, 106] width 257 height 57
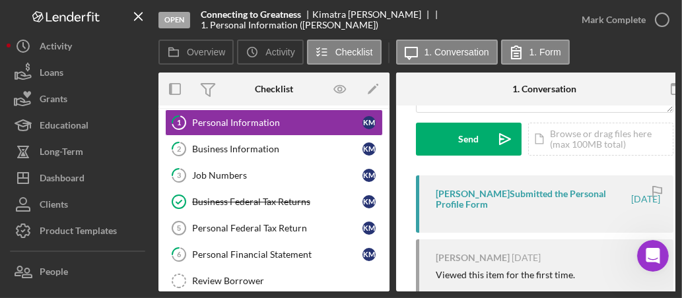
scroll to position [0, 24]
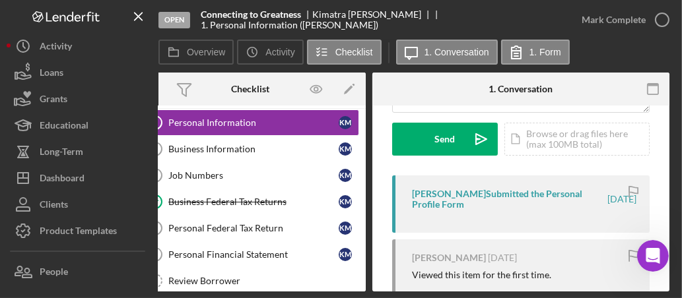
click at [535, 195] on div "Kimatra Maxwell Submitted the Personal Profile Form" at bounding box center [508, 199] width 193 height 21
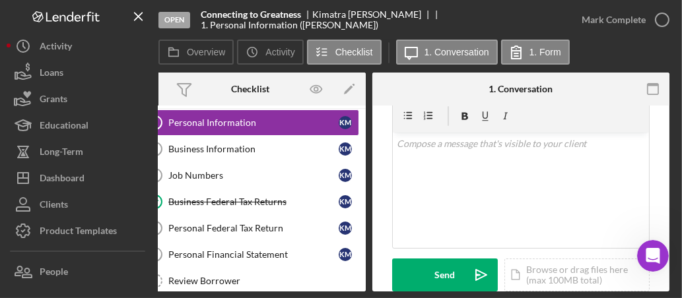
scroll to position [0, 0]
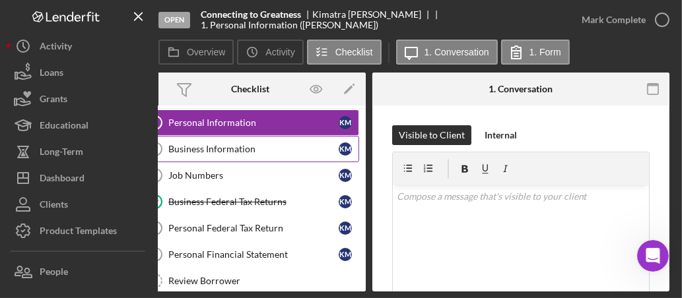
click at [213, 157] on link "2 Business Information K M" at bounding box center [250, 149] width 218 height 26
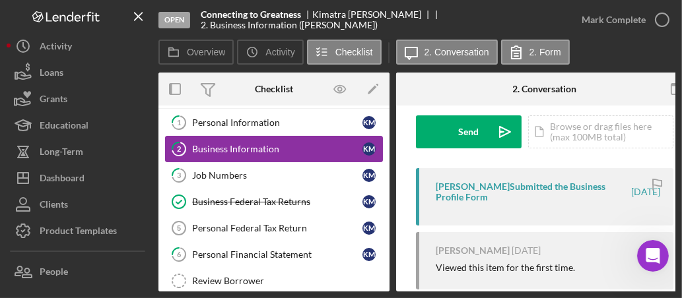
scroll to position [200, 0]
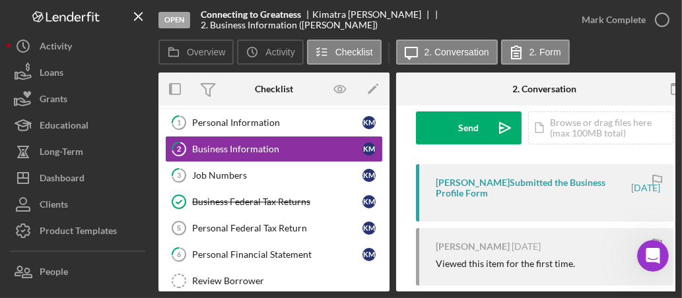
click at [547, 192] on div "Kimatra Maxwell Submitted the Business Profile Form" at bounding box center [532, 188] width 193 height 21
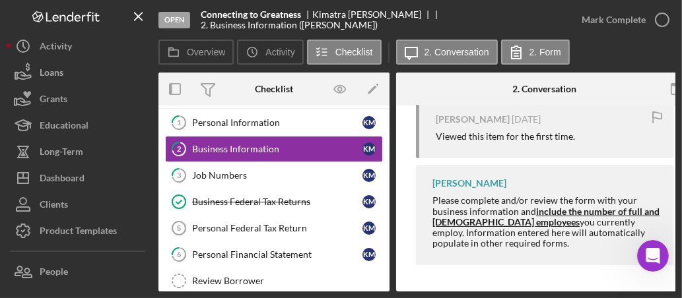
scroll to position [328, 0]
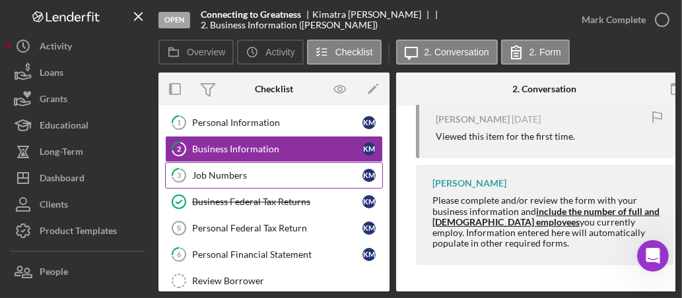
click at [243, 176] on div "Job Numbers" at bounding box center [277, 175] width 170 height 11
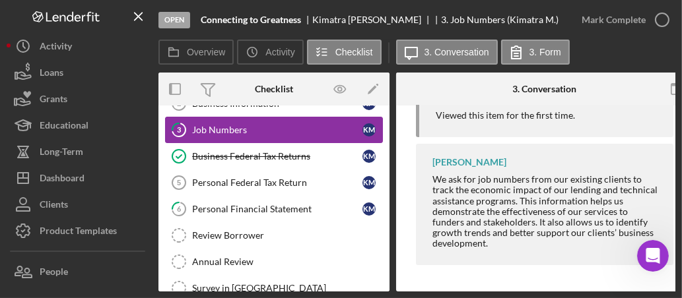
scroll to position [79, 0]
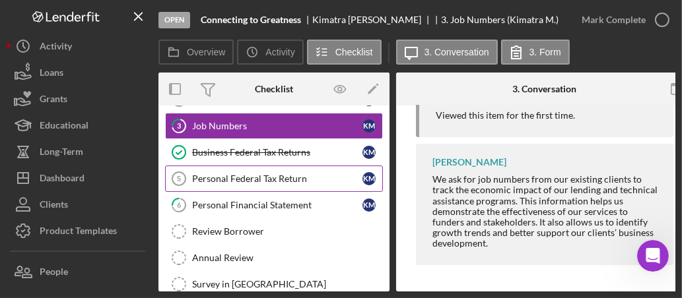
click at [284, 175] on div "Personal Federal Tax Return" at bounding box center [277, 179] width 170 height 11
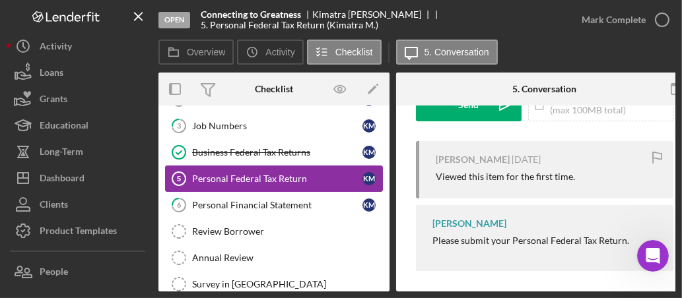
scroll to position [232, 0]
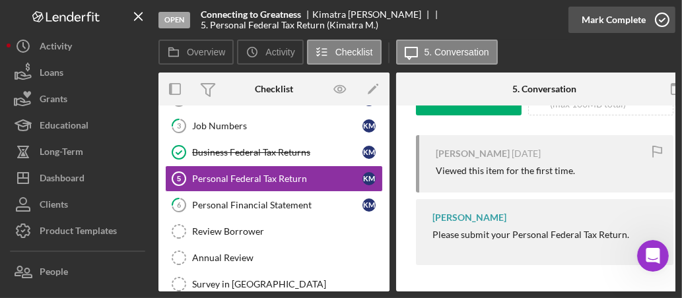
click at [605, 20] on icon "button" at bounding box center [662, 19] width 33 height 33
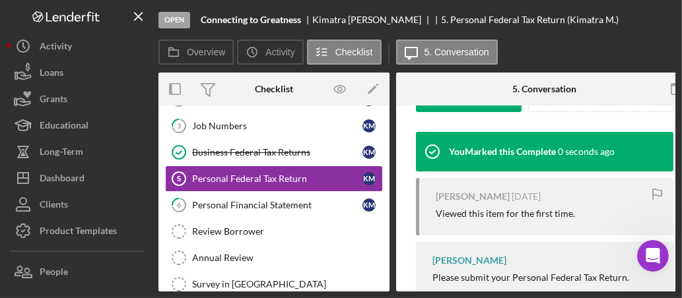
scroll to position [428, 0]
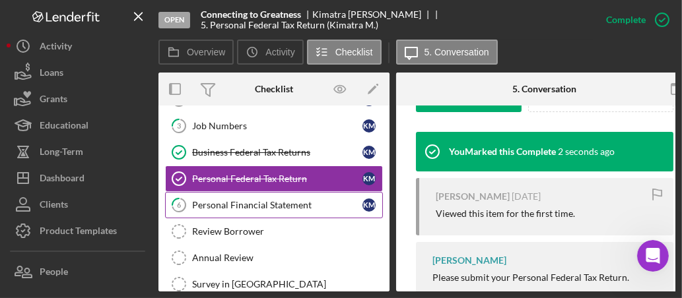
click at [257, 203] on div "Personal Financial Statement" at bounding box center [277, 205] width 170 height 11
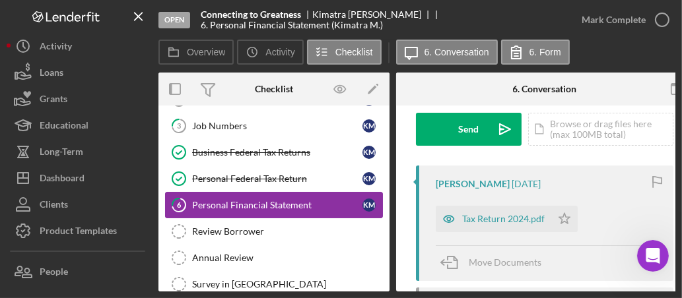
scroll to position [199, 0]
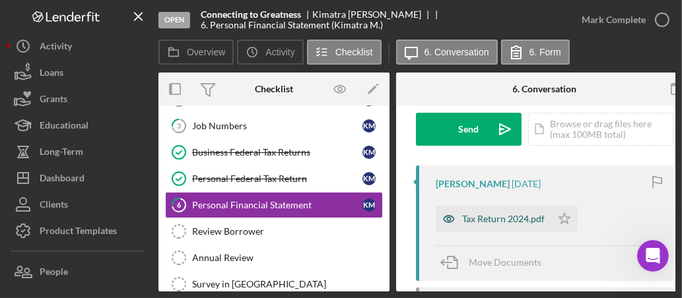
click at [502, 219] on div "Tax Return 2024.pdf" at bounding box center [503, 219] width 83 height 11
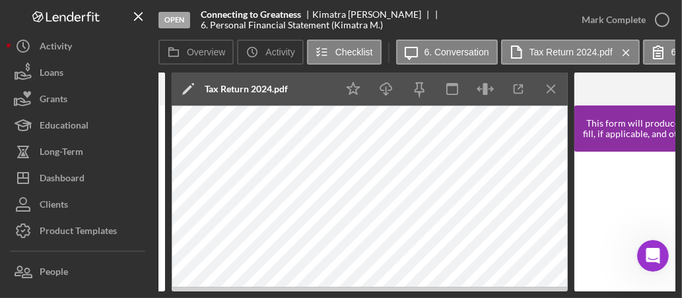
scroll to position [0, 527]
